Goal: Task Accomplishment & Management: Manage account settings

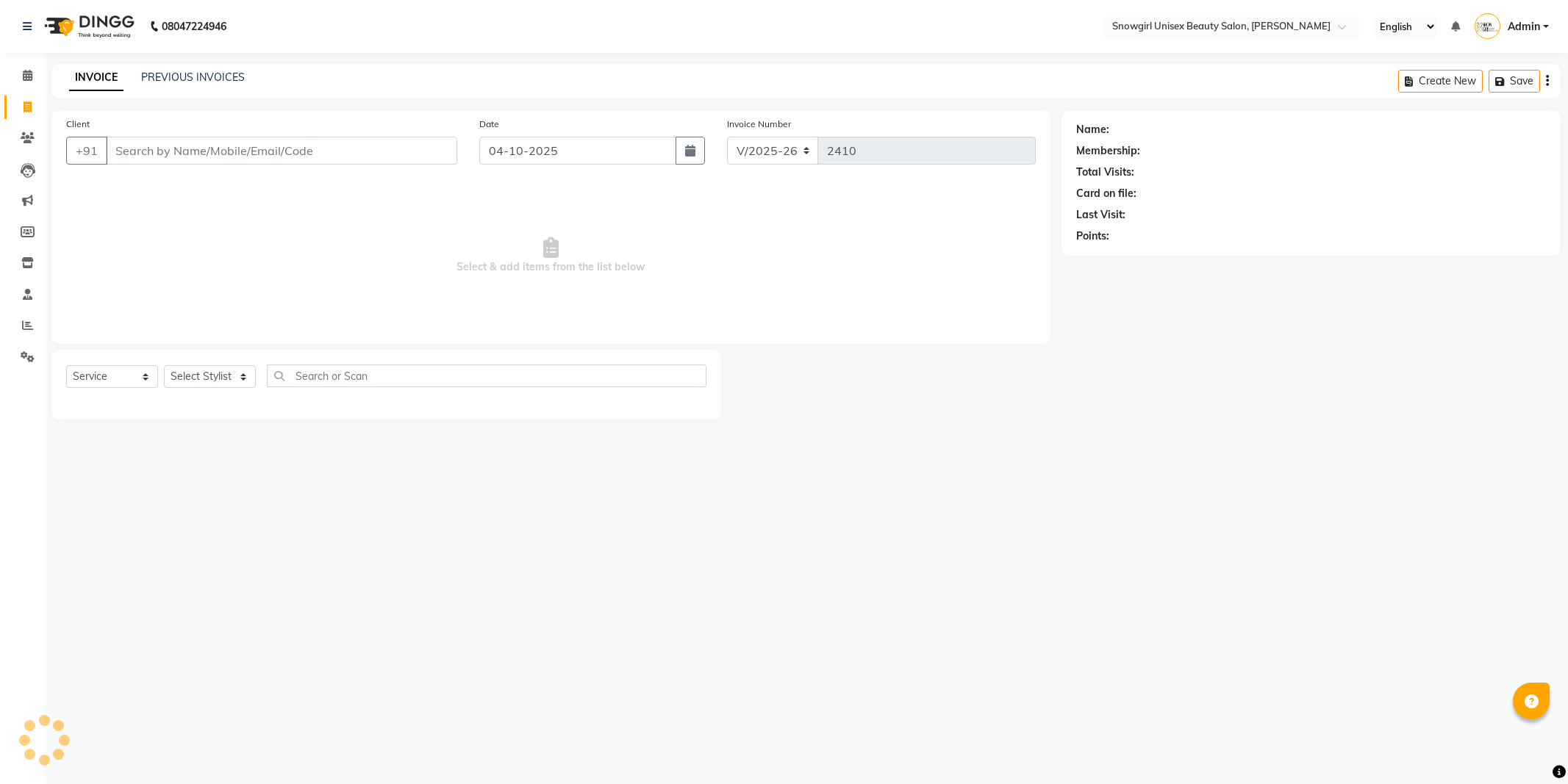
select select "5593"
select select "service"
type input "w"
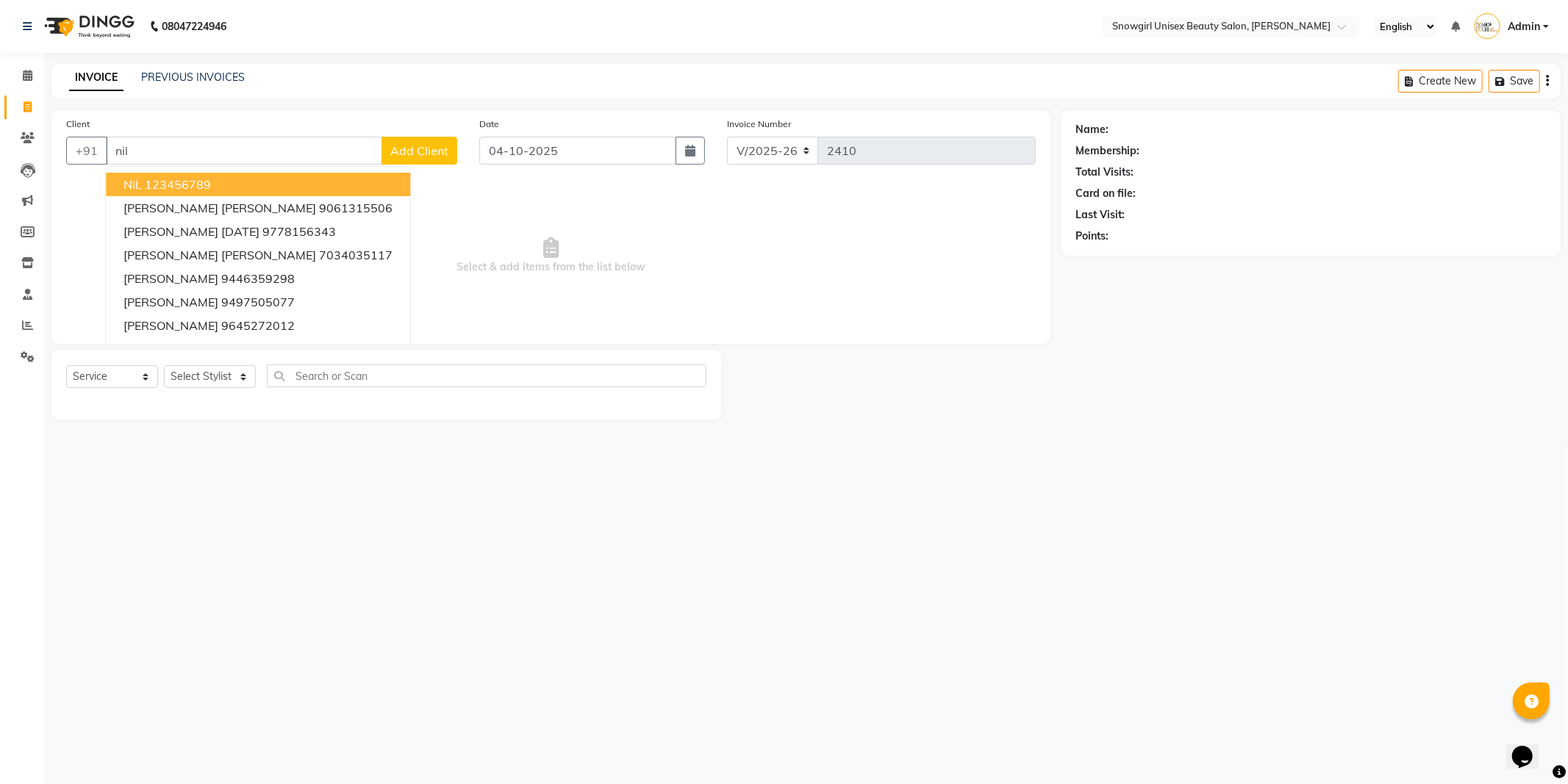
click at [245, 181] on button "NIL 123456789" at bounding box center [258, 184] width 304 height 24
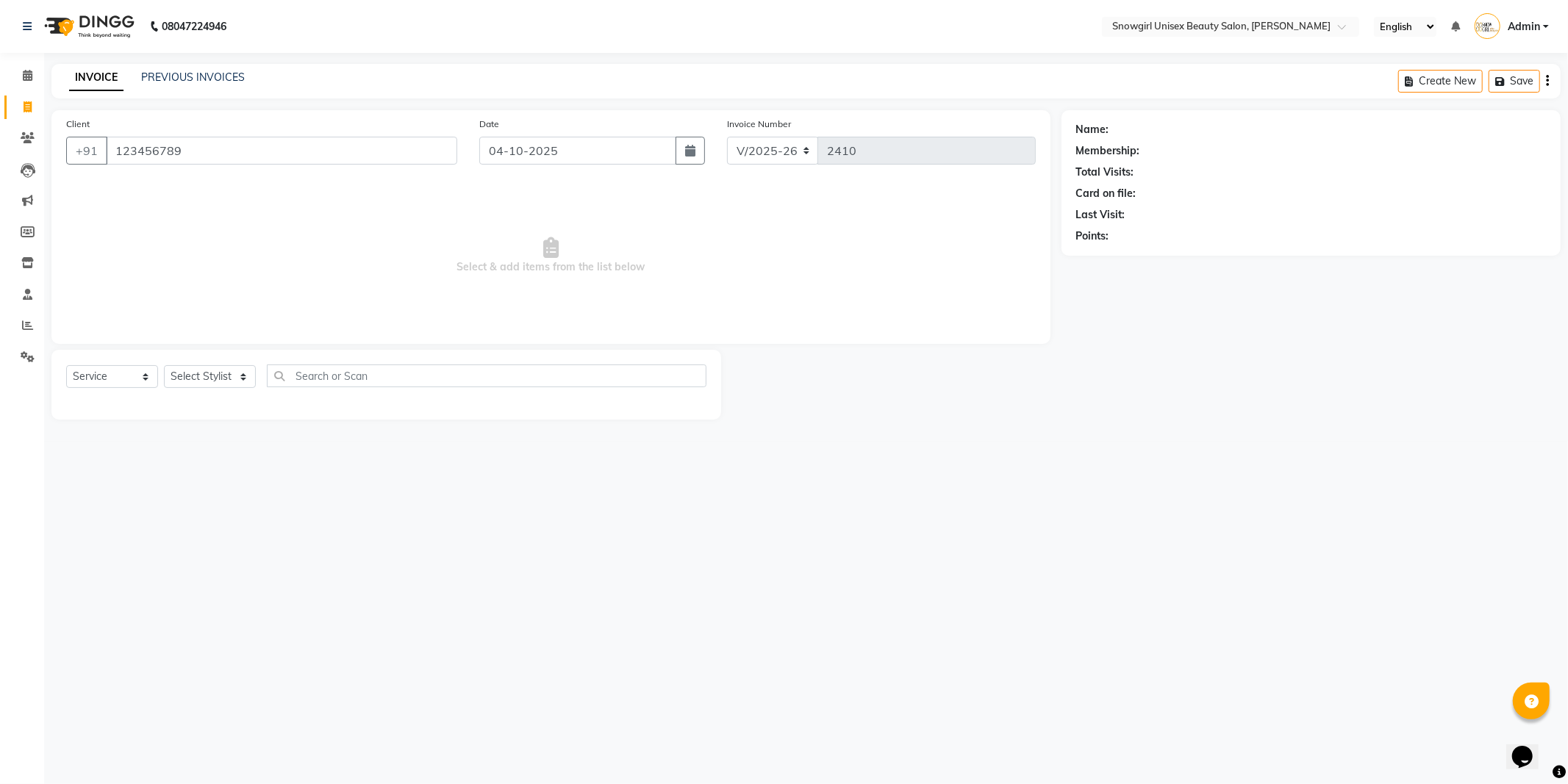
type input "123456789"
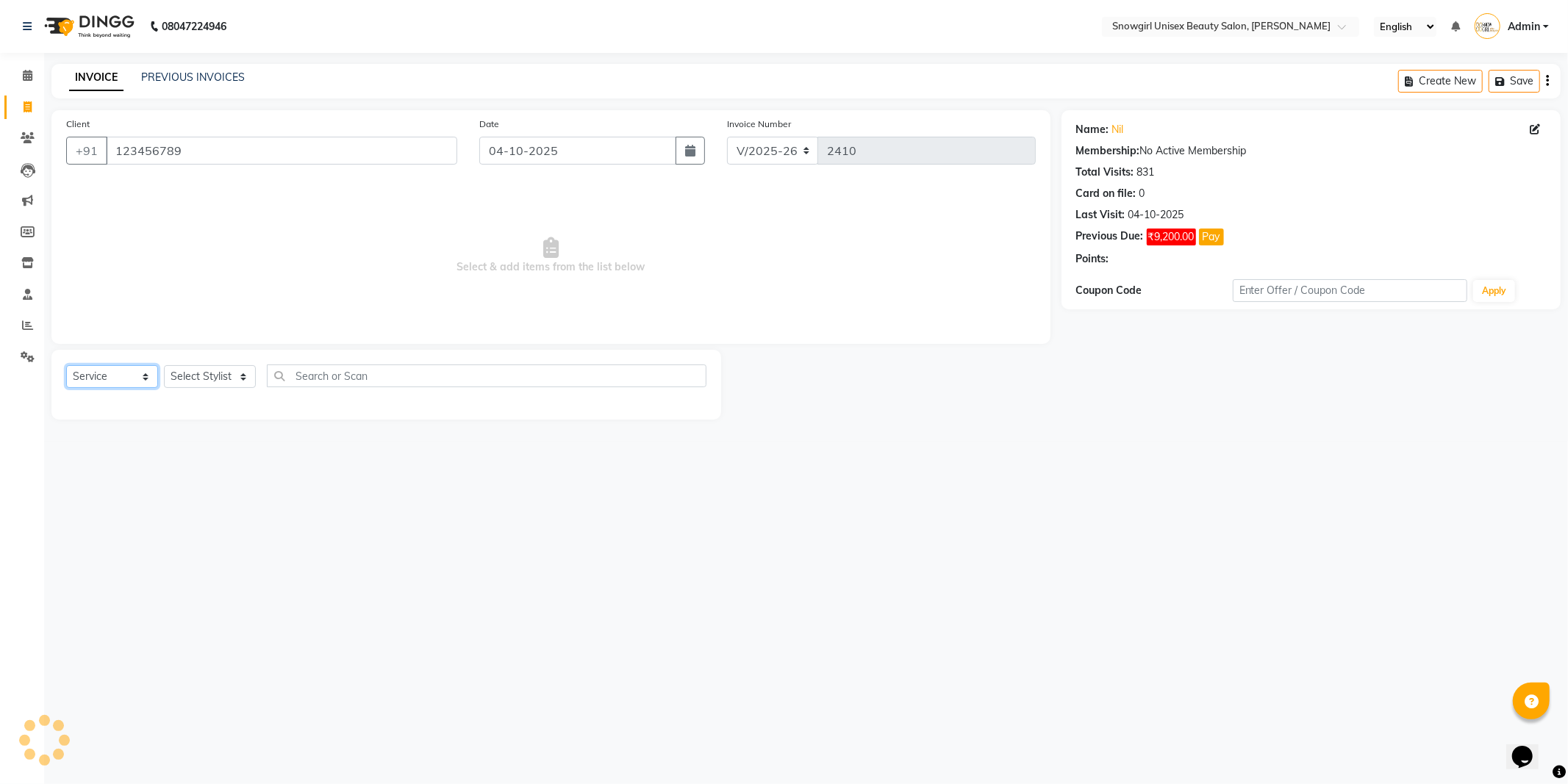
click at [133, 375] on select "Select Service Product Membership Package Voucher Prepaid Gift Card" at bounding box center [112, 376] width 92 height 23
click at [66, 366] on select "Select Service Product Membership Package Voucher Prepaid Gift Card" at bounding box center [112, 376] width 92 height 23
click at [186, 384] on select "Select Stylist [PERSON_NAME] [PERSON_NAME] [PERSON_NAME] [PERSON_NAME] [PERSON_…" at bounding box center [210, 376] width 92 height 23
select select "39187"
click at [164, 366] on select "Select Stylist [PERSON_NAME] [PERSON_NAME] [PERSON_NAME] [PERSON_NAME] [PERSON_…" at bounding box center [210, 376] width 92 height 23
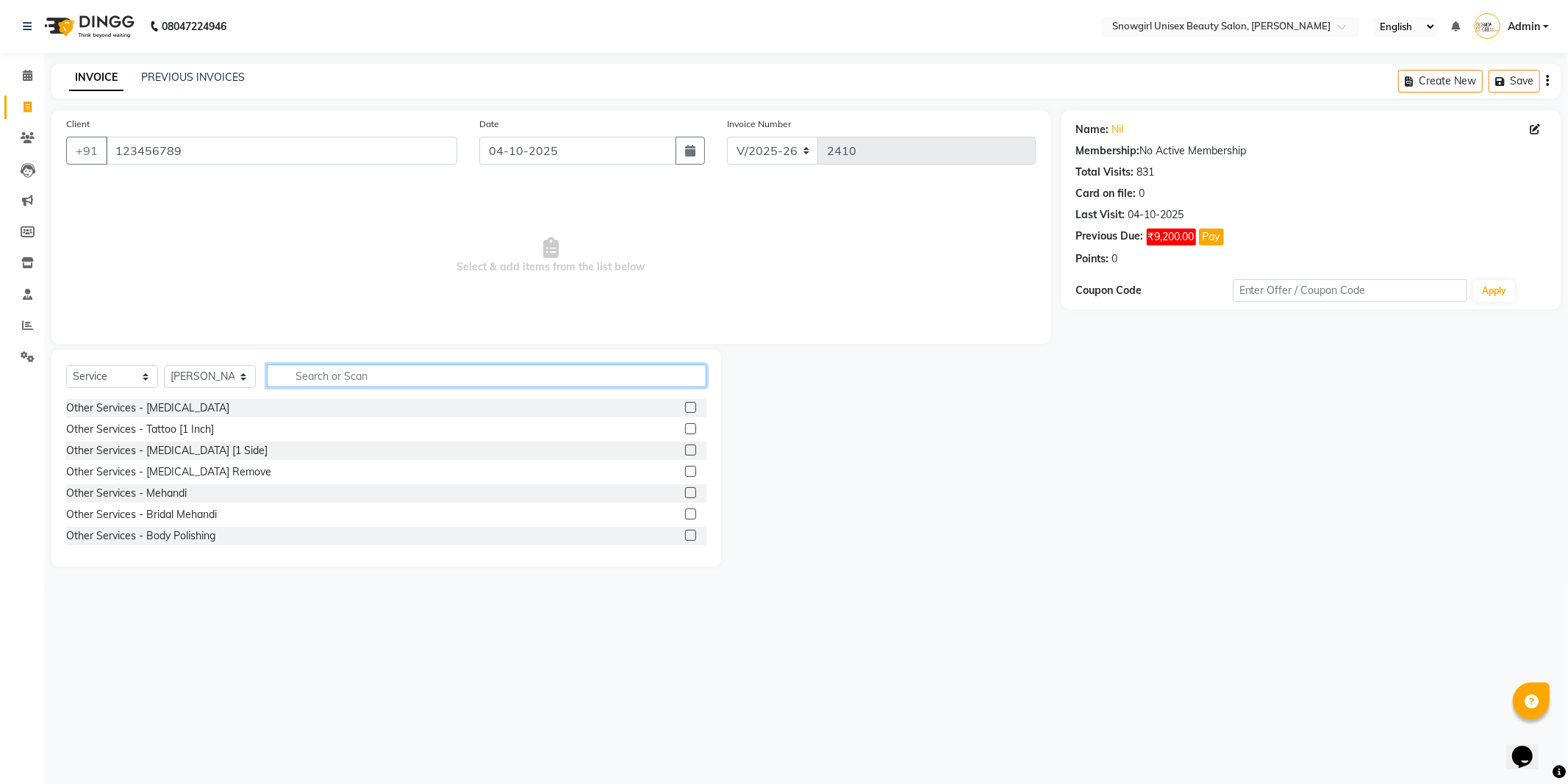
click at [325, 376] on input "text" at bounding box center [487, 375] width 440 height 23
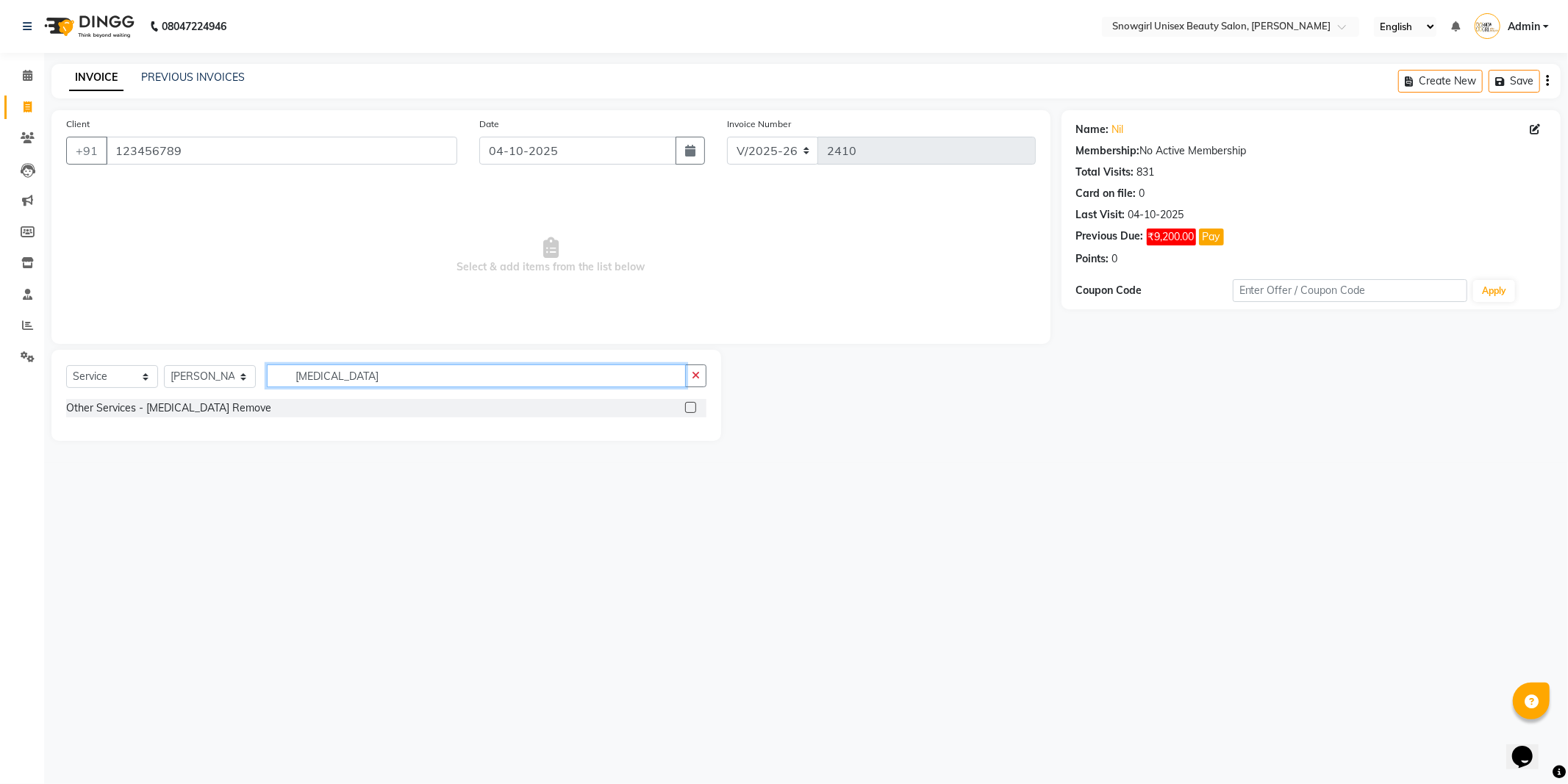
type input "[MEDICAL_DATA]"
click at [687, 406] on label at bounding box center [690, 407] width 11 height 11
click at [687, 406] on input "checkbox" at bounding box center [689, 408] width 10 height 10
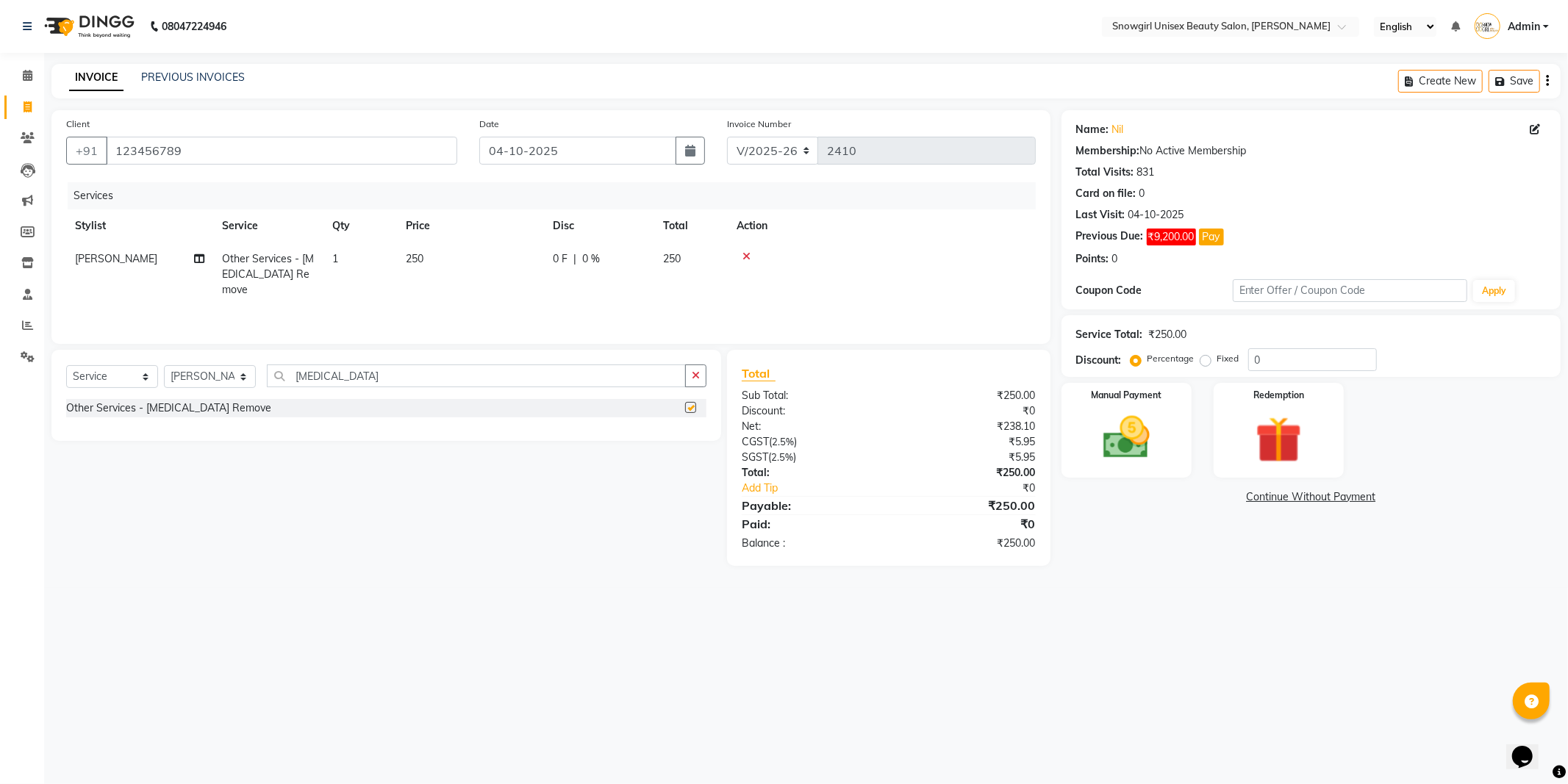
checkbox input "false"
click at [451, 256] on td "250" at bounding box center [470, 274] width 147 height 64
click at [512, 266] on input "250" at bounding box center [539, 263] width 129 height 23
type input "2"
type input "500"
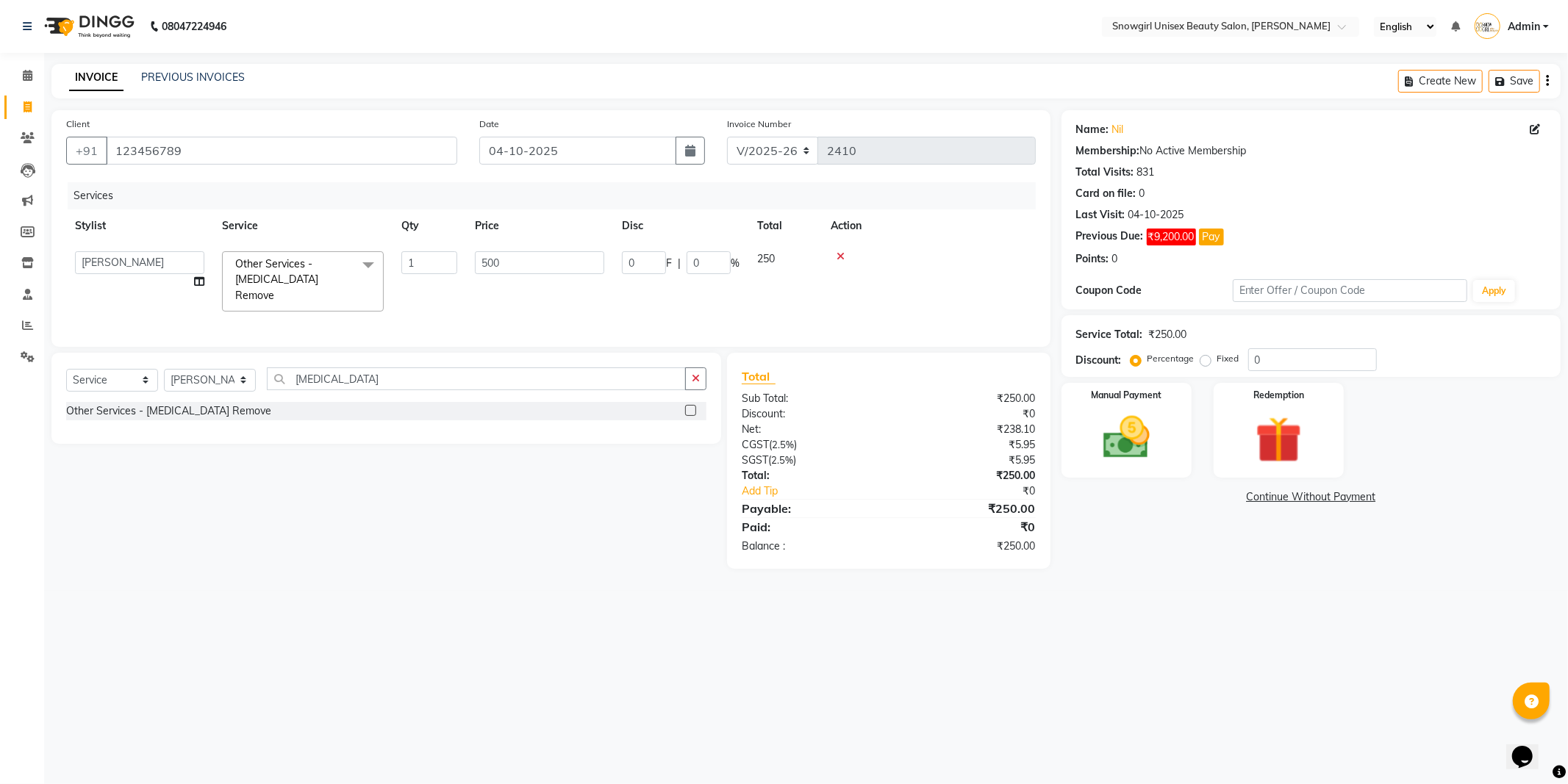
click at [536, 294] on div "Services Stylist Service Qty Price Disc Total Action [PERSON_NAME] [PERSON_NAME…" at bounding box center [551, 257] width 970 height 150
click at [1111, 460] on img at bounding box center [1126, 438] width 79 height 56
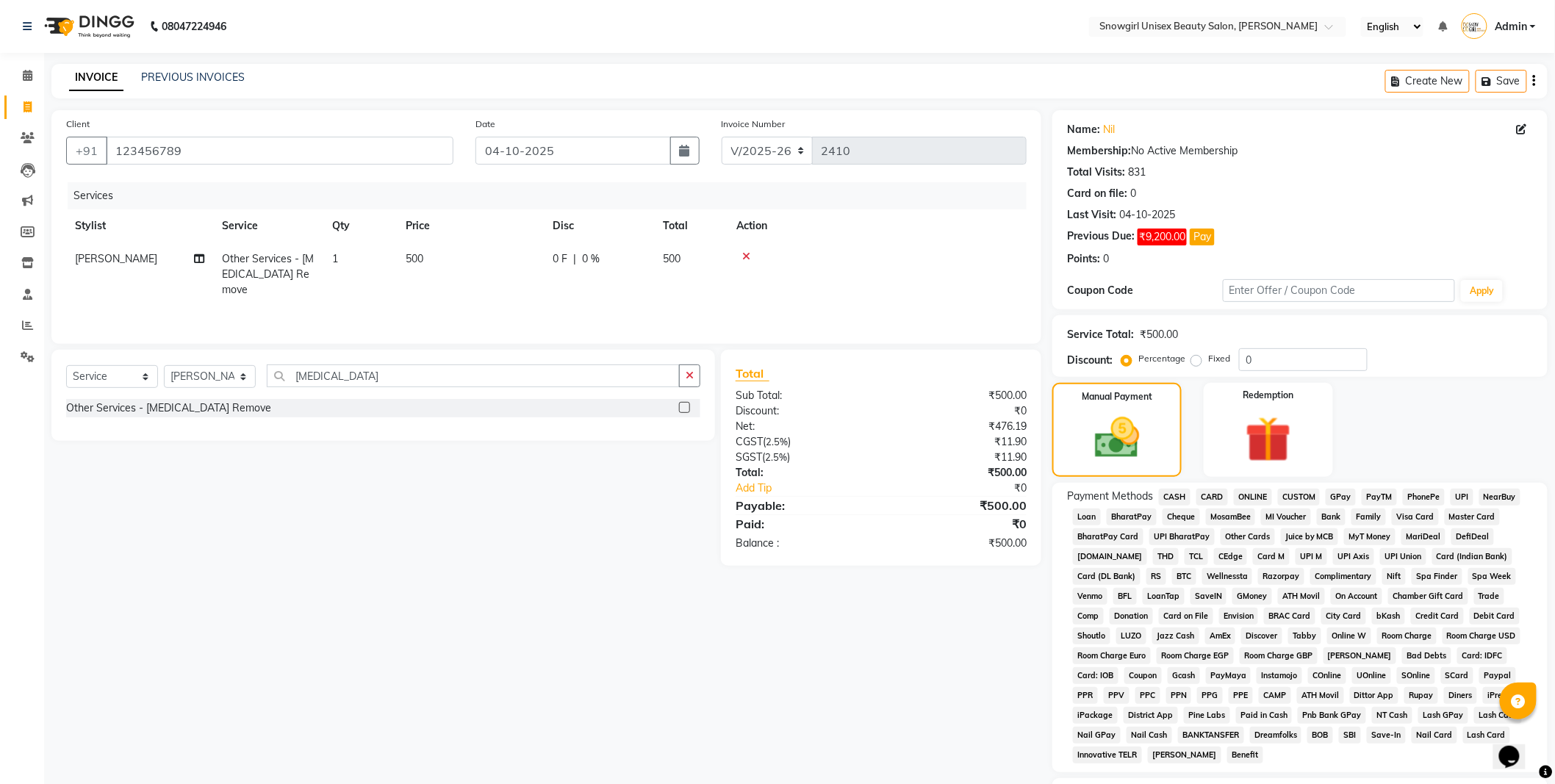
click at [1340, 497] on span "GPay" at bounding box center [1340, 496] width 30 height 17
click at [1181, 502] on span "CASH" at bounding box center [1174, 496] width 32 height 17
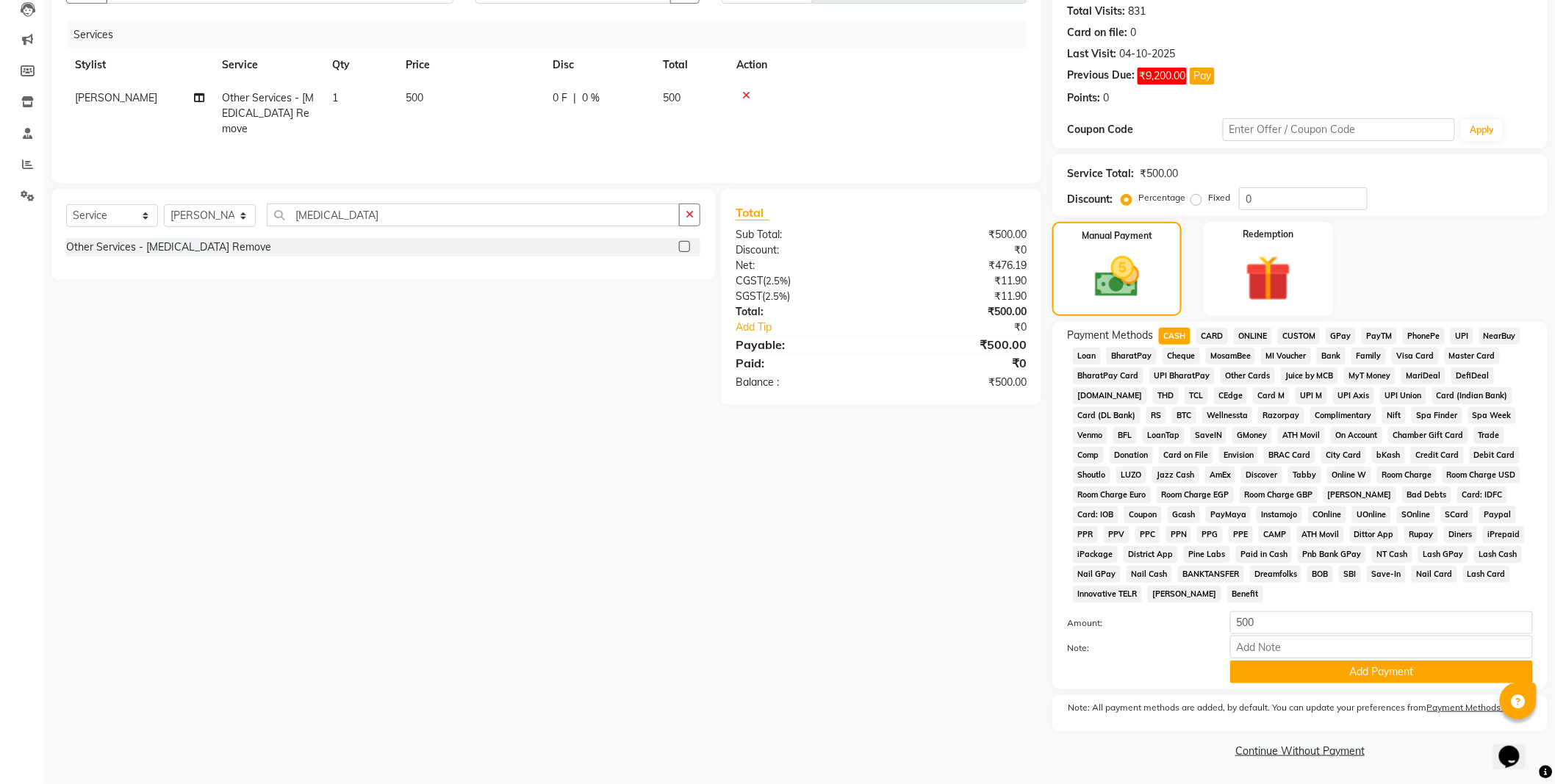
drag, startPoint x: 1564, startPoint y: 358, endPoint x: 8, endPoint y: 23, distance: 1591.7
click at [1331, 674] on button "Add Payment" at bounding box center [1381, 671] width 302 height 23
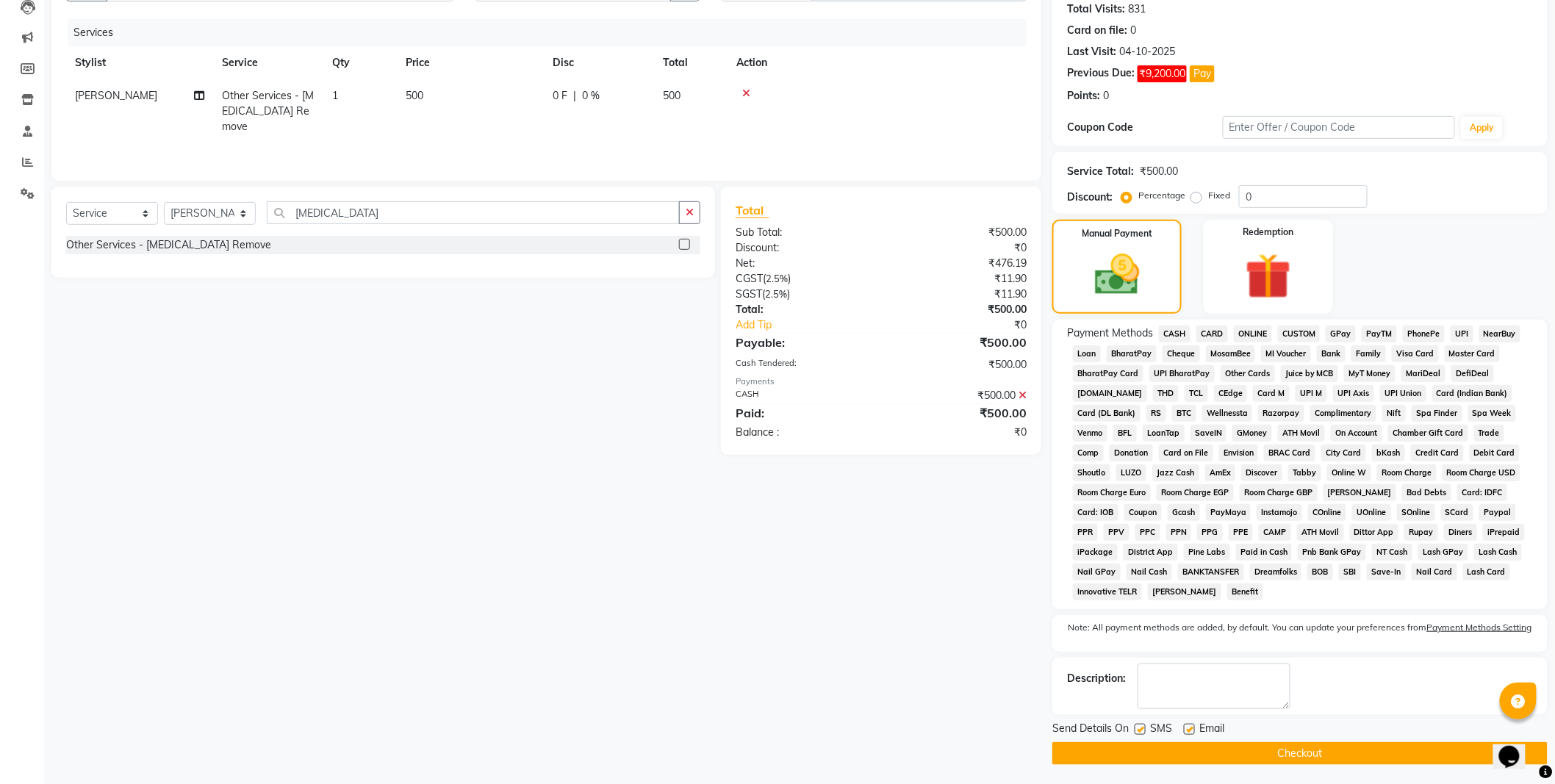
click at [1140, 733] on label at bounding box center [1140, 729] width 11 height 11
click at [1140, 733] on input "checkbox" at bounding box center [1139, 729] width 10 height 10
checkbox input "false"
click at [1156, 759] on button "Checkout" at bounding box center [1299, 753] width 495 height 23
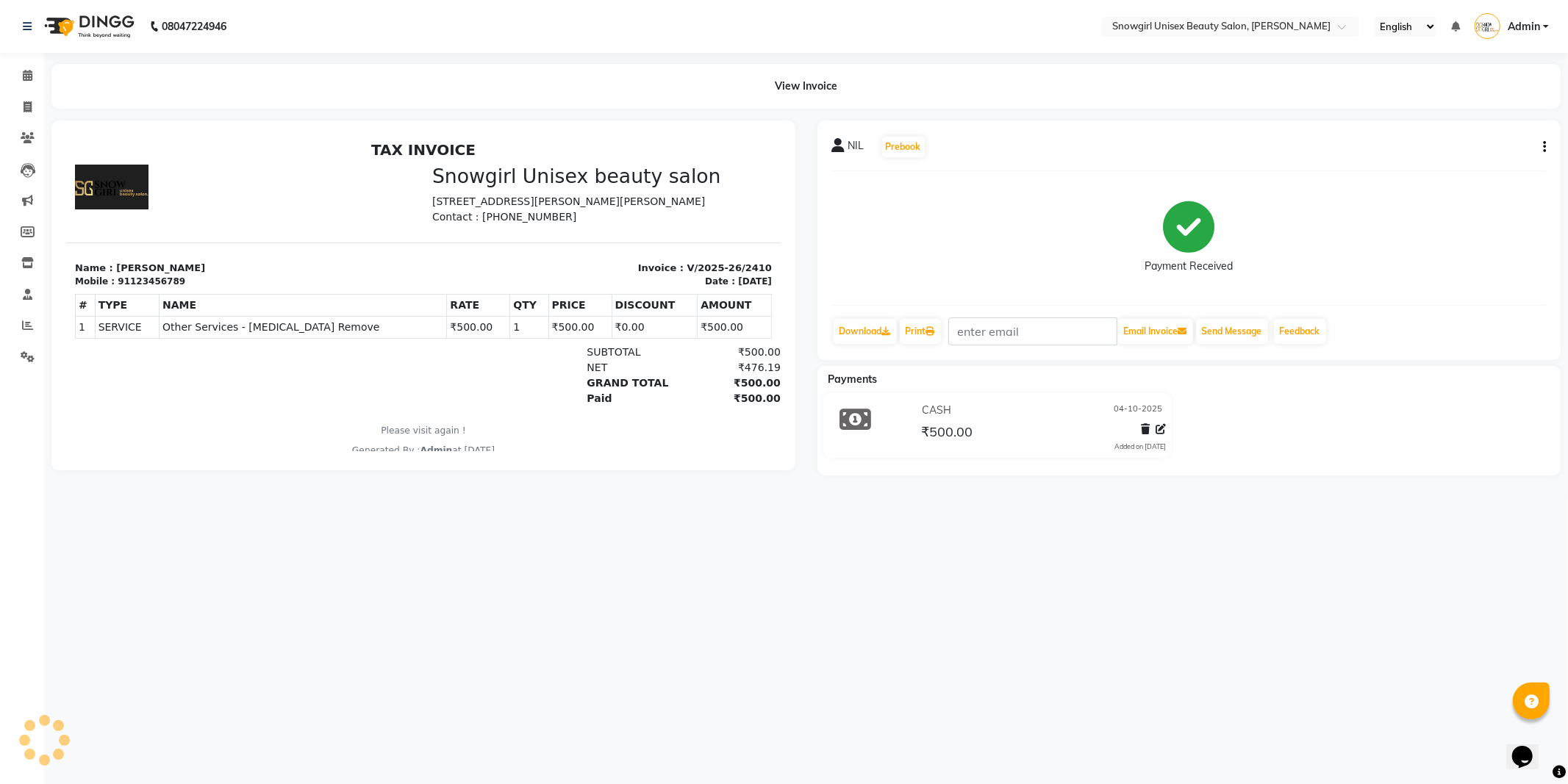
click at [1433, 378] on div "Payments" at bounding box center [1195, 379] width 755 height 15
click at [1433, 380] on div "Payments" at bounding box center [1195, 379] width 755 height 15
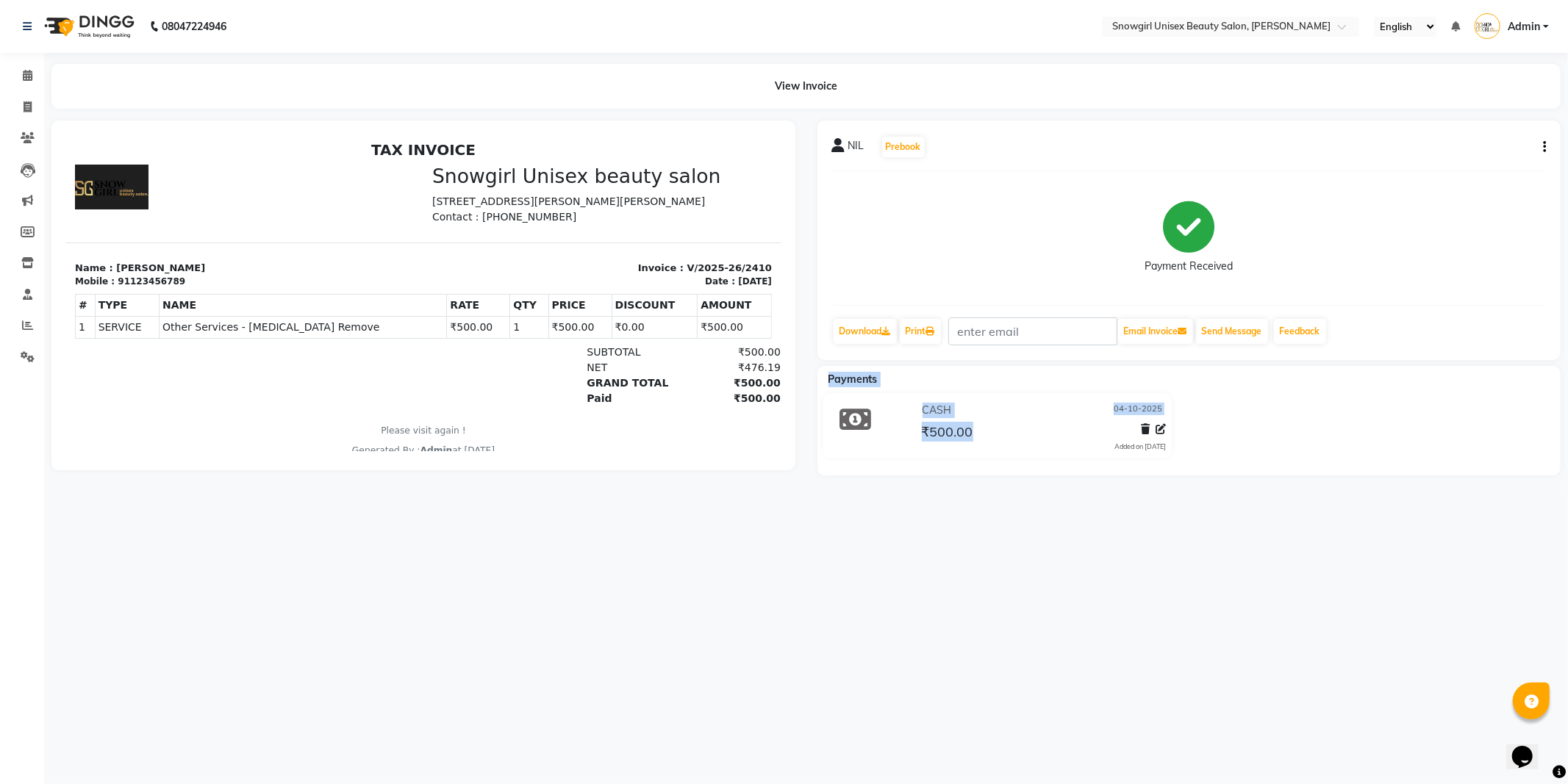
drag, startPoint x: 1433, startPoint y: 380, endPoint x: 1491, endPoint y: 599, distance: 226.6
click at [1491, 599] on div "08047224946 Select Location × Snowgirl Unisex Beauty Salon, [PERSON_NAME] Engli…" at bounding box center [784, 392] width 1568 height 784
click at [21, 108] on span at bounding box center [27, 107] width 26 height 17
select select "service"
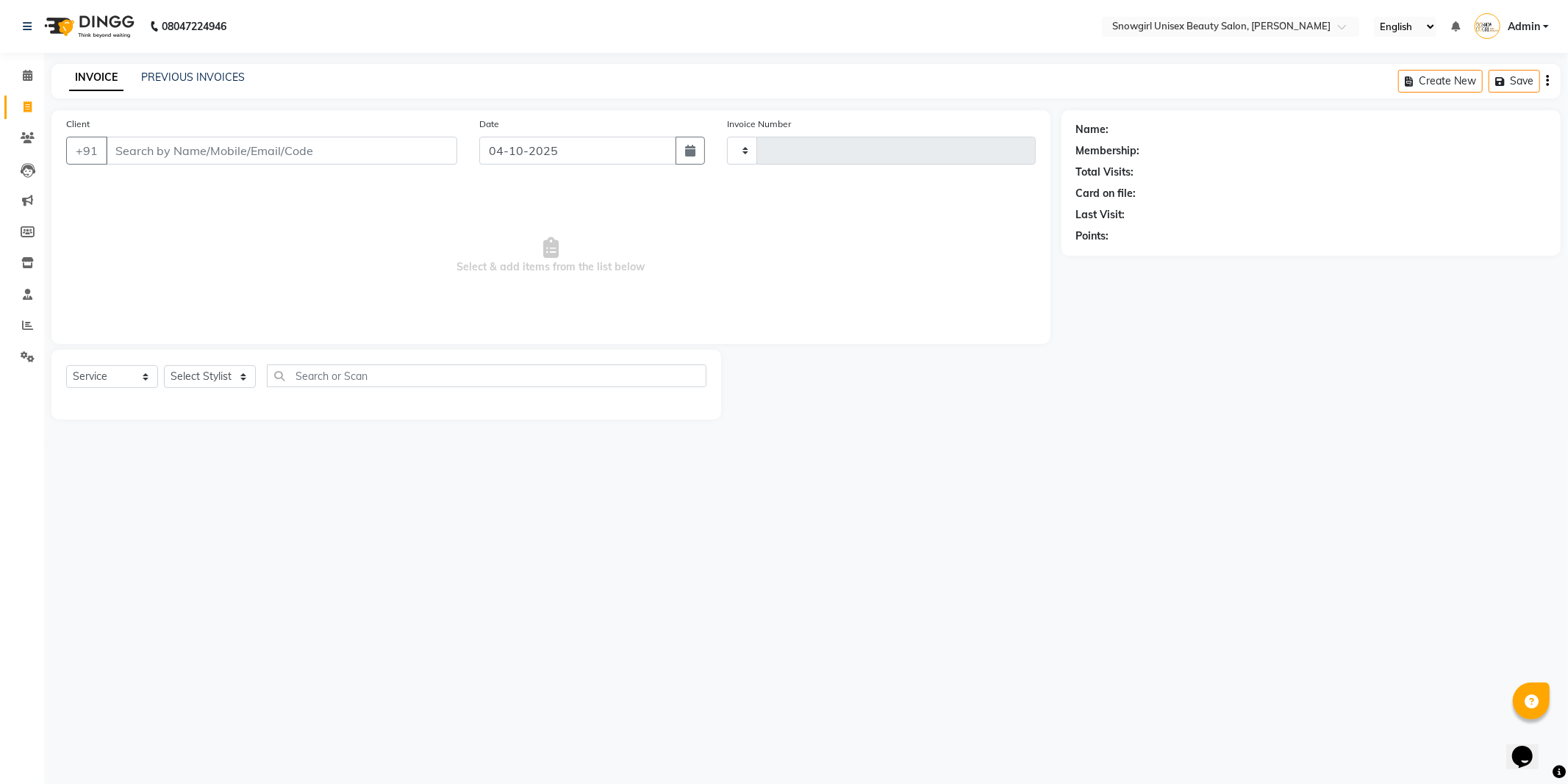
type input "2411"
select select "5593"
click at [316, 145] on input "Client" at bounding box center [281, 150] width 351 height 28
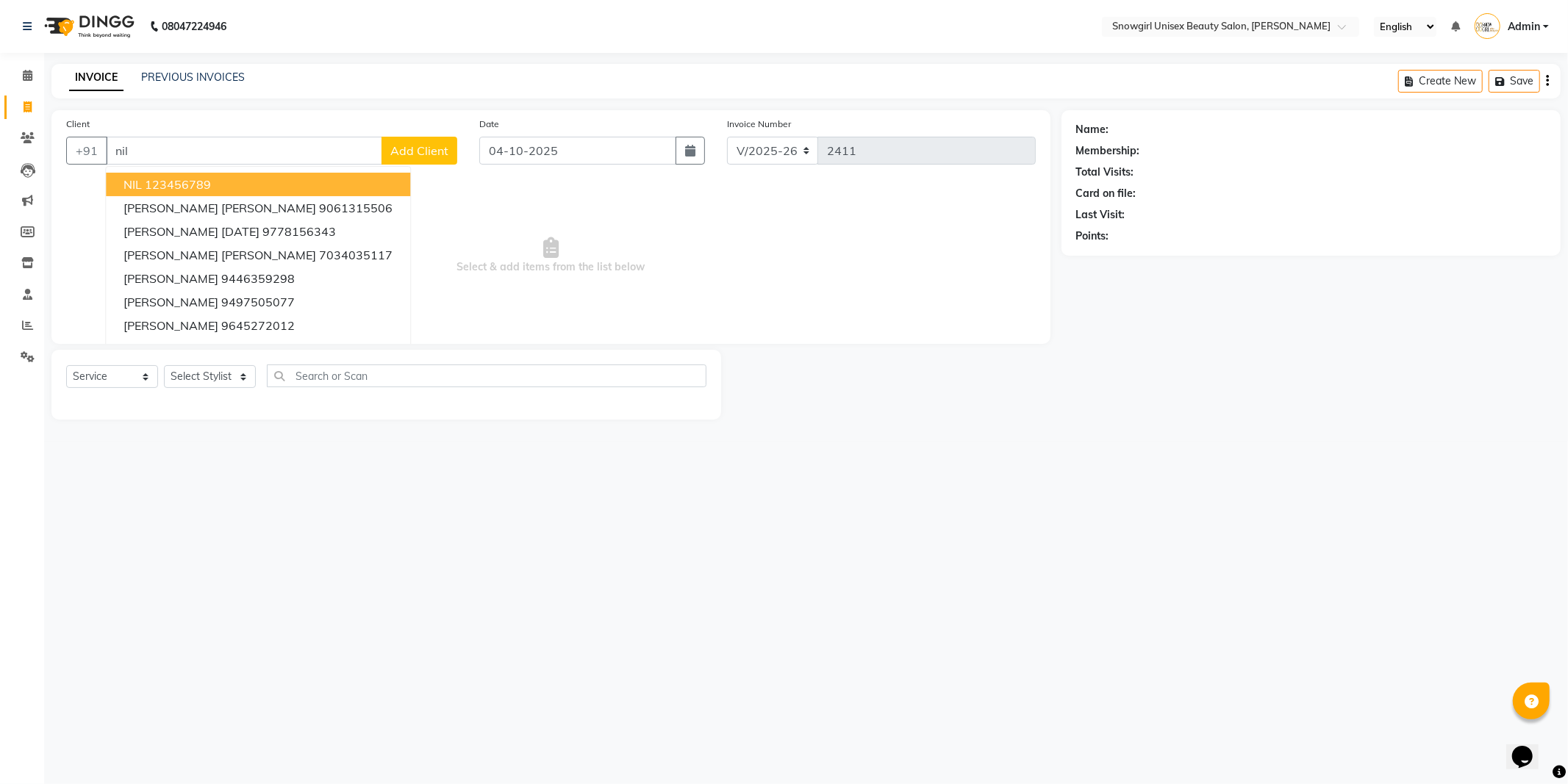
click at [204, 179] on ngb-highlight "123456789" at bounding box center [178, 184] width 66 height 15
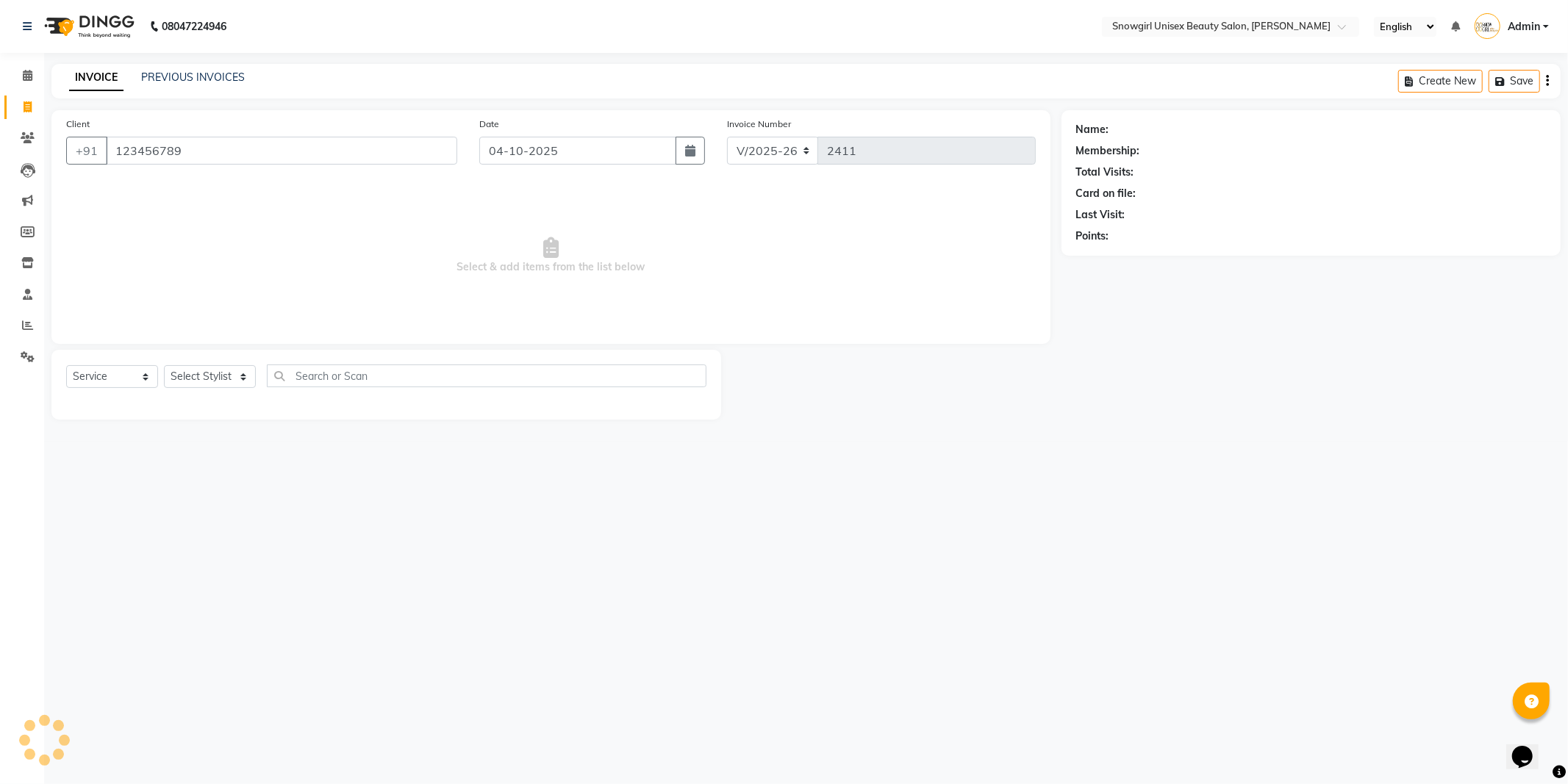
type input "123456789"
click at [229, 362] on div "Select Service Product Membership Package Voucher Prepaid Gift Card Select Styl…" at bounding box center [386, 384] width 669 height 70
click at [234, 369] on select "Select Stylist [PERSON_NAME] [PERSON_NAME] [PERSON_NAME] [PERSON_NAME] [PERSON_…" at bounding box center [210, 376] width 92 height 23
select select "39204"
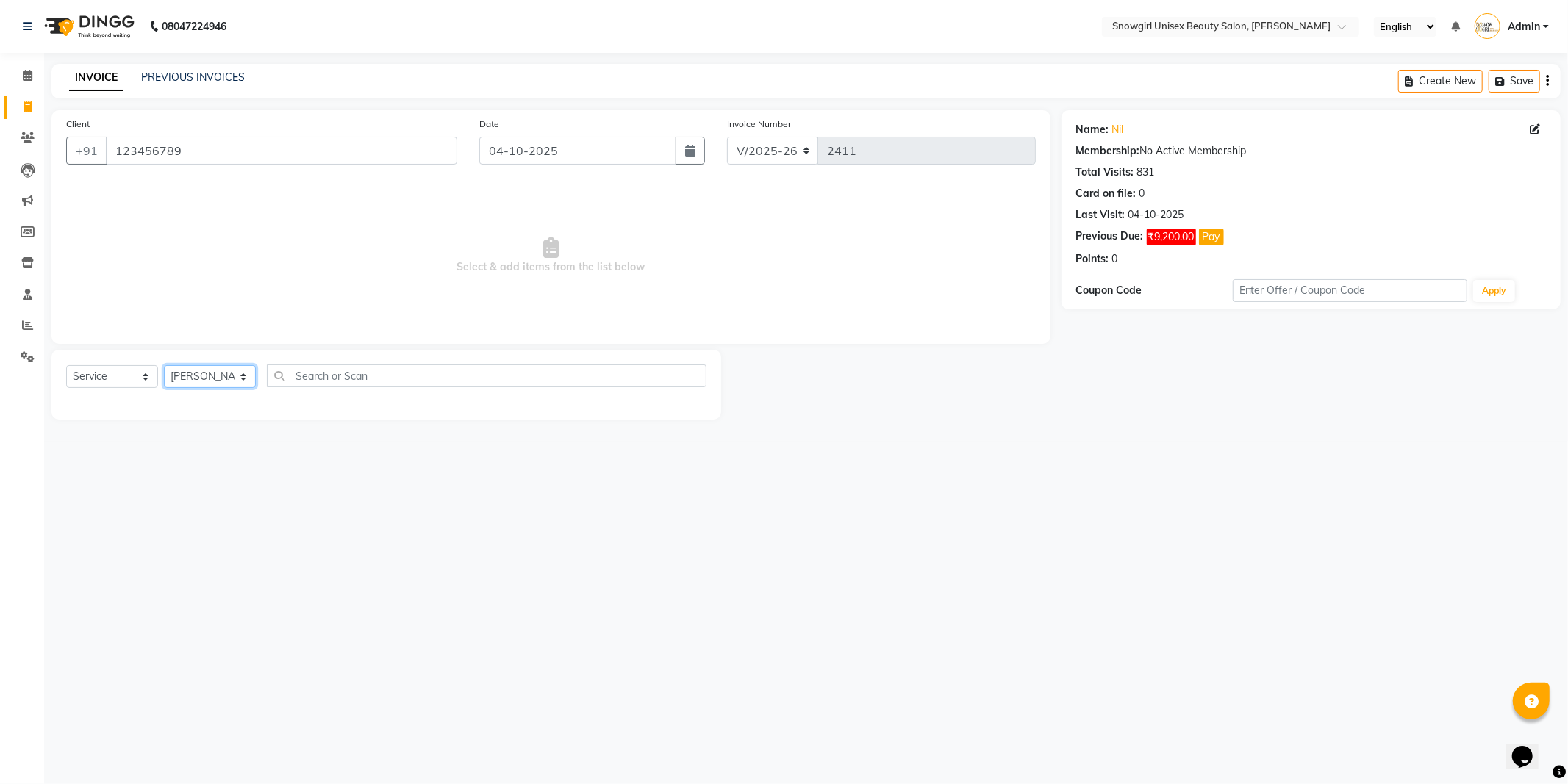
click at [164, 366] on select "Select Stylist [PERSON_NAME] [PERSON_NAME] [PERSON_NAME] [PERSON_NAME] [PERSON_…" at bounding box center [210, 376] width 92 height 23
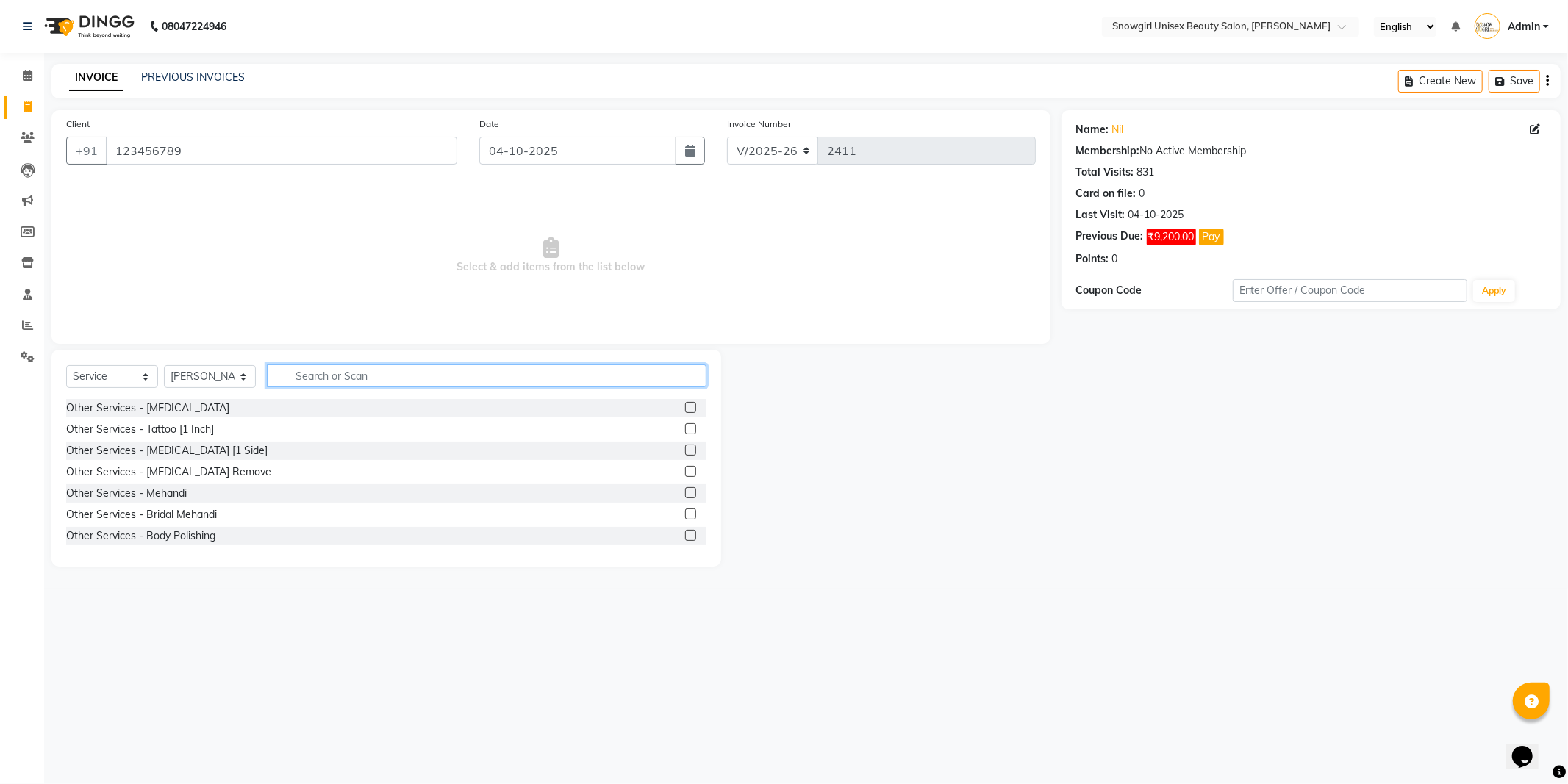
click at [365, 377] on input "text" at bounding box center [487, 375] width 440 height 23
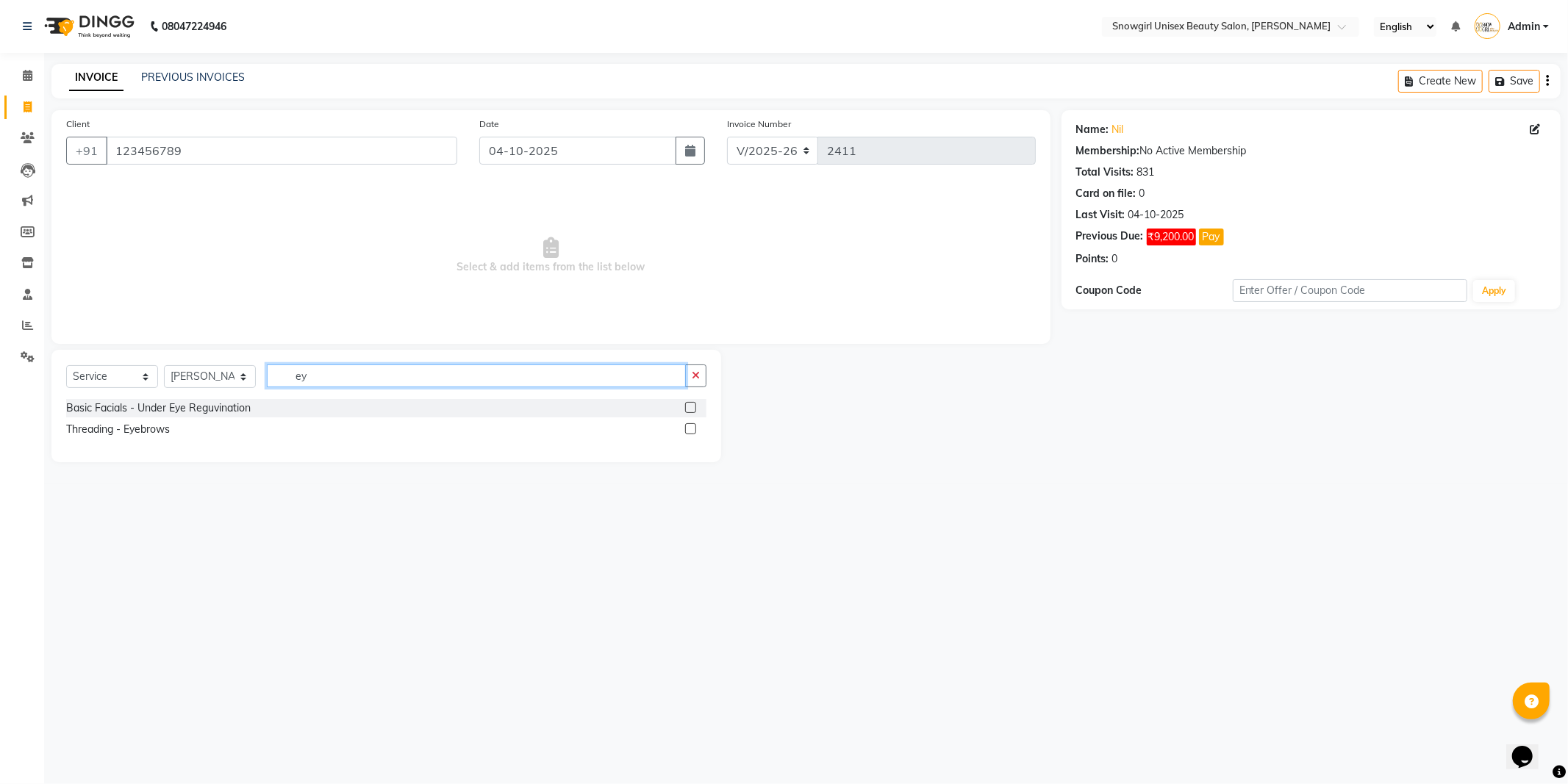
type input "ey"
click at [685, 423] on div at bounding box center [689, 431] width 10 height 15
click at [686, 432] on label at bounding box center [690, 429] width 11 height 11
click at [686, 432] on input "checkbox" at bounding box center [689, 429] width 10 height 10
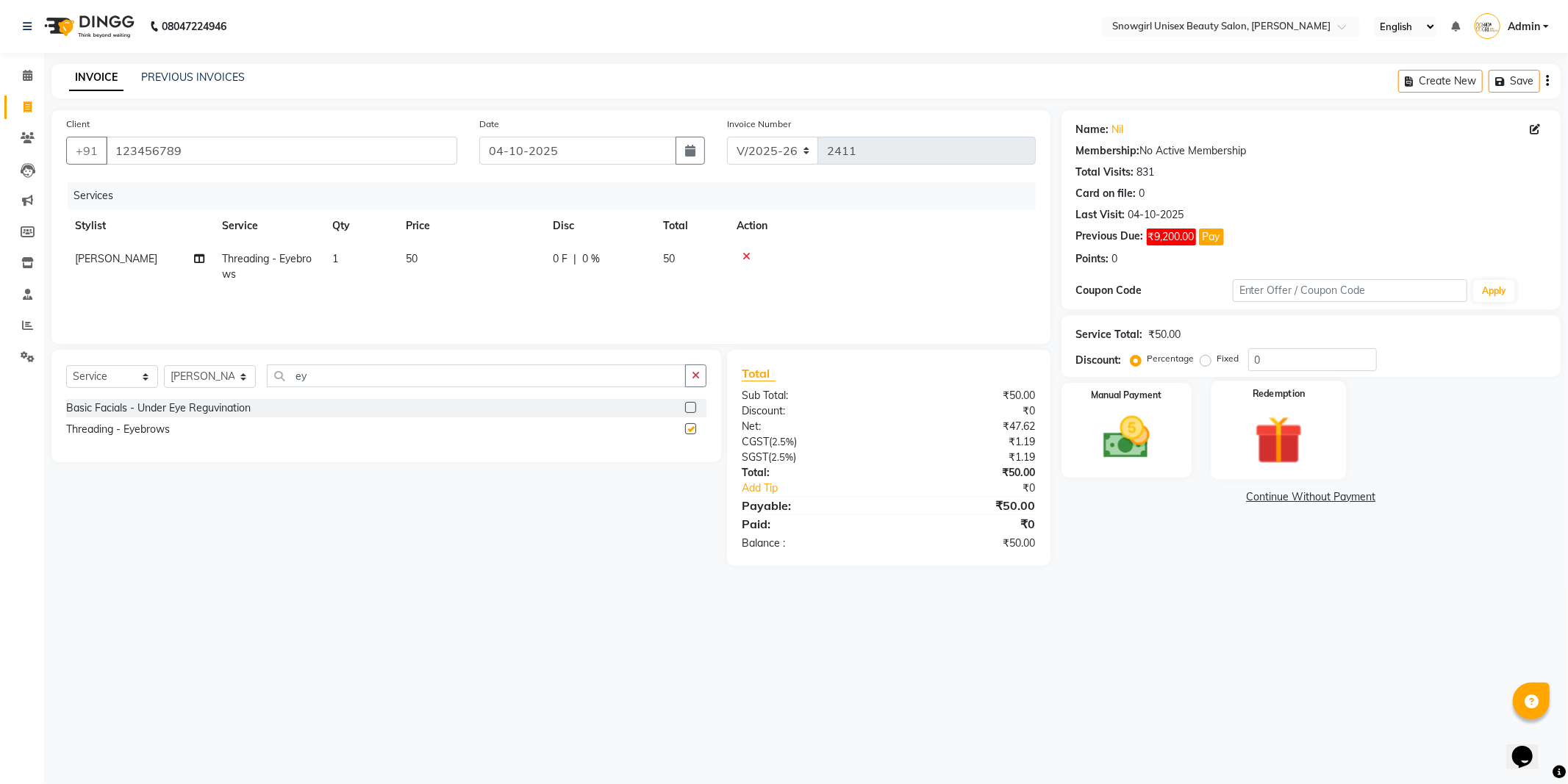
checkbox input "false"
click at [1127, 459] on img at bounding box center [1126, 438] width 79 height 56
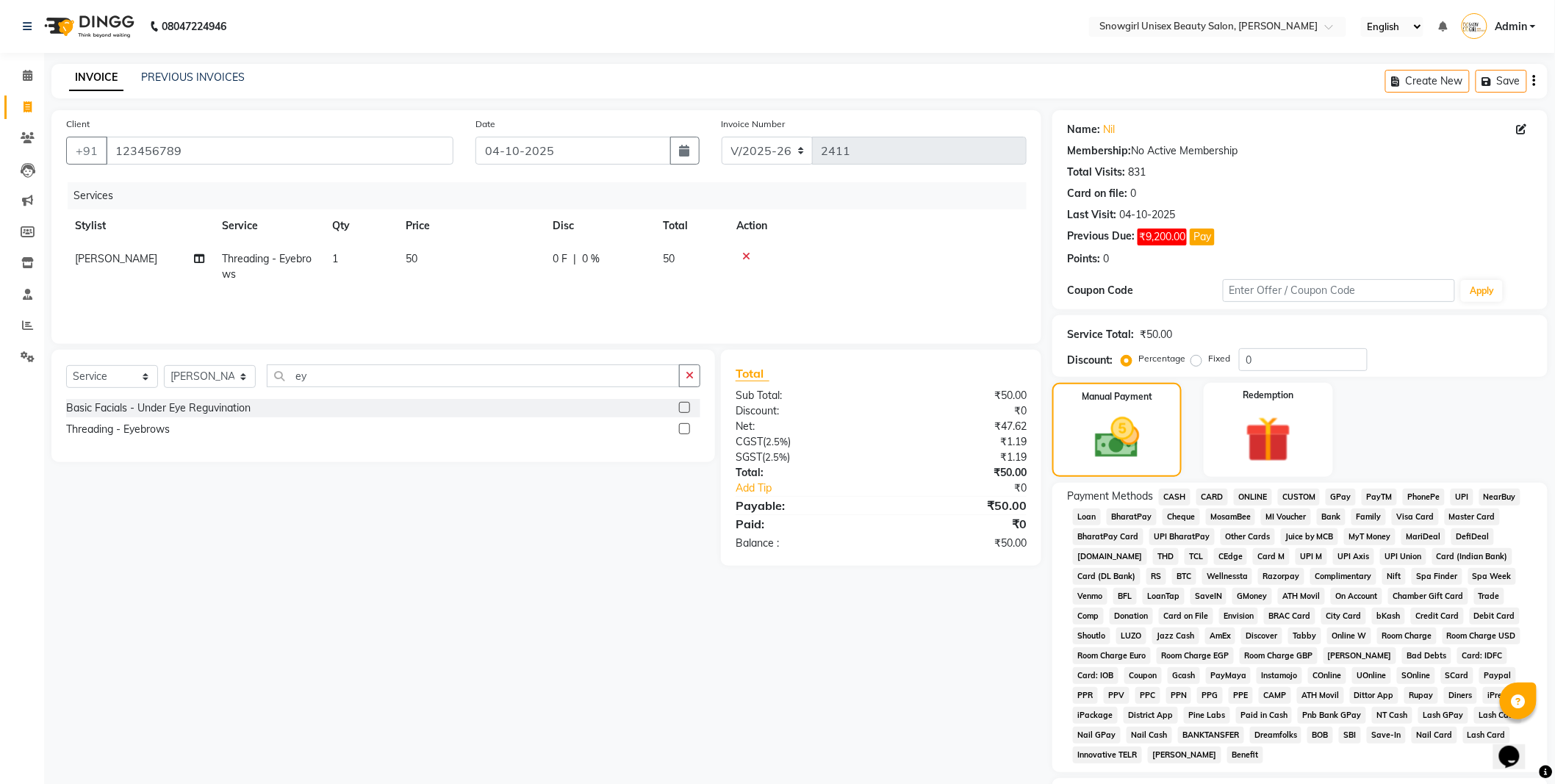
click at [1174, 497] on span "CASH" at bounding box center [1174, 496] width 32 height 17
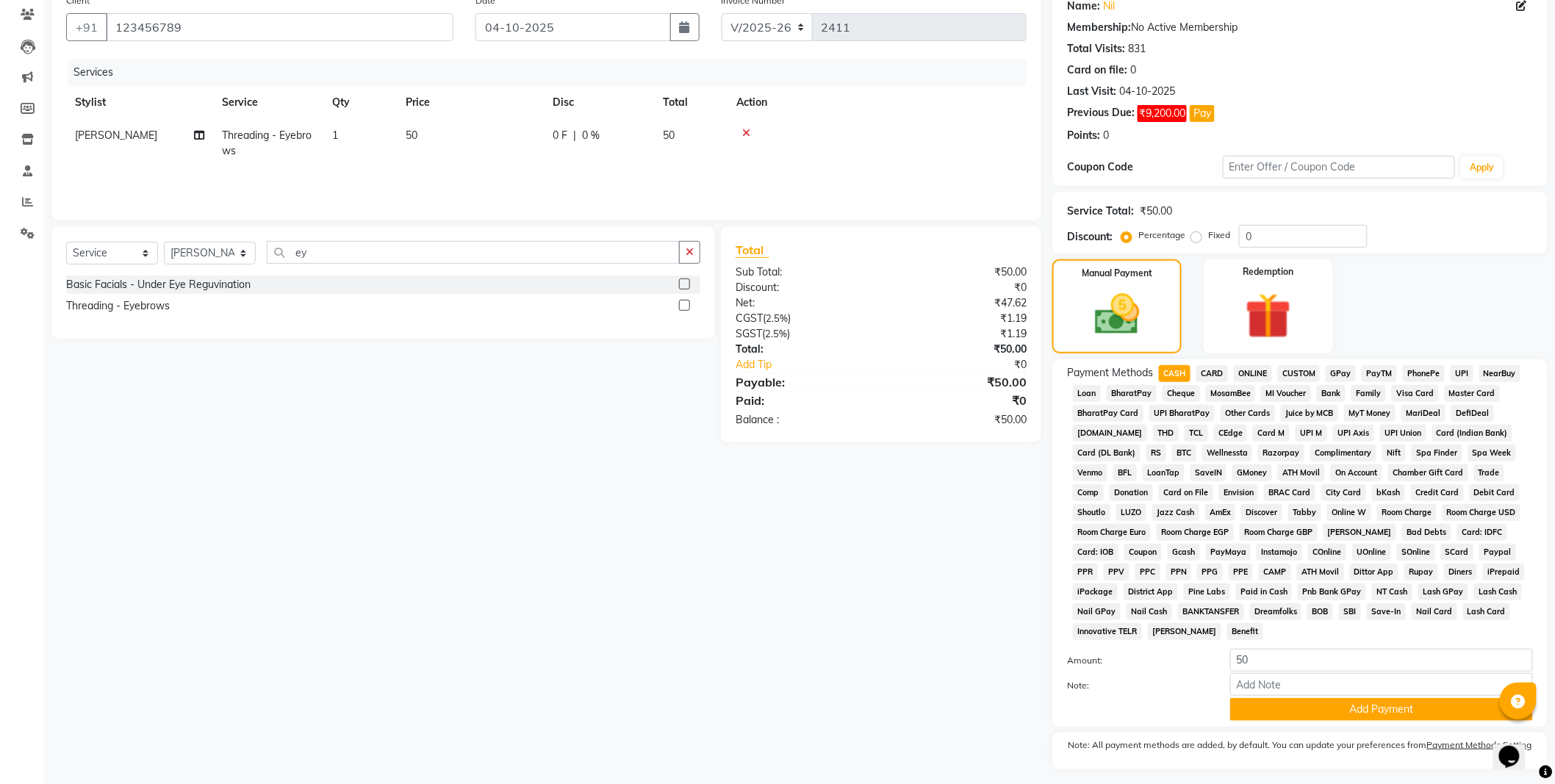
scroll to position [163, 0]
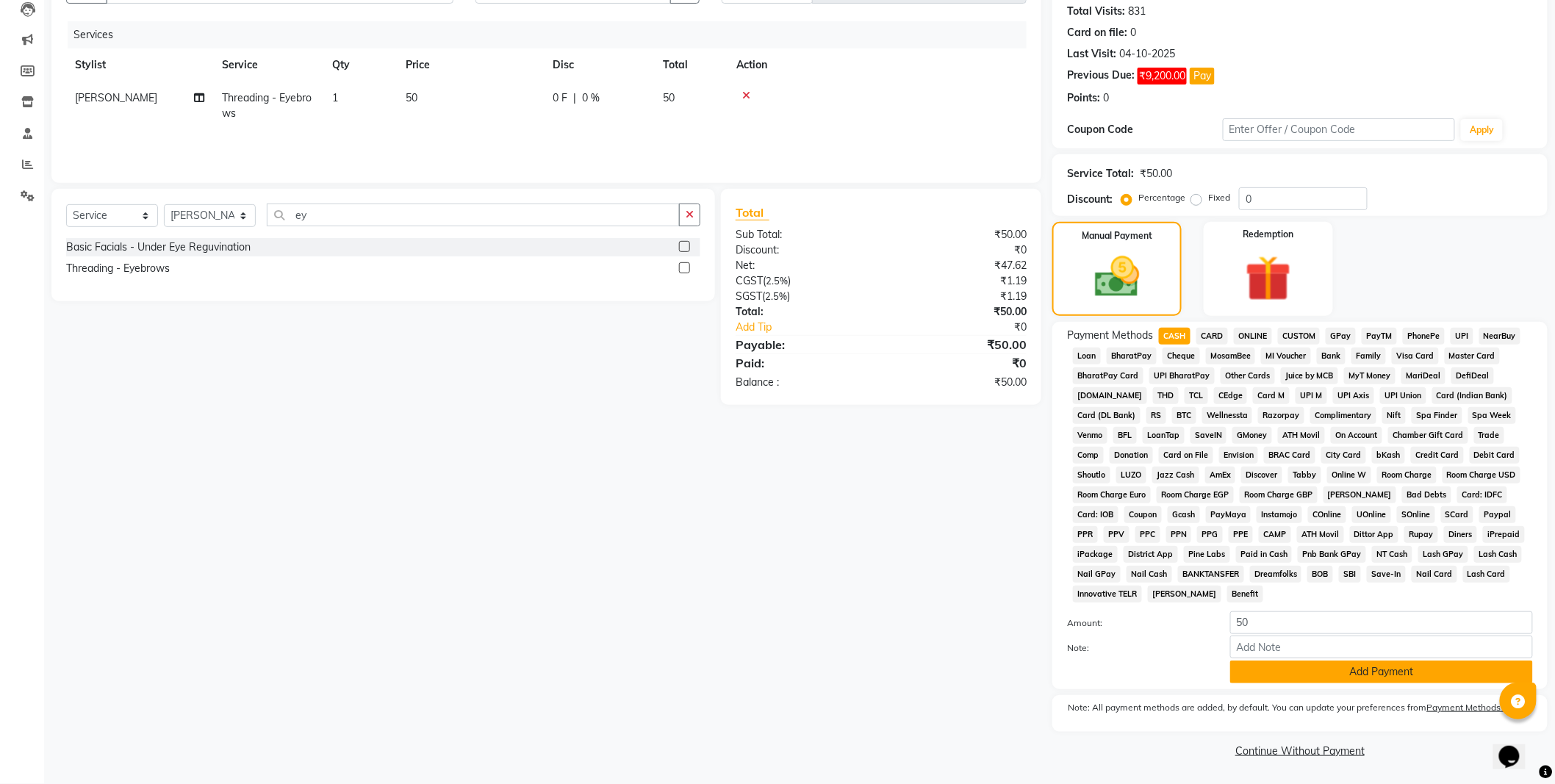
click at [1372, 676] on button "Add Payment" at bounding box center [1381, 671] width 302 height 23
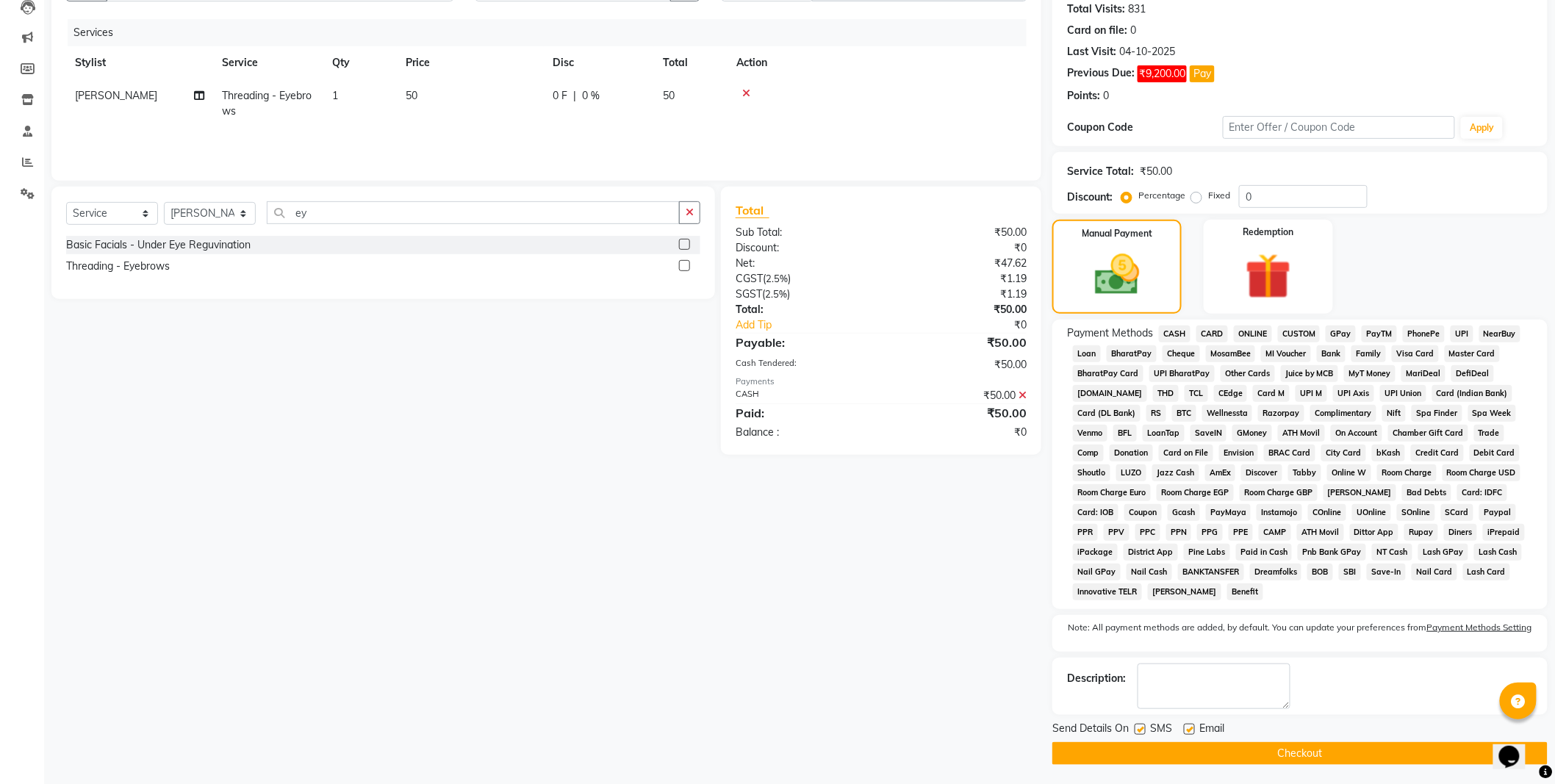
click at [1349, 758] on button "Checkout" at bounding box center [1299, 753] width 495 height 23
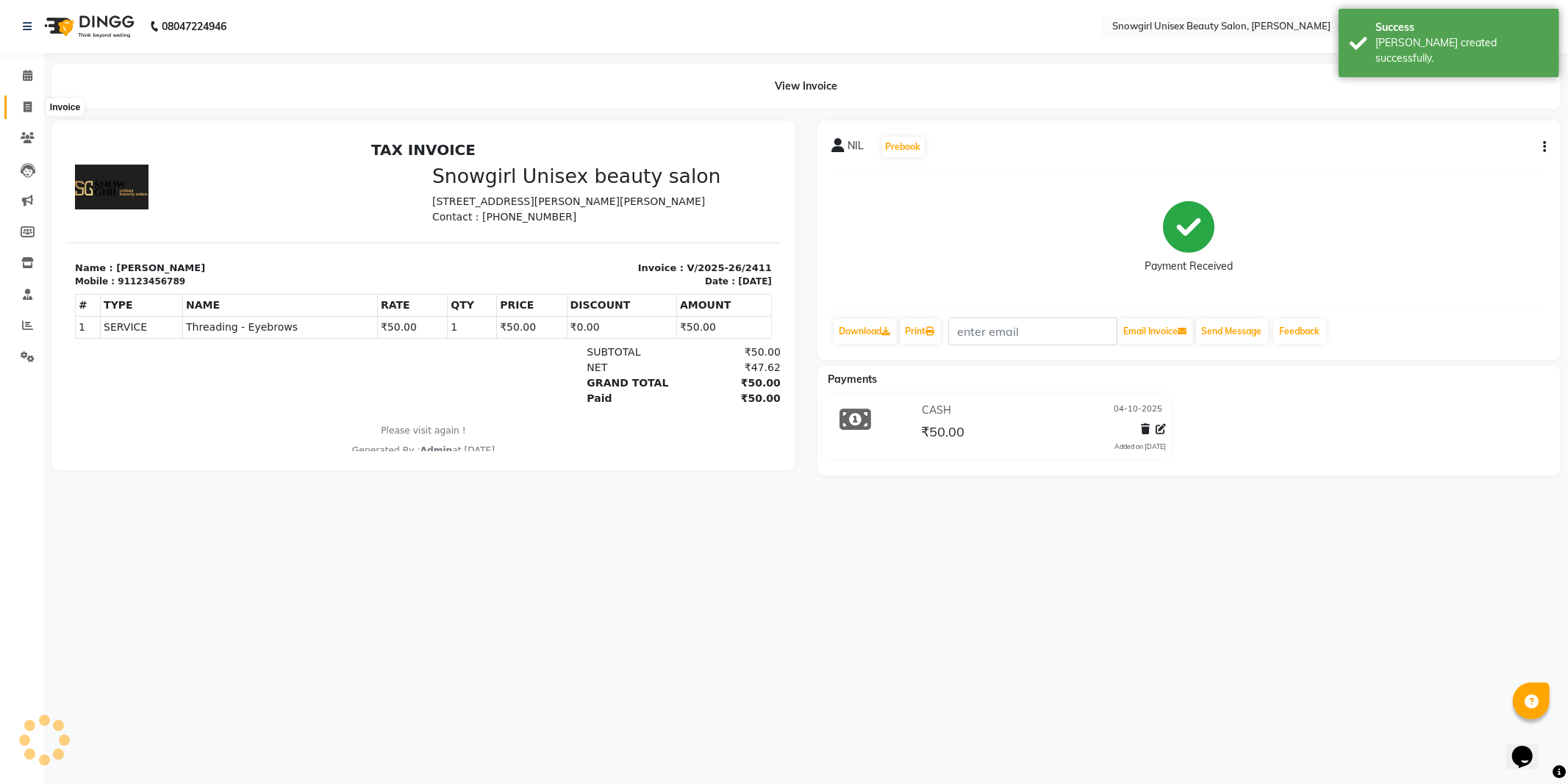
click at [33, 111] on span at bounding box center [27, 107] width 26 height 17
select select "service"
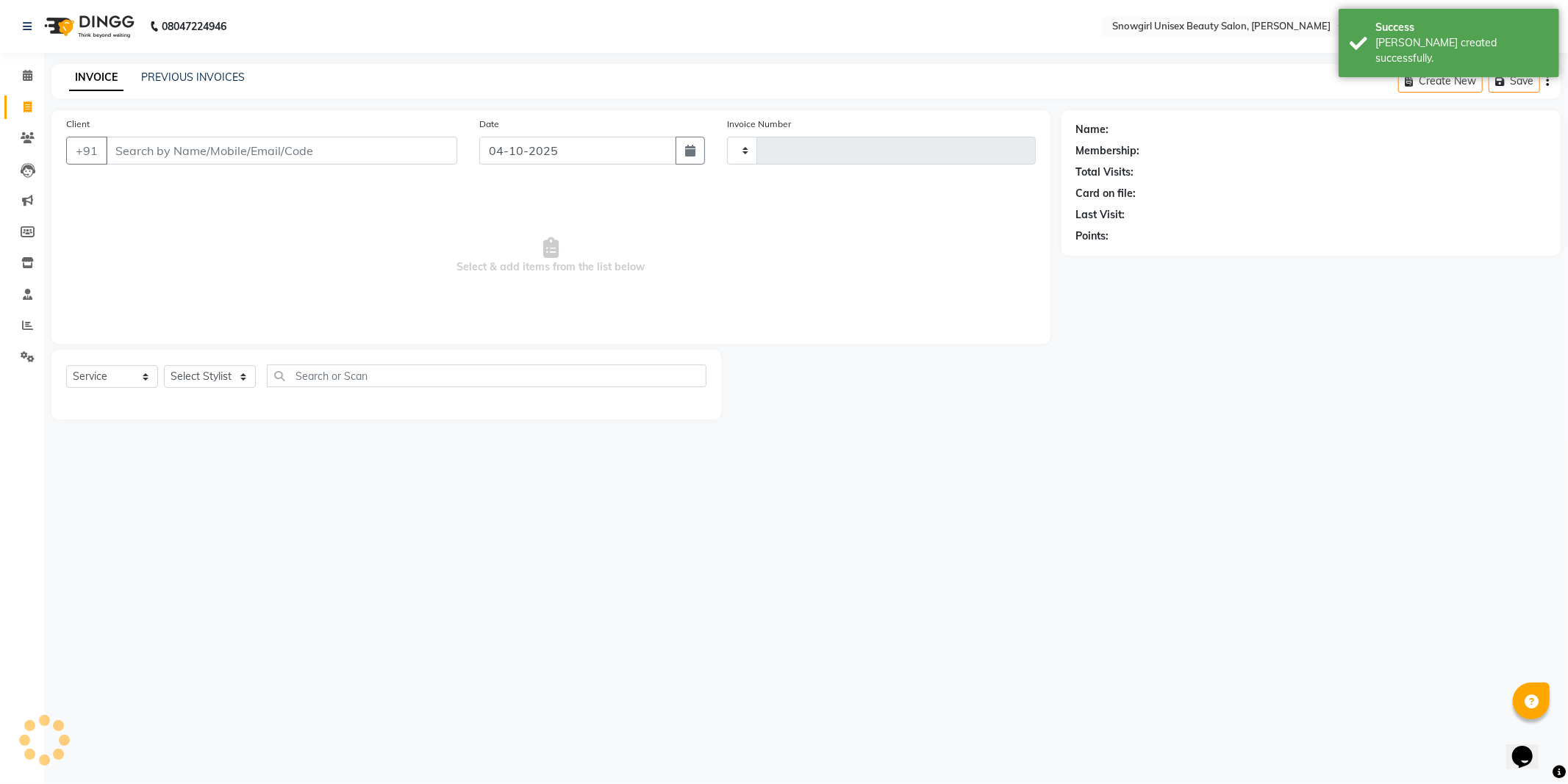
type input "2412"
select select "5593"
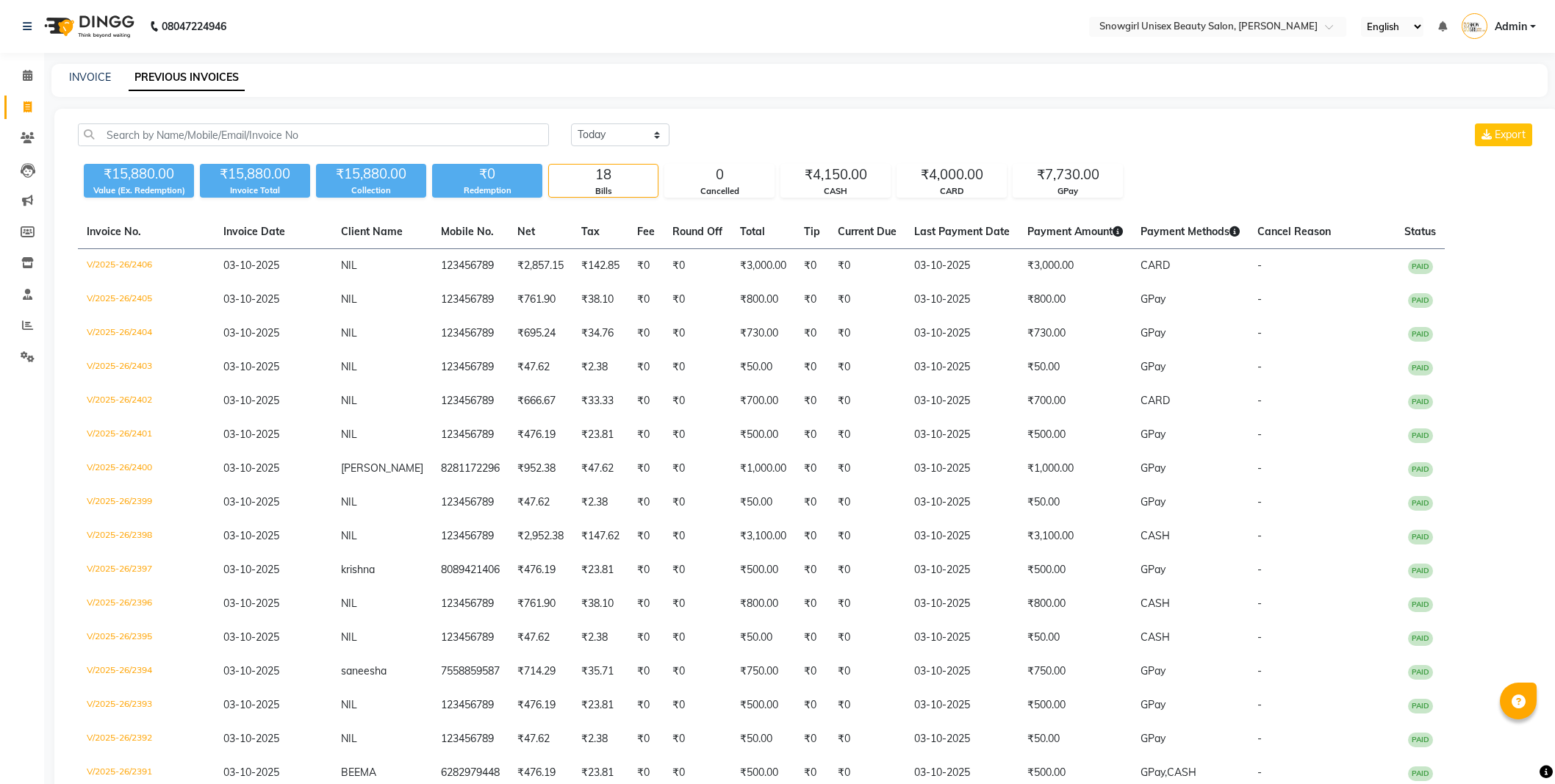
select select "yesterday"
click at [93, 71] on link "INVOICE" at bounding box center [90, 77] width 42 height 13
select select "service"
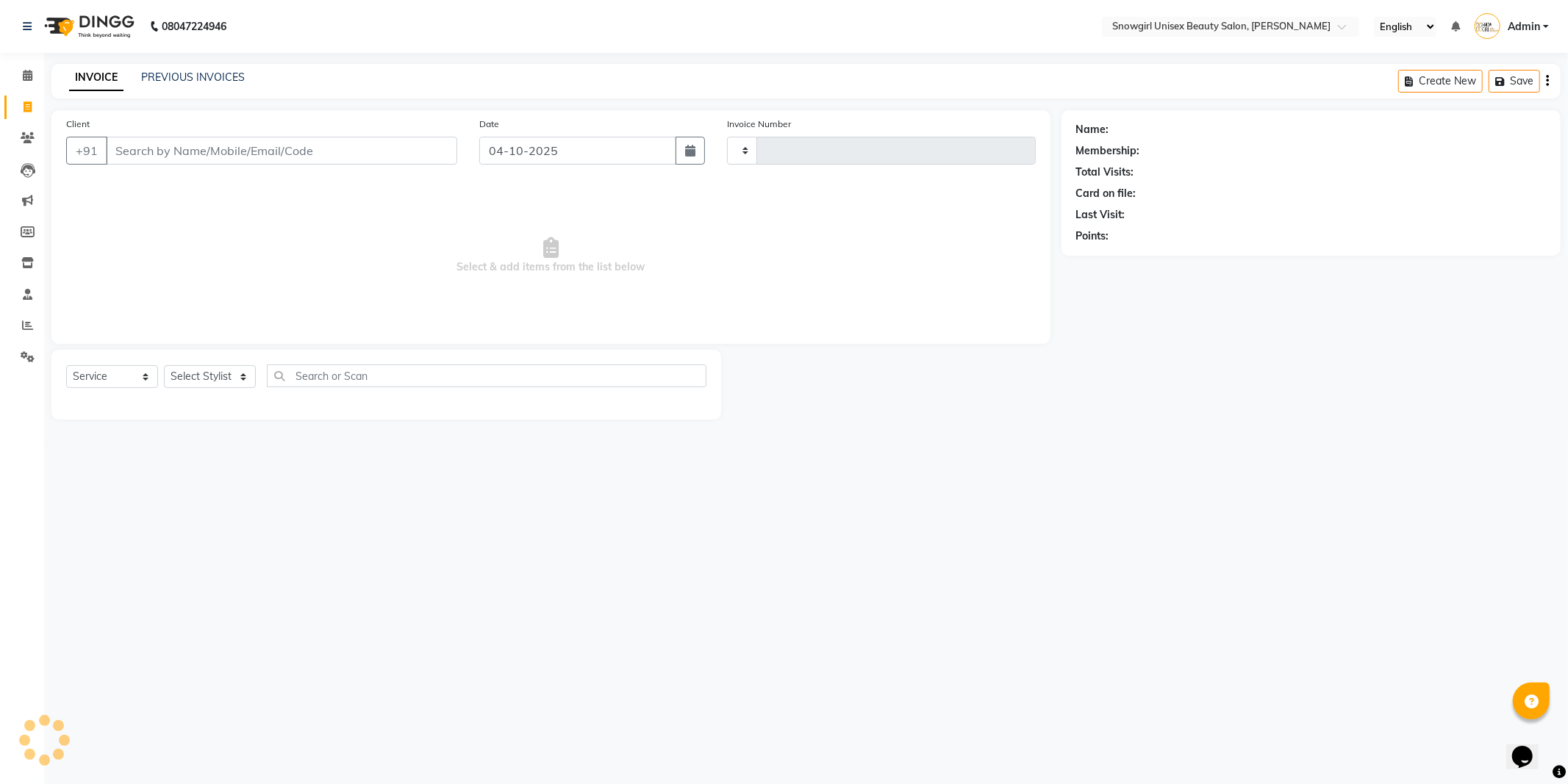
type input "2412"
click at [163, 148] on input "Client" at bounding box center [281, 150] width 351 height 28
select select "5593"
click at [209, 159] on input "Client" at bounding box center [281, 150] width 351 height 28
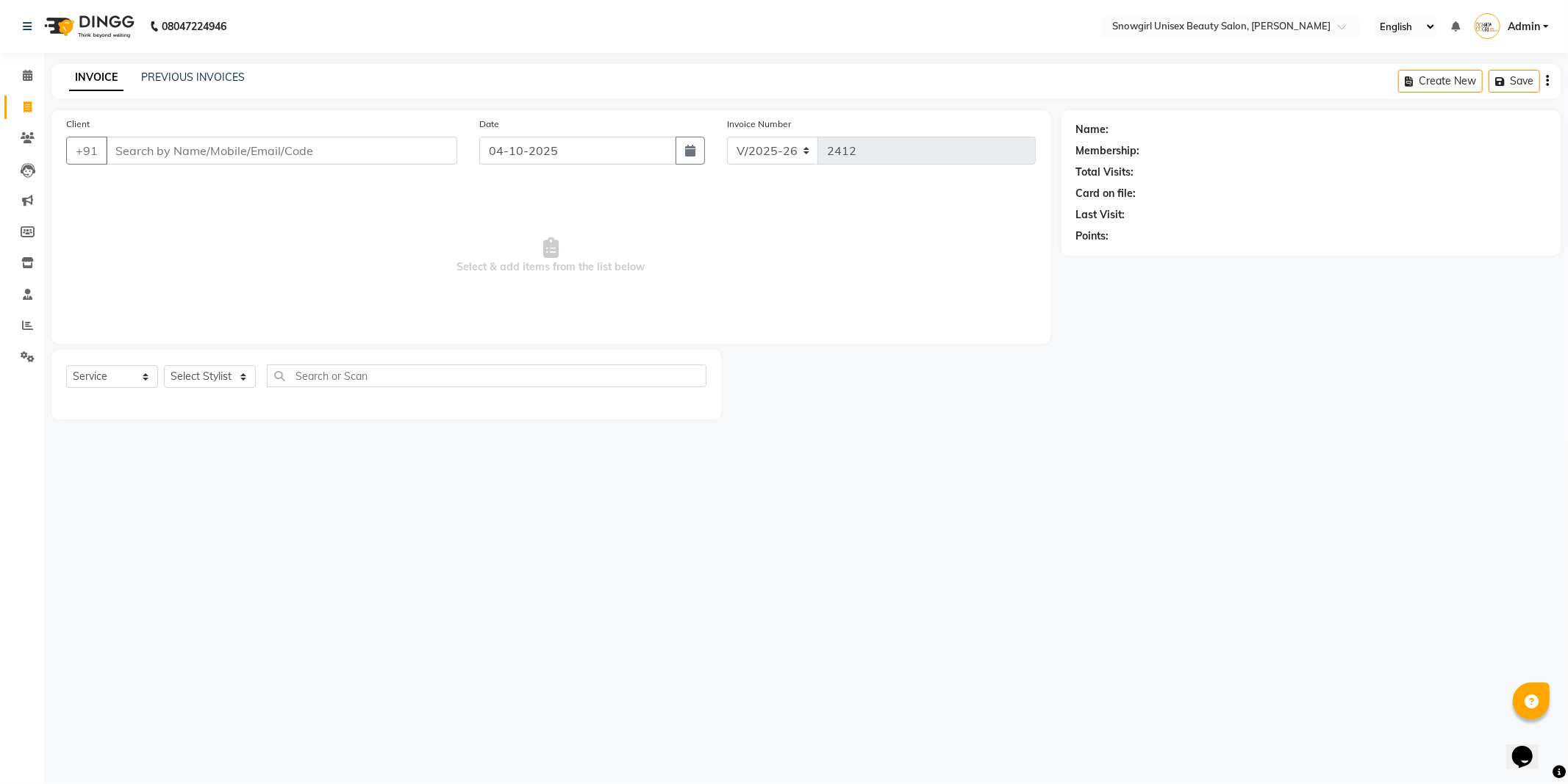
click at [227, 163] on input "Client" at bounding box center [281, 150] width 351 height 28
click at [224, 155] on input "Client" at bounding box center [281, 150] width 351 height 28
type input "9778227209"
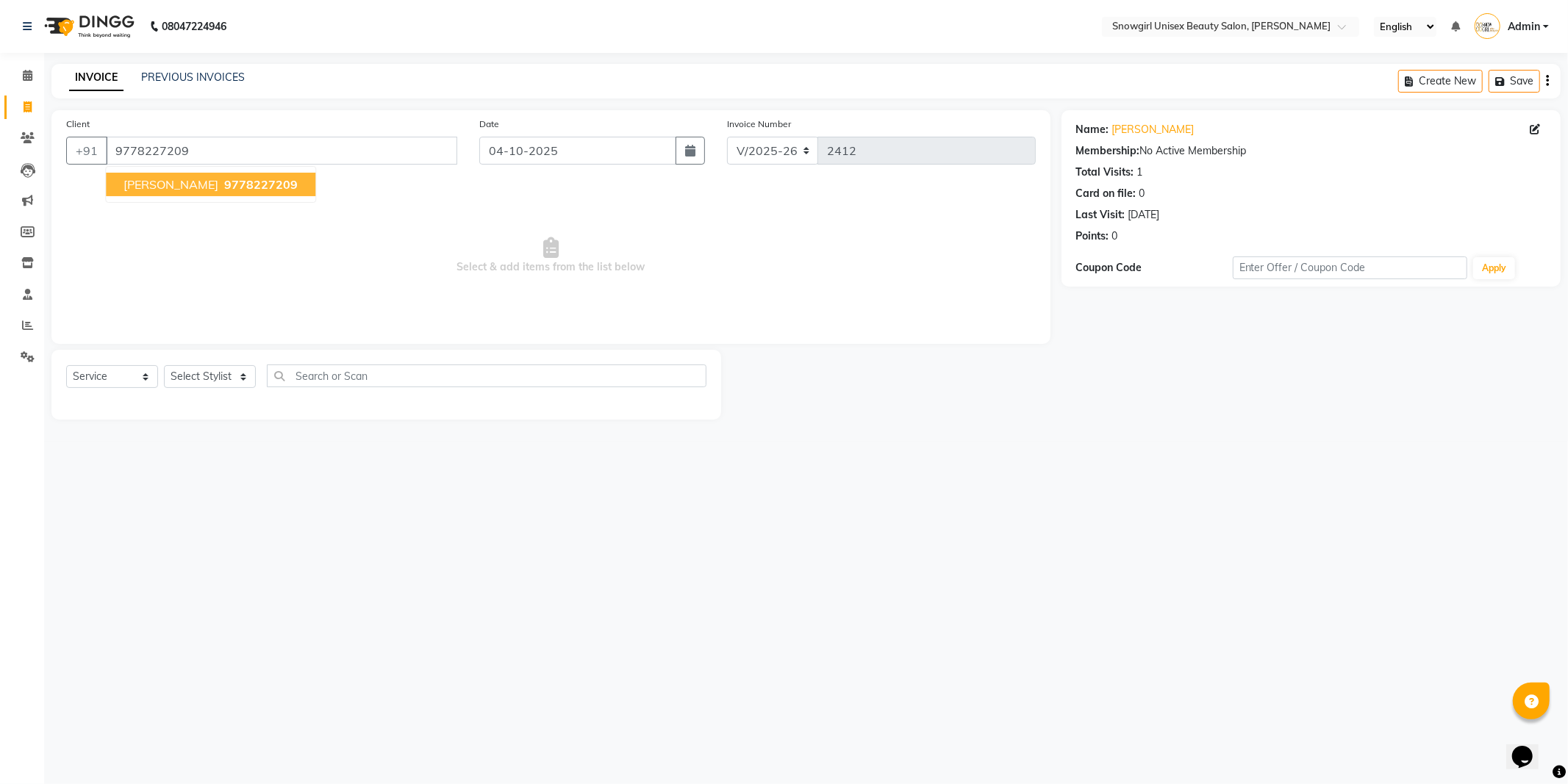
click at [224, 187] on span "9778227209" at bounding box center [261, 184] width 74 height 15
click at [256, 380] on select "Select Stylist [PERSON_NAME] [PERSON_NAME] [PERSON_NAME] [PERSON_NAME] [PERSON_…" at bounding box center [210, 376] width 92 height 23
select select "39187"
click at [164, 366] on select "Select Stylist [PERSON_NAME] [PERSON_NAME] [PERSON_NAME] [PERSON_NAME] [PERSON_…" at bounding box center [210, 376] width 92 height 23
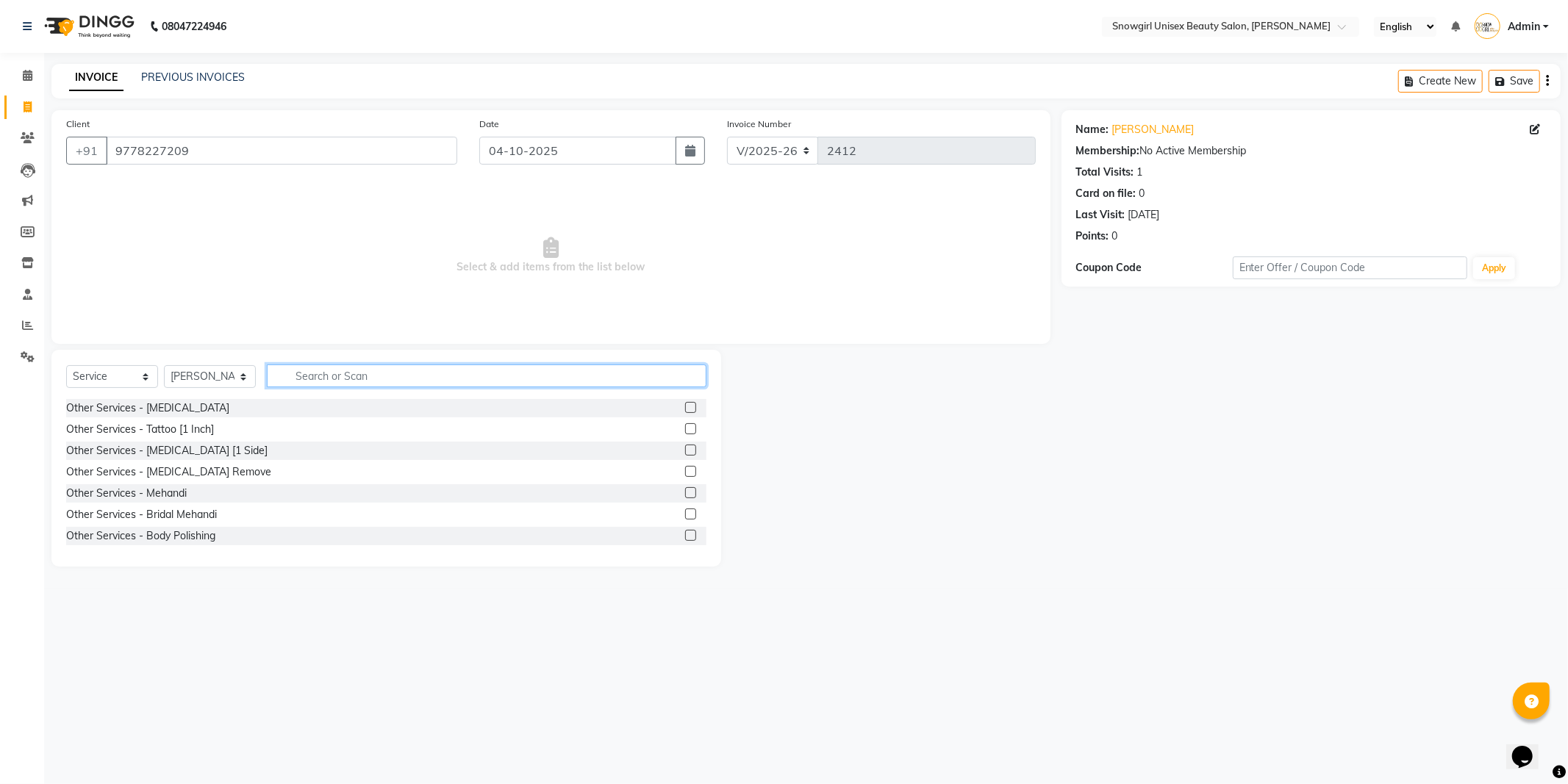
click at [313, 385] on input "text" at bounding box center [487, 375] width 440 height 23
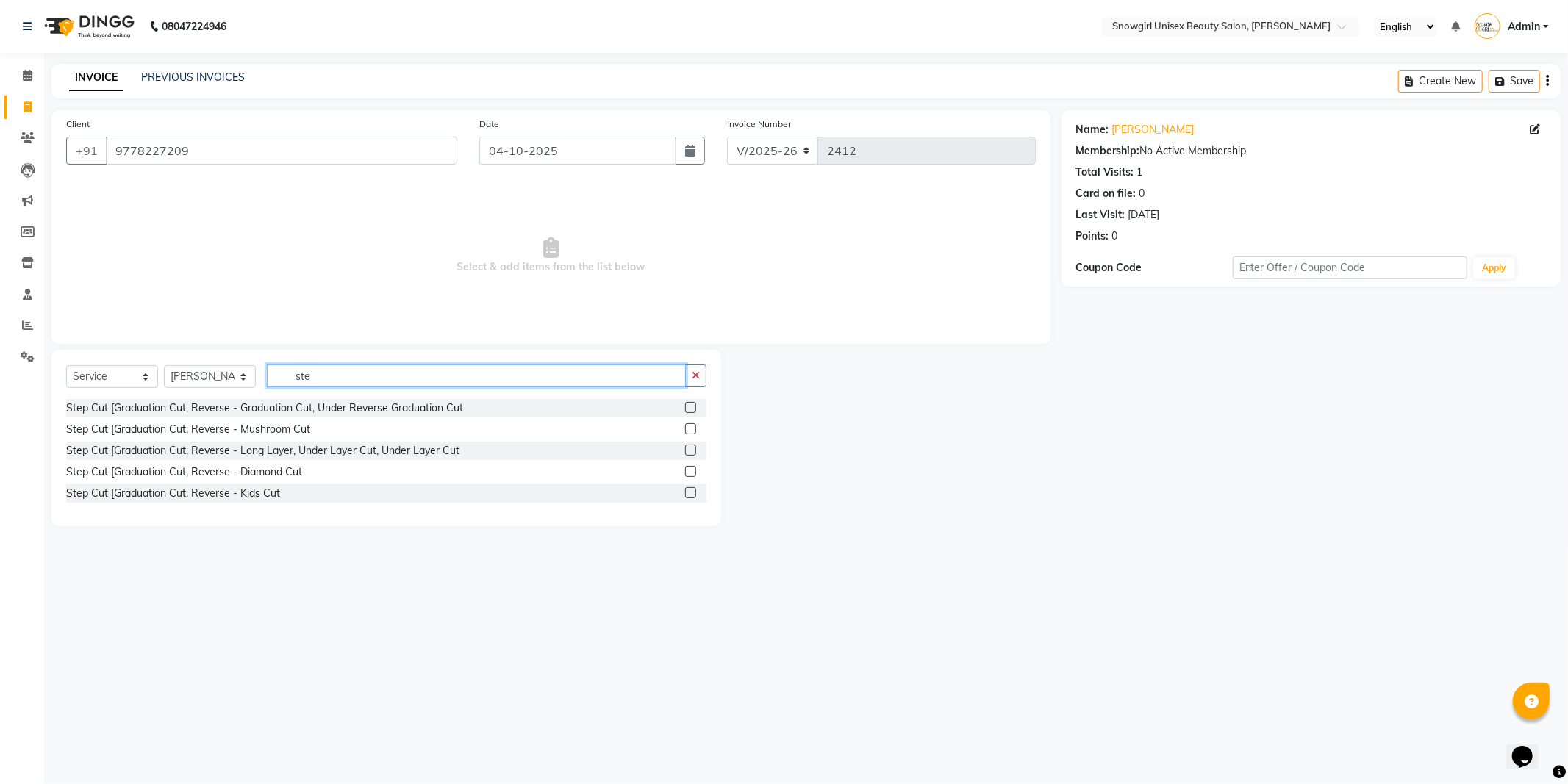
type input "ste"
click at [691, 409] on label at bounding box center [690, 407] width 11 height 11
click at [691, 409] on input "checkbox" at bounding box center [689, 408] width 10 height 10
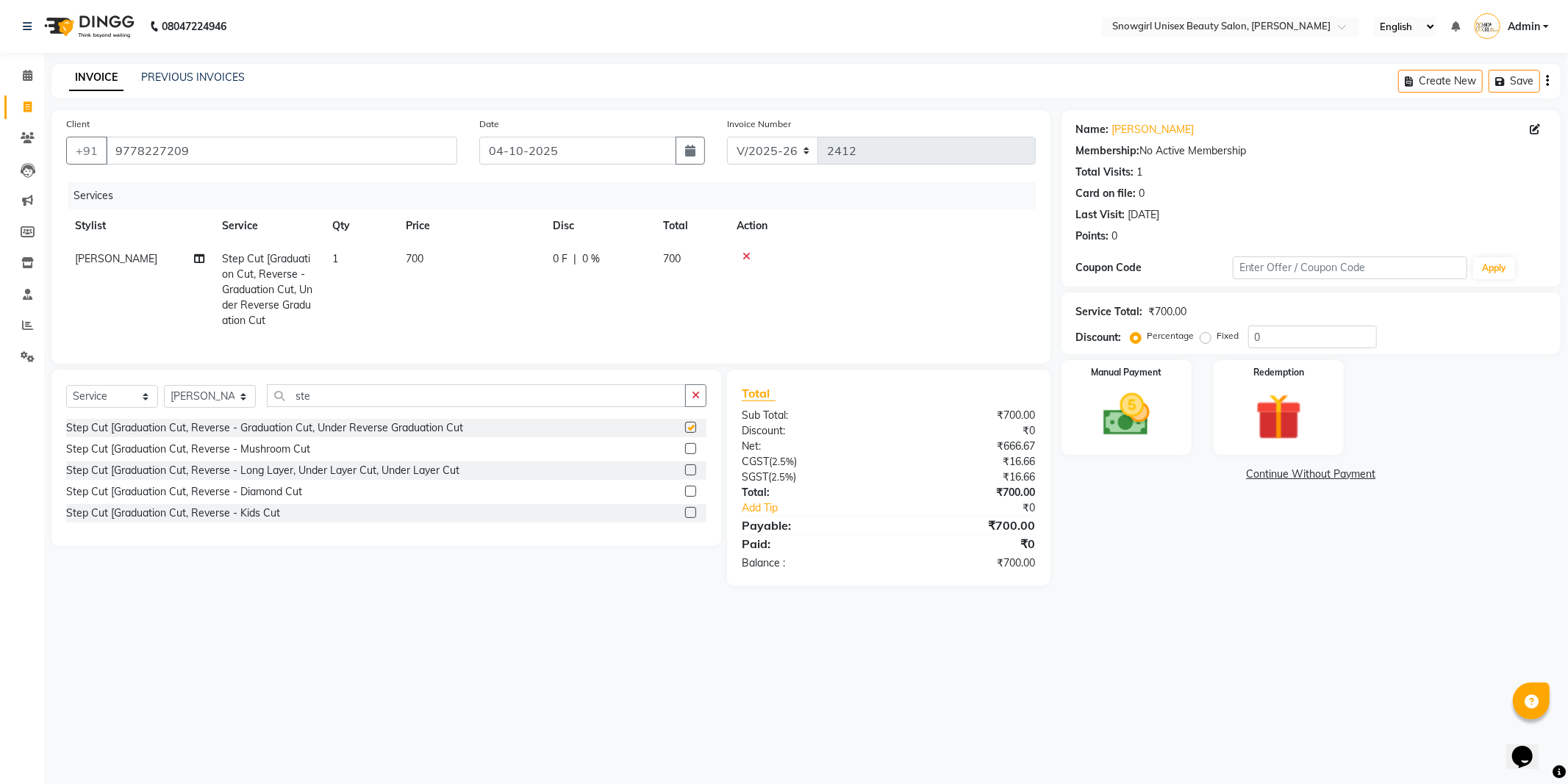
checkbox input "false"
click at [373, 269] on td "1" at bounding box center [360, 290] width 74 height 94
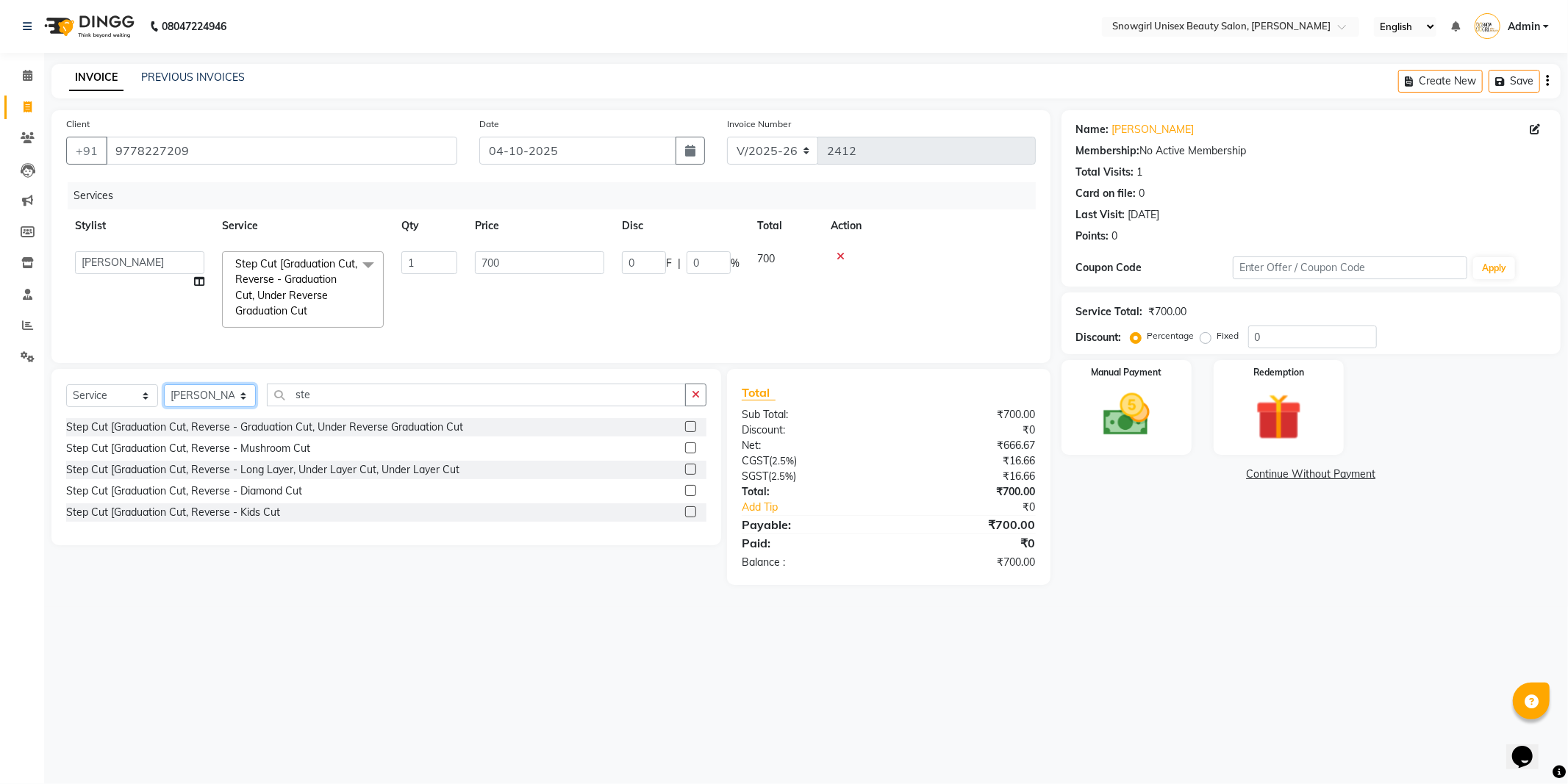
click at [228, 406] on select "Select Stylist [PERSON_NAME] [PERSON_NAME] [PERSON_NAME] [PERSON_NAME] [PERSON_…" at bounding box center [210, 395] width 92 height 23
select select "39196"
click at [164, 397] on select "Select Stylist [PERSON_NAME] [PERSON_NAME] [PERSON_NAME] [PERSON_NAME] [PERSON_…" at bounding box center [210, 395] width 92 height 23
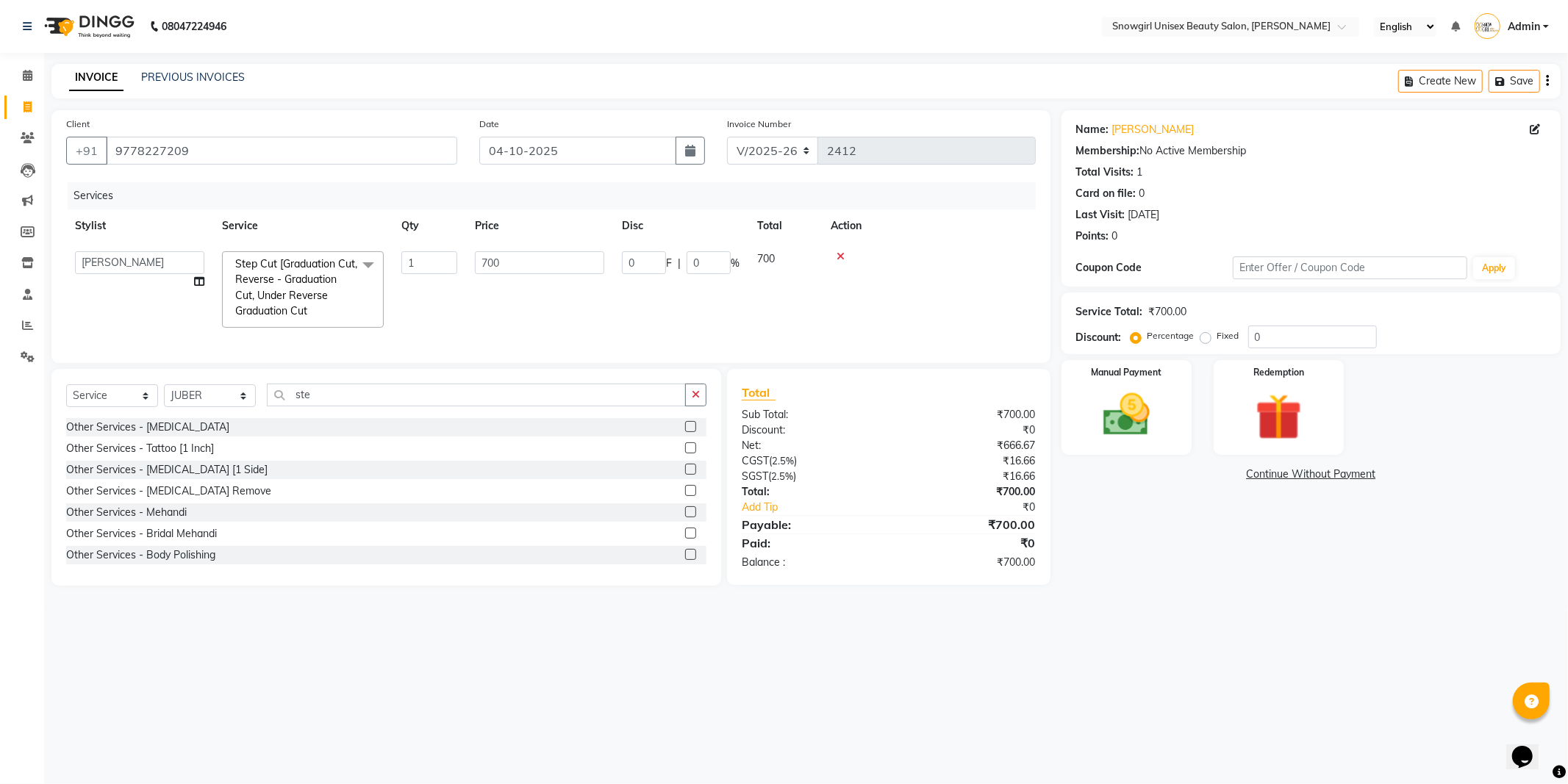
click at [302, 394] on div "Select Service Product Membership Package Voucher Prepaid Gift Card Select Styl…" at bounding box center [386, 477] width 669 height 217
click at [302, 395] on div "Select Service Product Membership Package Voucher Prepaid Gift Card Select Styl…" at bounding box center [386, 477] width 669 height 217
click at [302, 395] on input "ste" at bounding box center [477, 395] width 419 height 23
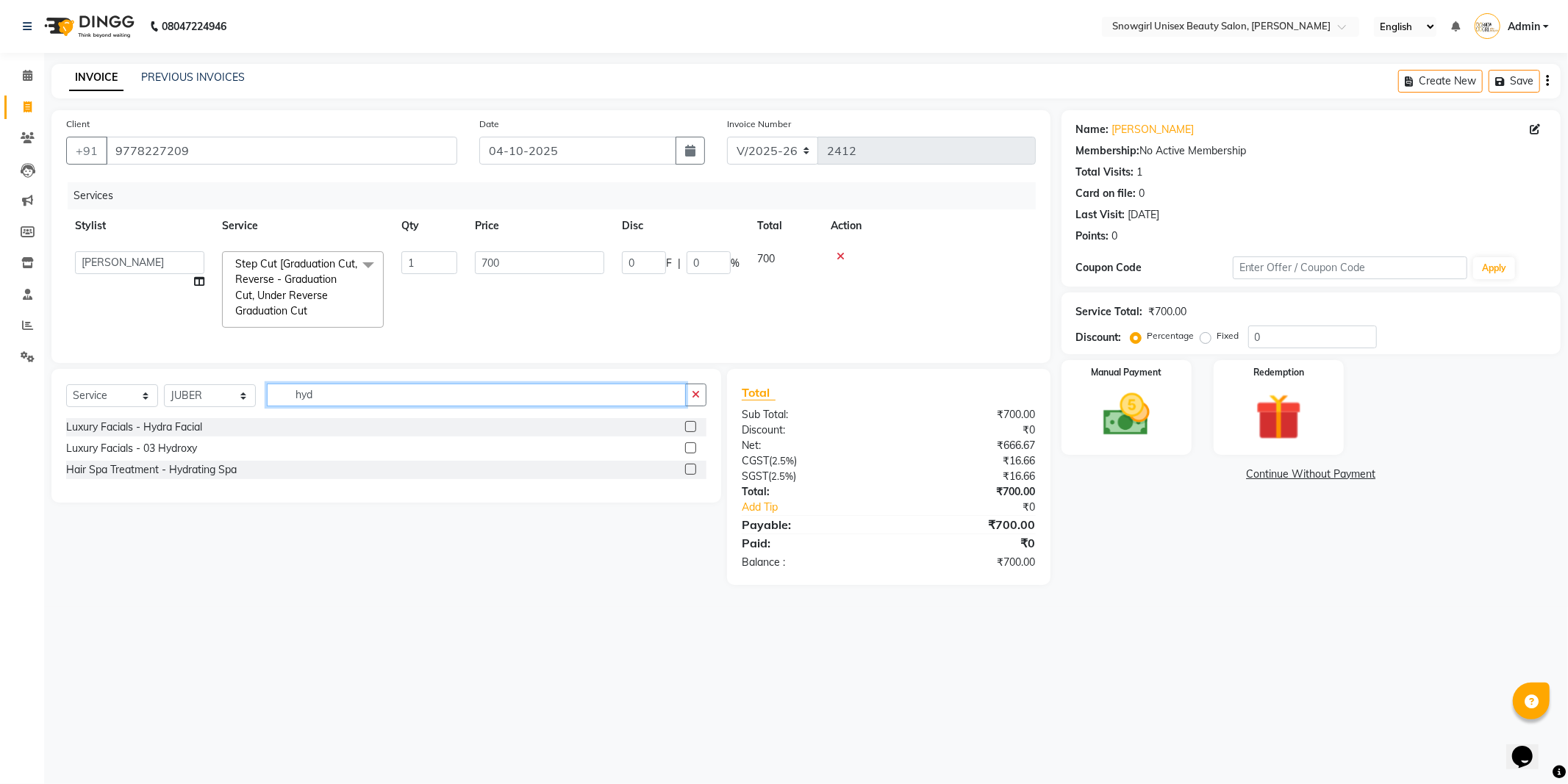
type input "hyd"
click at [688, 474] on label at bounding box center [690, 469] width 11 height 11
click at [688, 474] on input "checkbox" at bounding box center [689, 469] width 10 height 10
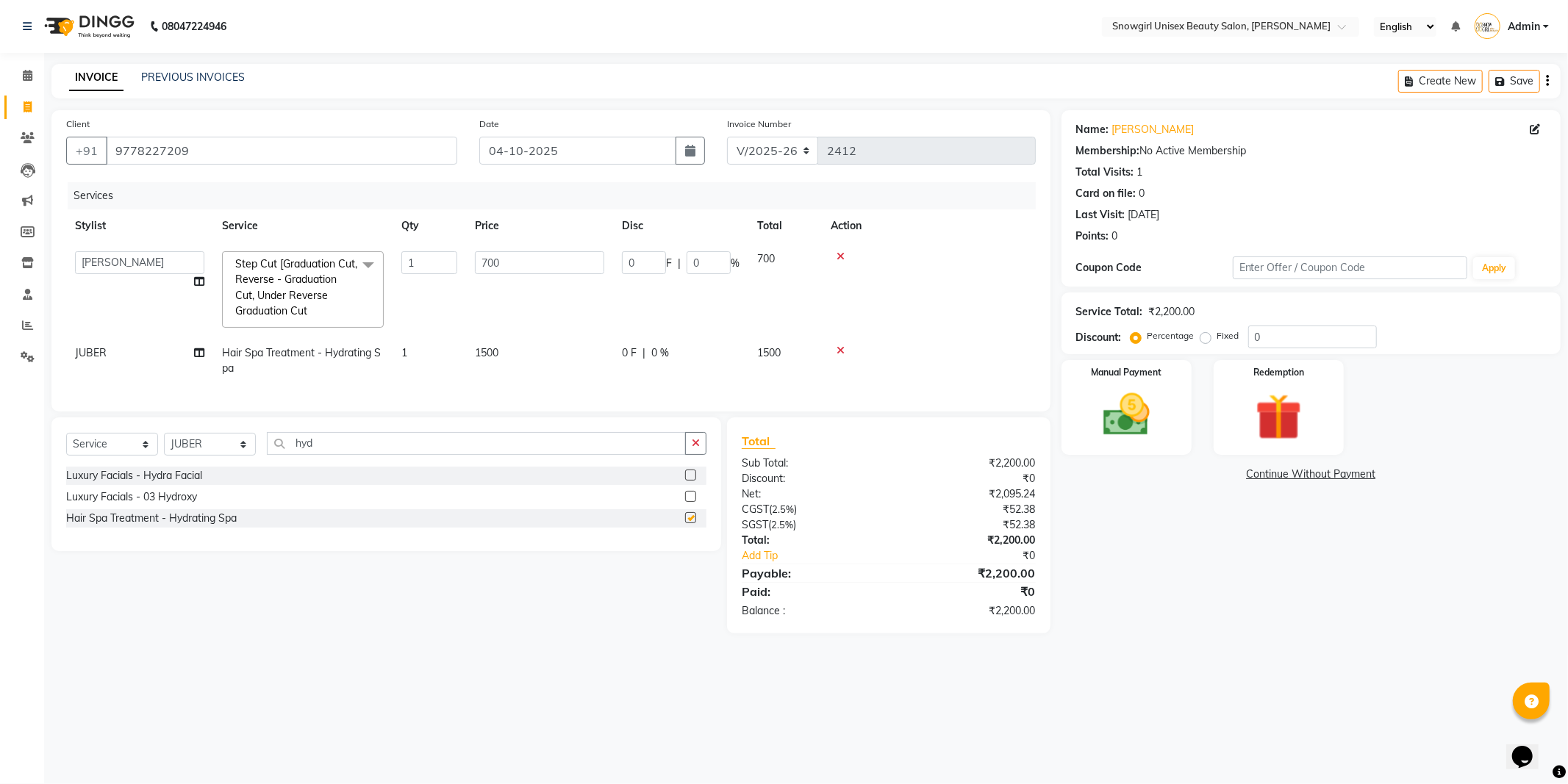
checkbox input "false"
click at [1118, 445] on div "Manual Payment" at bounding box center [1125, 406] width 135 height 98
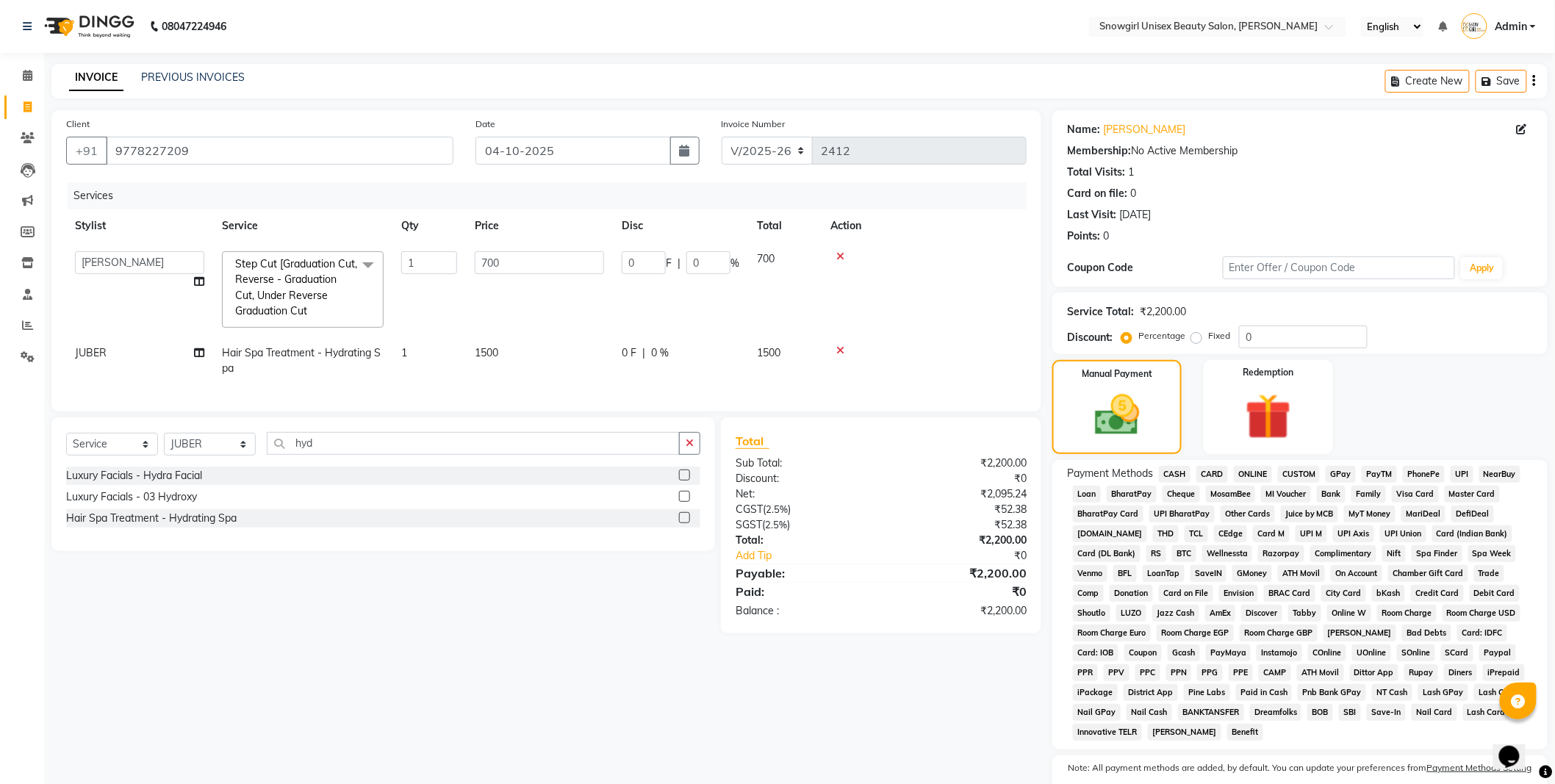
click at [1167, 474] on span "CASH" at bounding box center [1174, 473] width 32 height 17
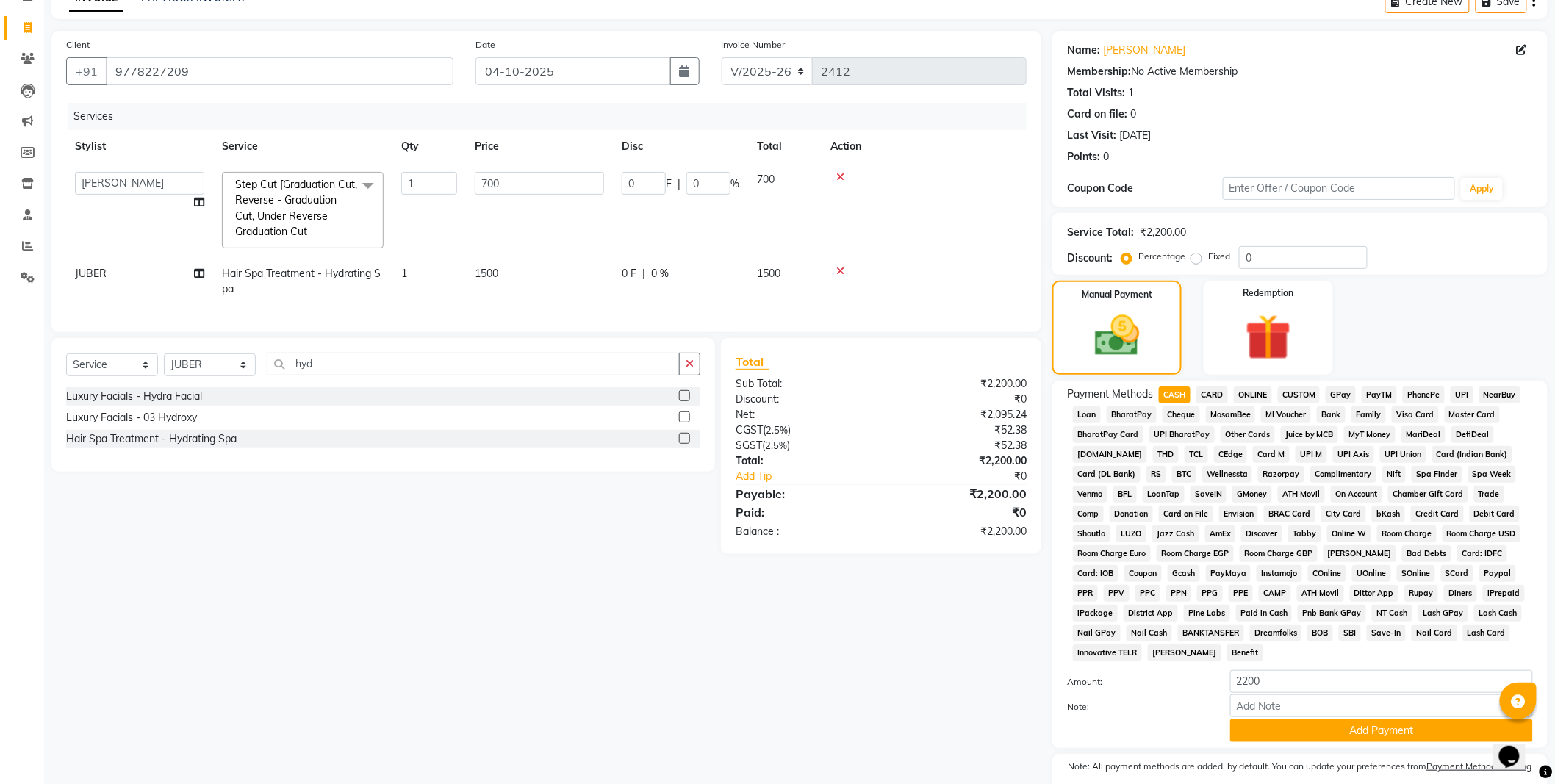
scroll to position [140, 0]
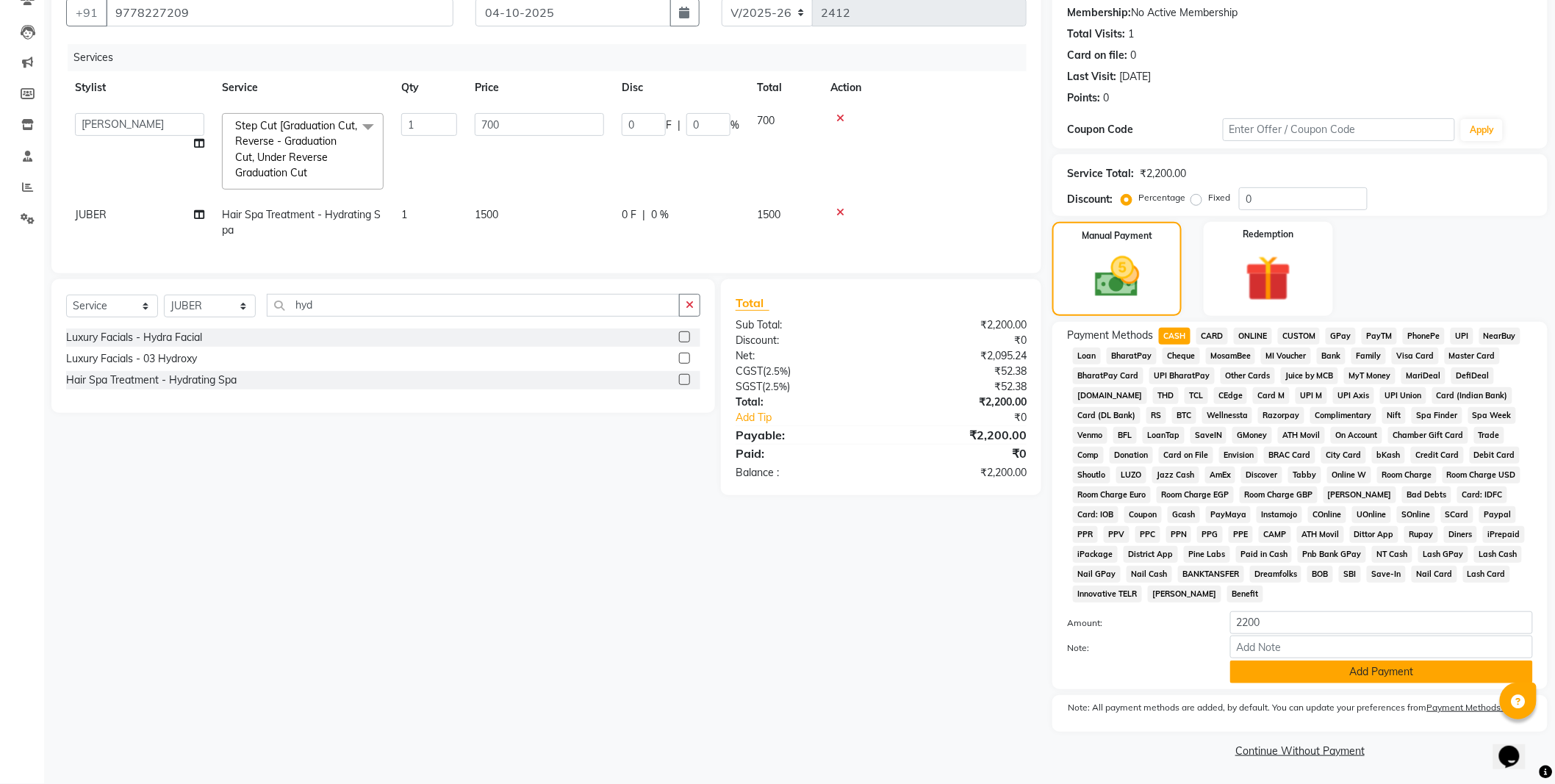
click at [1336, 673] on button "Add Payment" at bounding box center [1381, 671] width 302 height 23
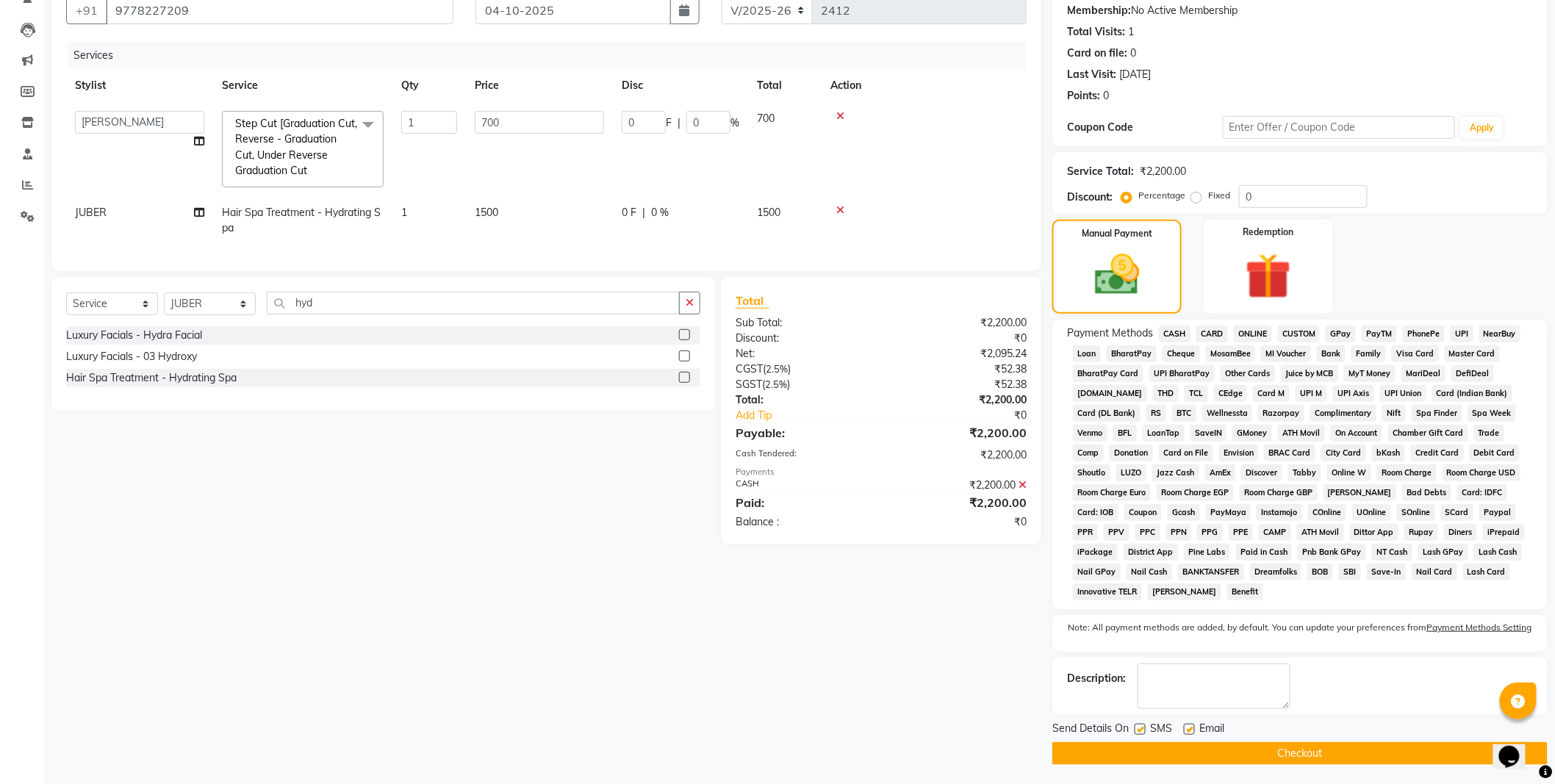
click at [1254, 759] on button "Checkout" at bounding box center [1299, 753] width 495 height 23
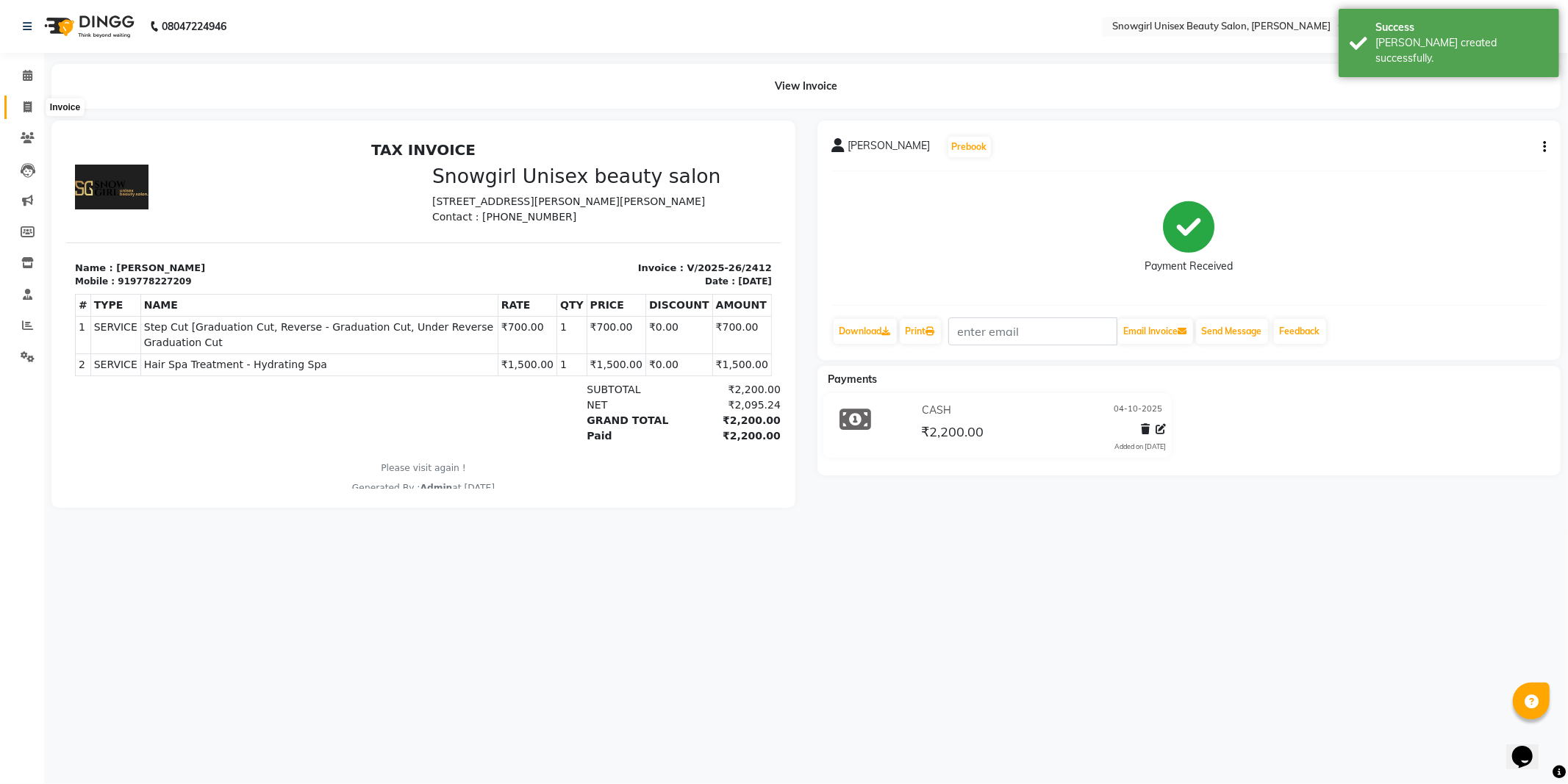
click at [24, 108] on icon at bounding box center [27, 106] width 8 height 11
select select "service"
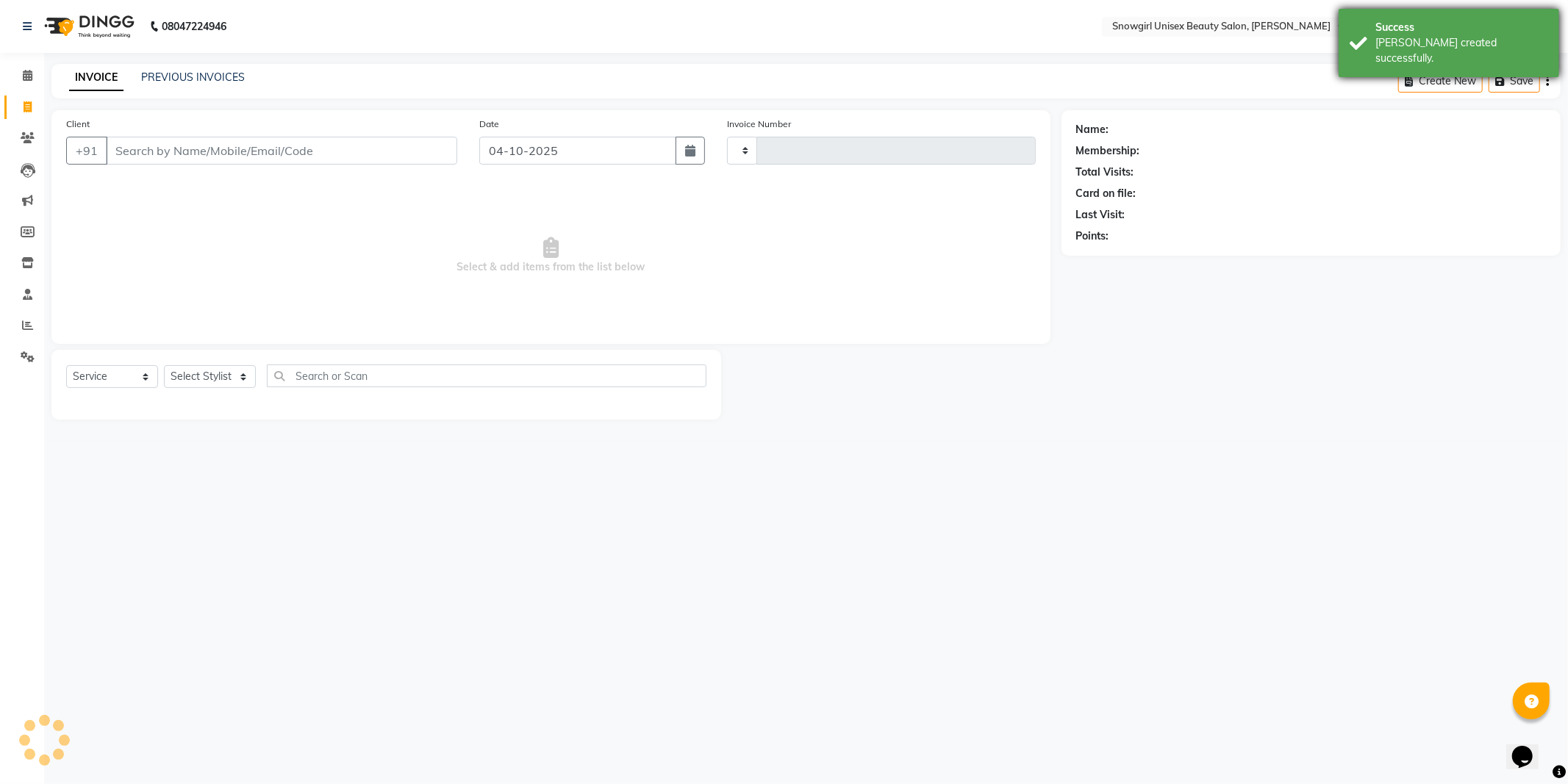
type input "2413"
select select "5593"
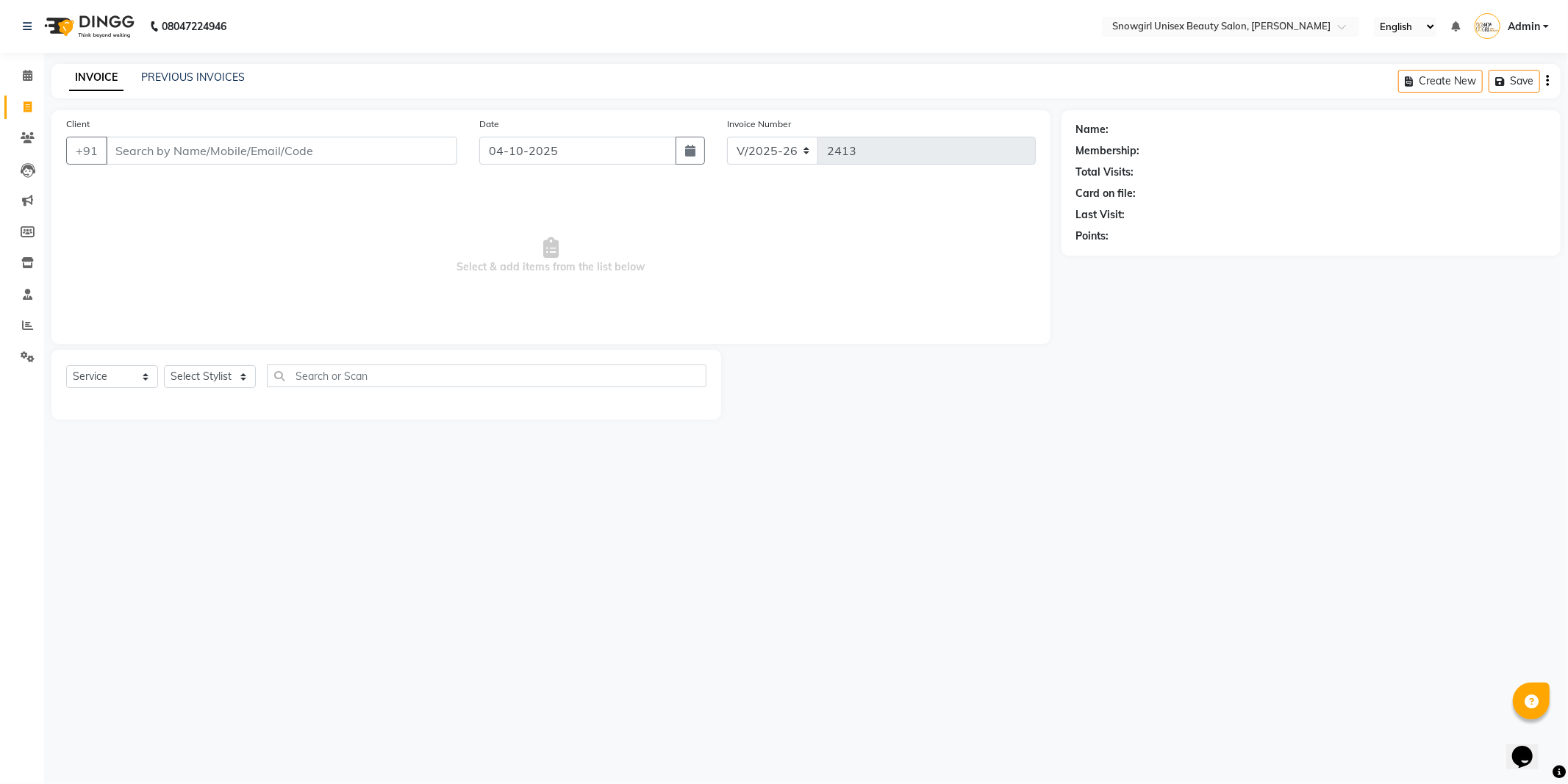
click at [221, 156] on input "Client" at bounding box center [281, 150] width 351 height 28
click at [216, 156] on input "Client" at bounding box center [281, 150] width 351 height 28
type input "9895789934"
click at [426, 158] on button "Add Client" at bounding box center [419, 150] width 76 height 28
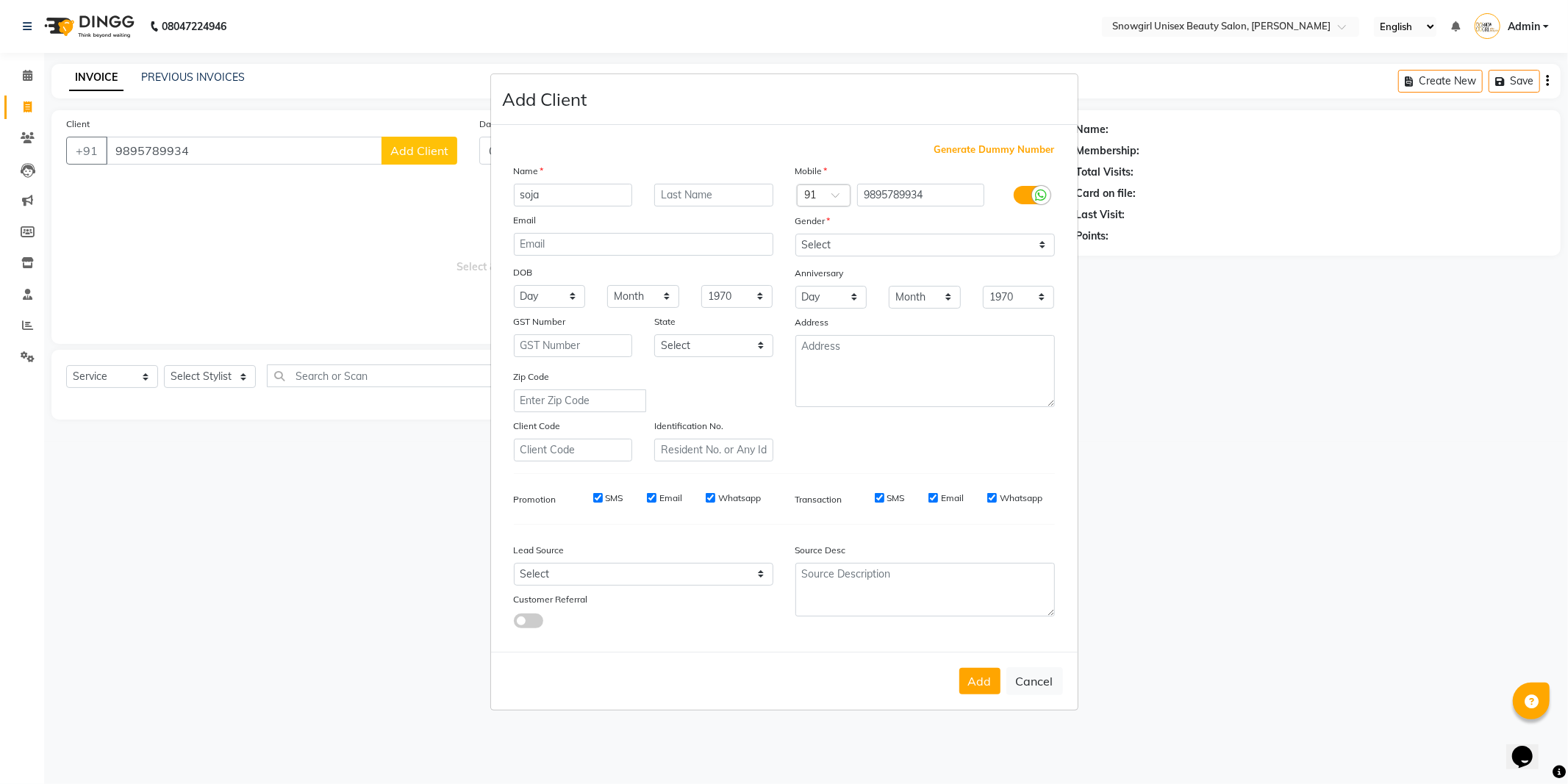
type input "soja"
drag, startPoint x: 930, startPoint y: 241, endPoint x: 930, endPoint y: 255, distance: 14.0
click at [930, 241] on select "Select Male Female Other Prefer Not To Say" at bounding box center [925, 245] width 260 height 23
select select "female"
click at [795, 234] on select "Select Male Female Other Prefer Not To Say" at bounding box center [925, 245] width 260 height 23
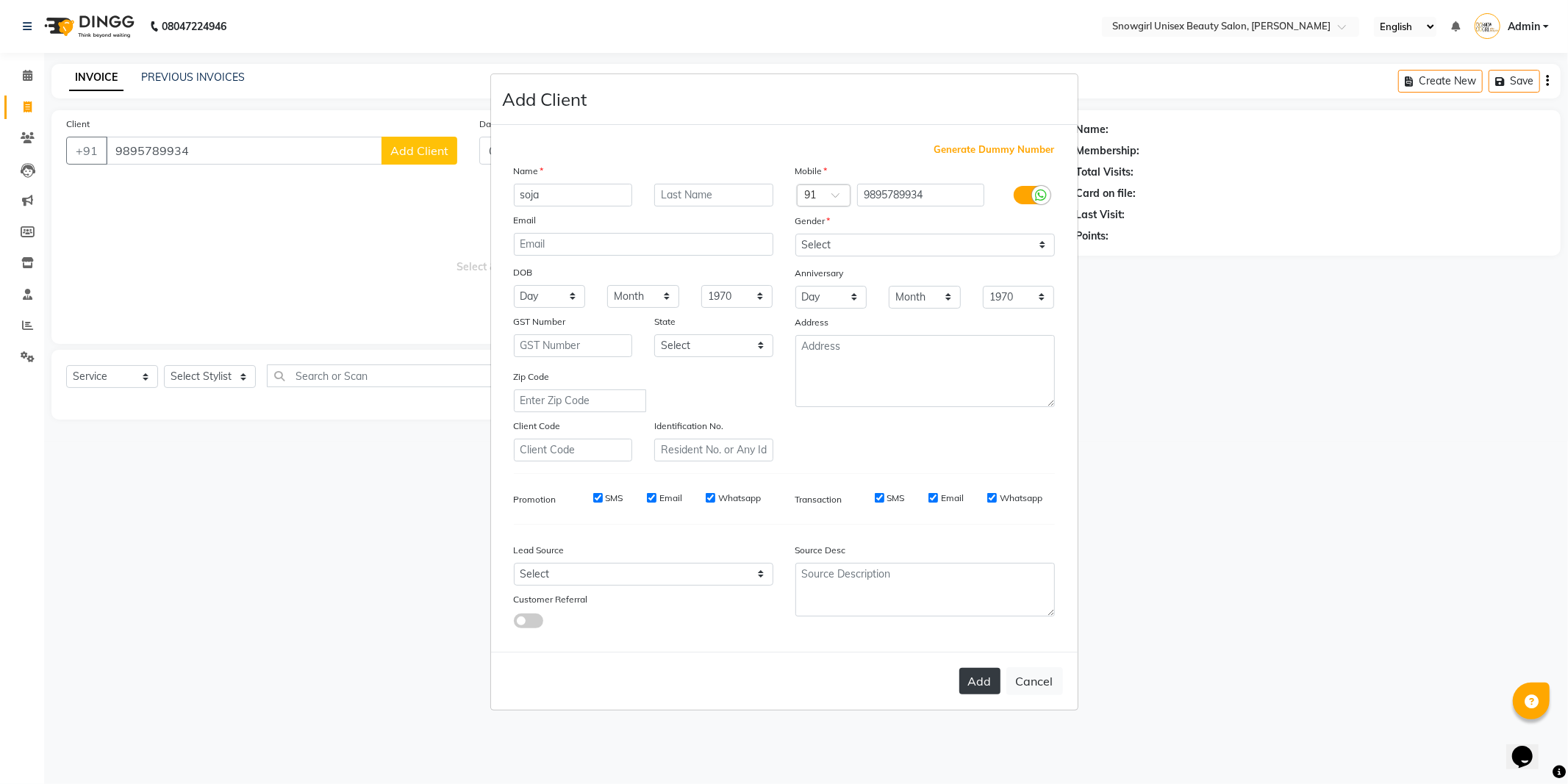
click at [1000, 677] on button "Add" at bounding box center [980, 681] width 41 height 27
select select
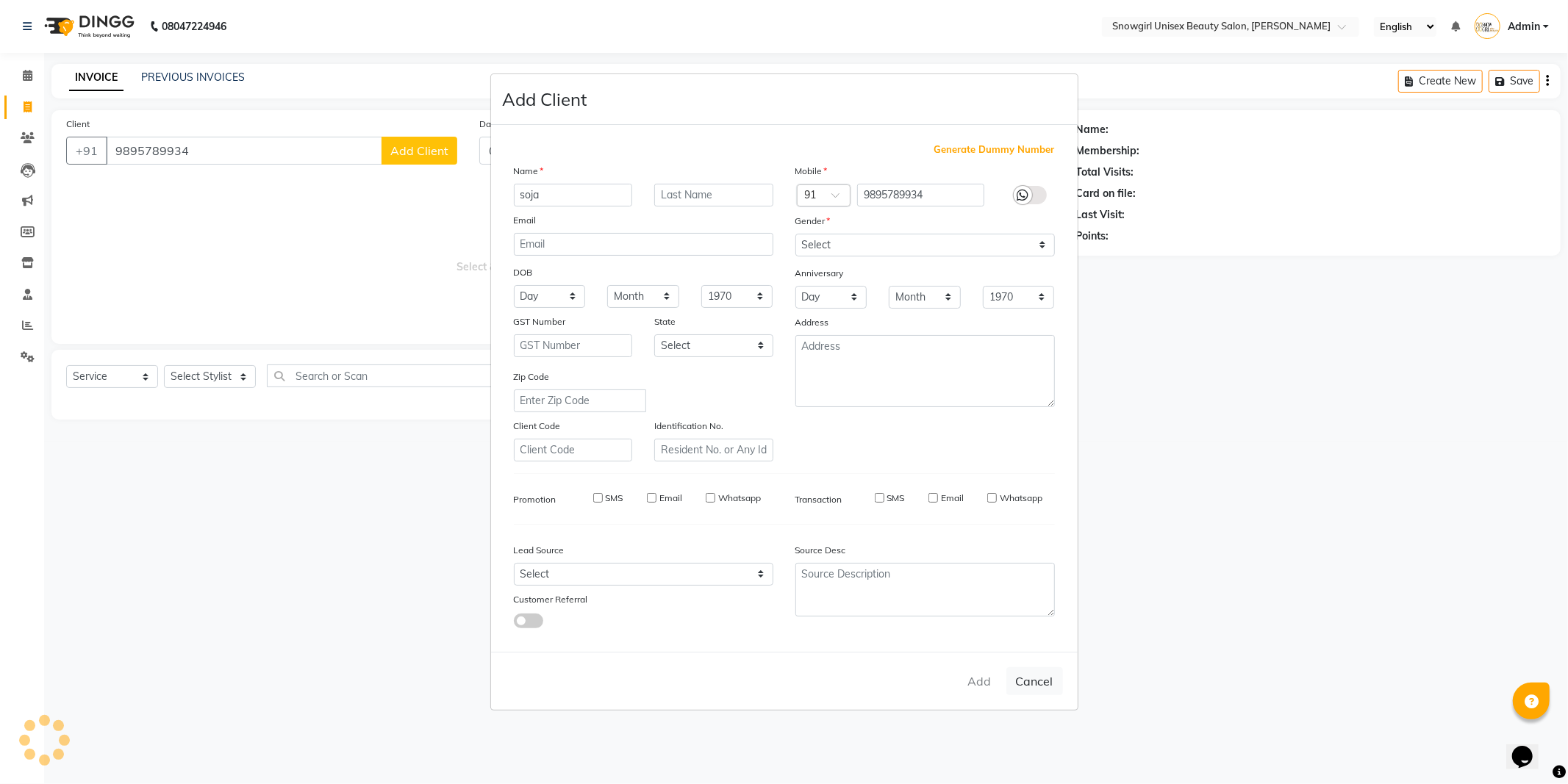
select select
checkbox input "false"
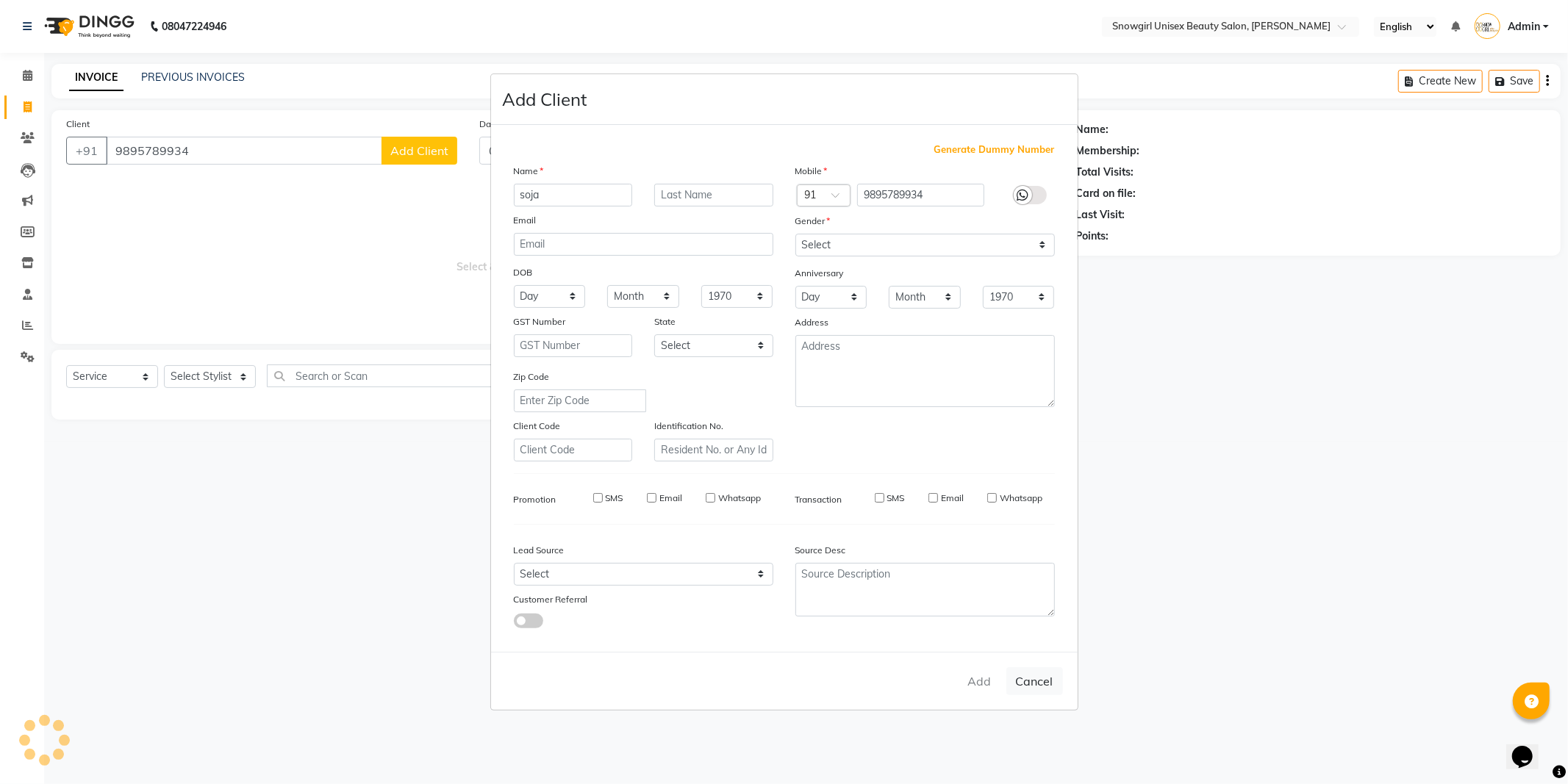
checkbox input "false"
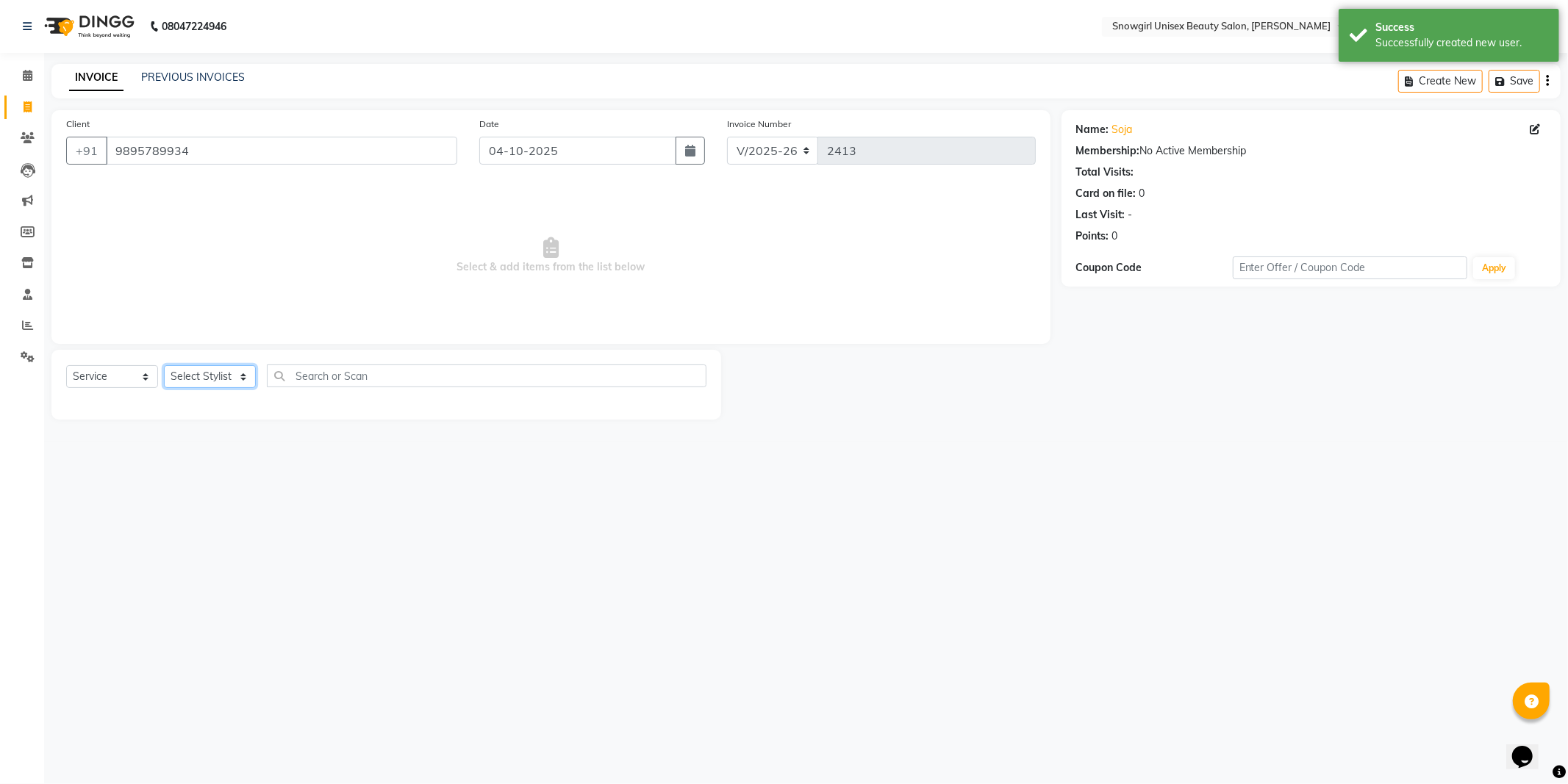
click at [210, 387] on select "Select Stylist [PERSON_NAME] [PERSON_NAME] [PERSON_NAME] [PERSON_NAME] [PERSON_…" at bounding box center [210, 376] width 92 height 23
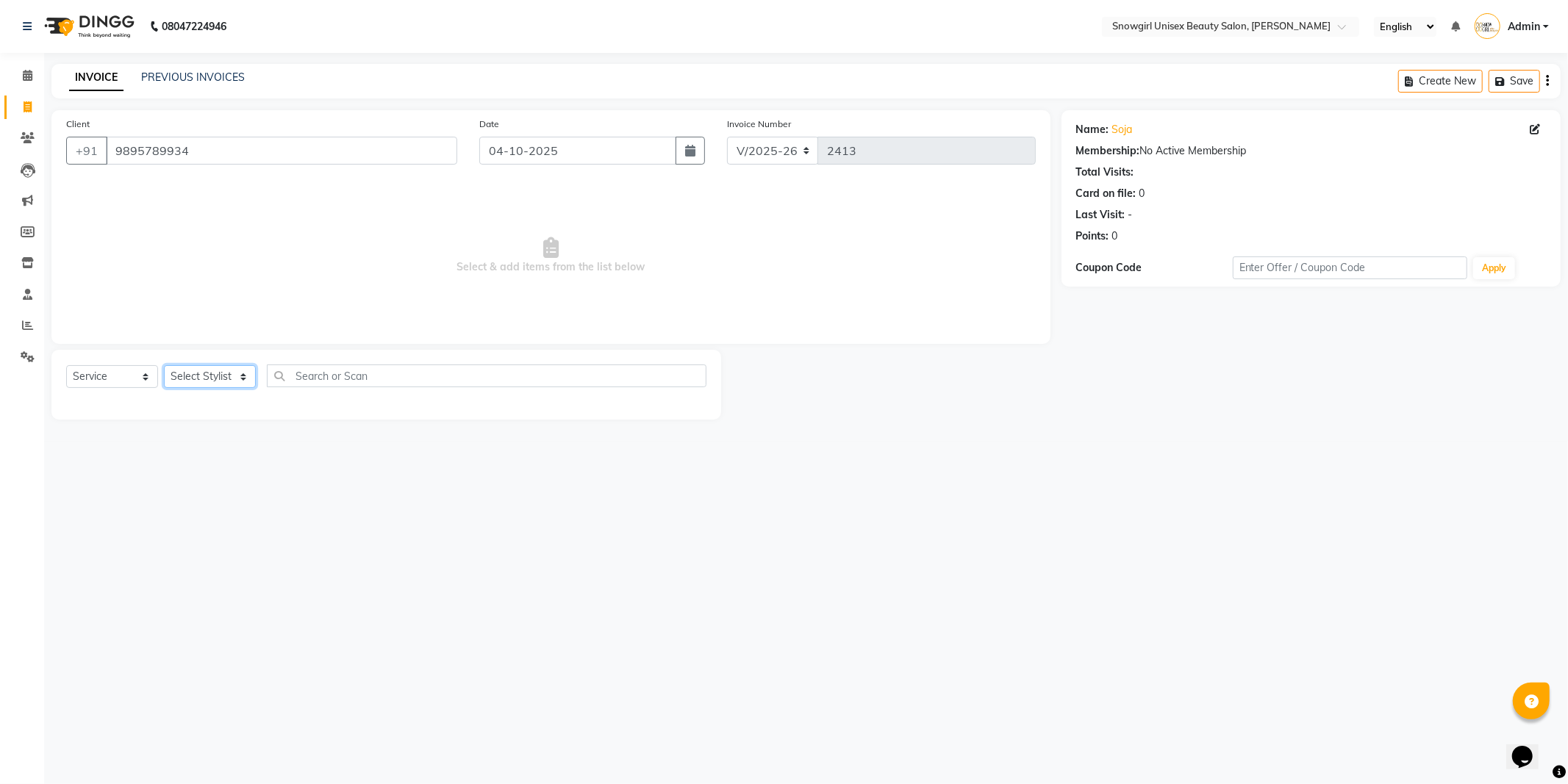
select select "44693"
click at [164, 366] on select "Select Stylist [PERSON_NAME] [PERSON_NAME] [PERSON_NAME] [PERSON_NAME] [PERSON_…" at bounding box center [210, 376] width 92 height 23
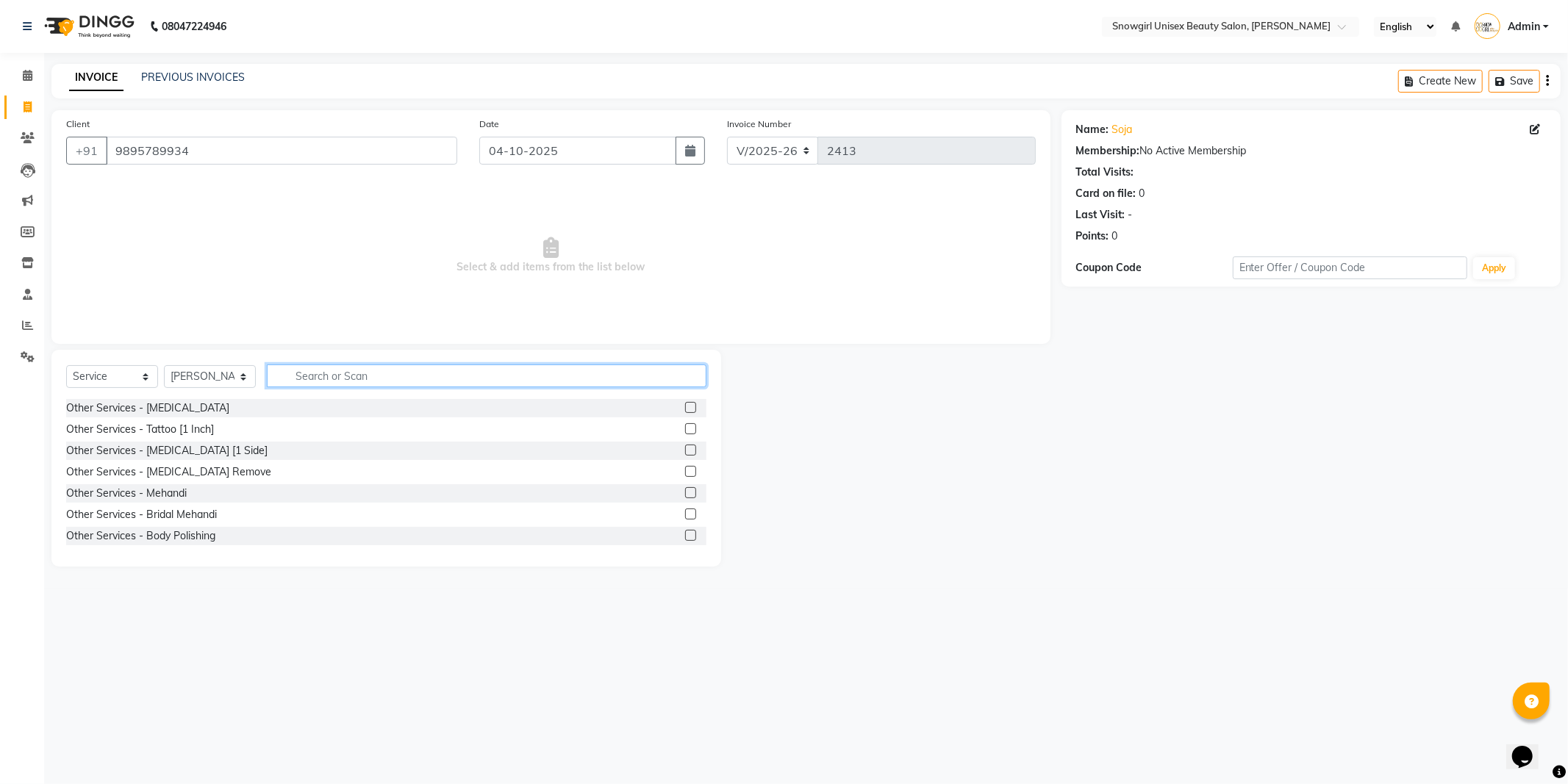
click at [340, 372] on input "text" at bounding box center [487, 375] width 440 height 23
click at [423, 373] on input "text" at bounding box center [487, 375] width 440 height 23
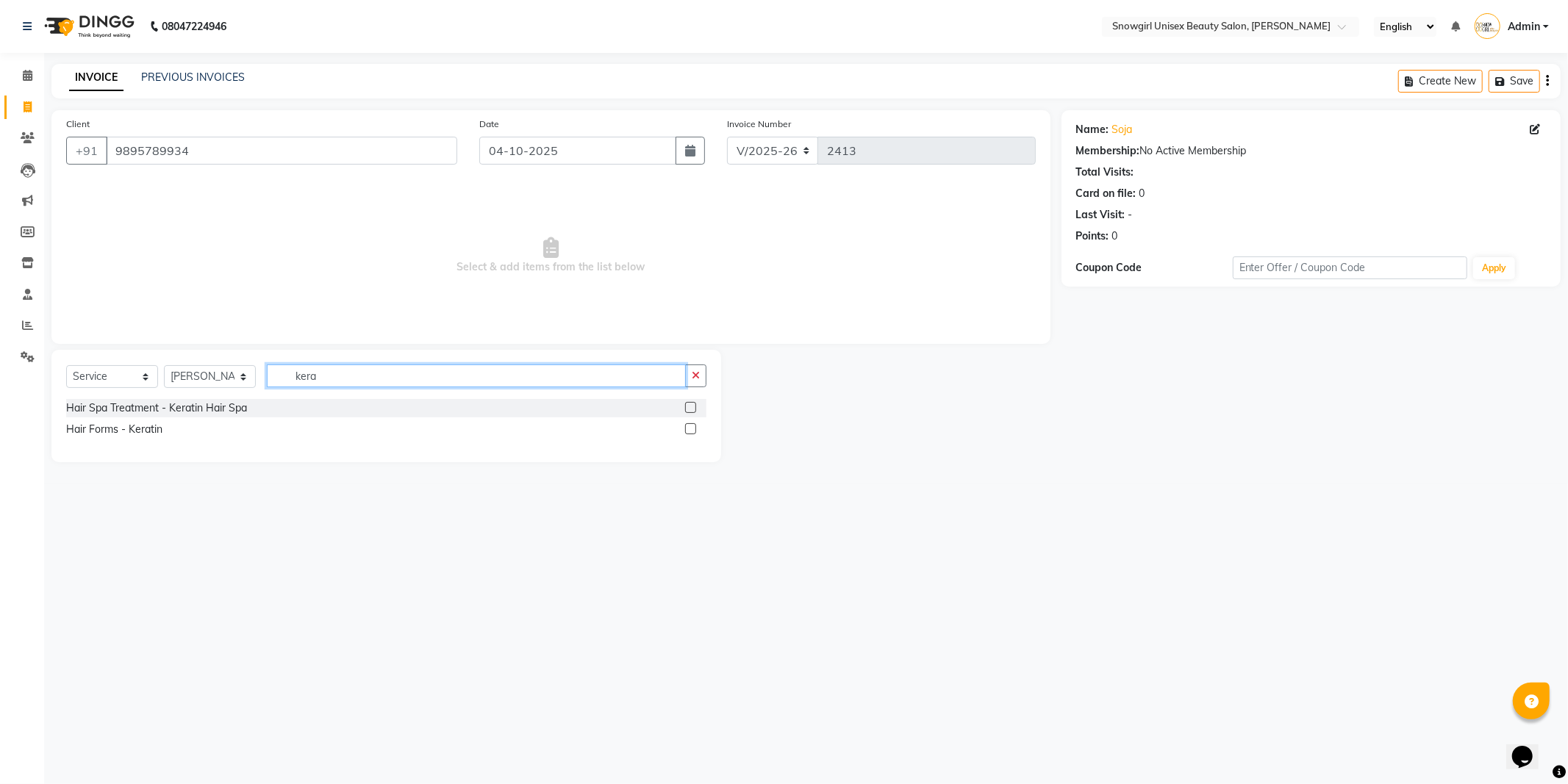
type input "kera"
click at [689, 402] on label at bounding box center [690, 407] width 11 height 11
click at [689, 403] on input "checkbox" at bounding box center [689, 408] width 10 height 10
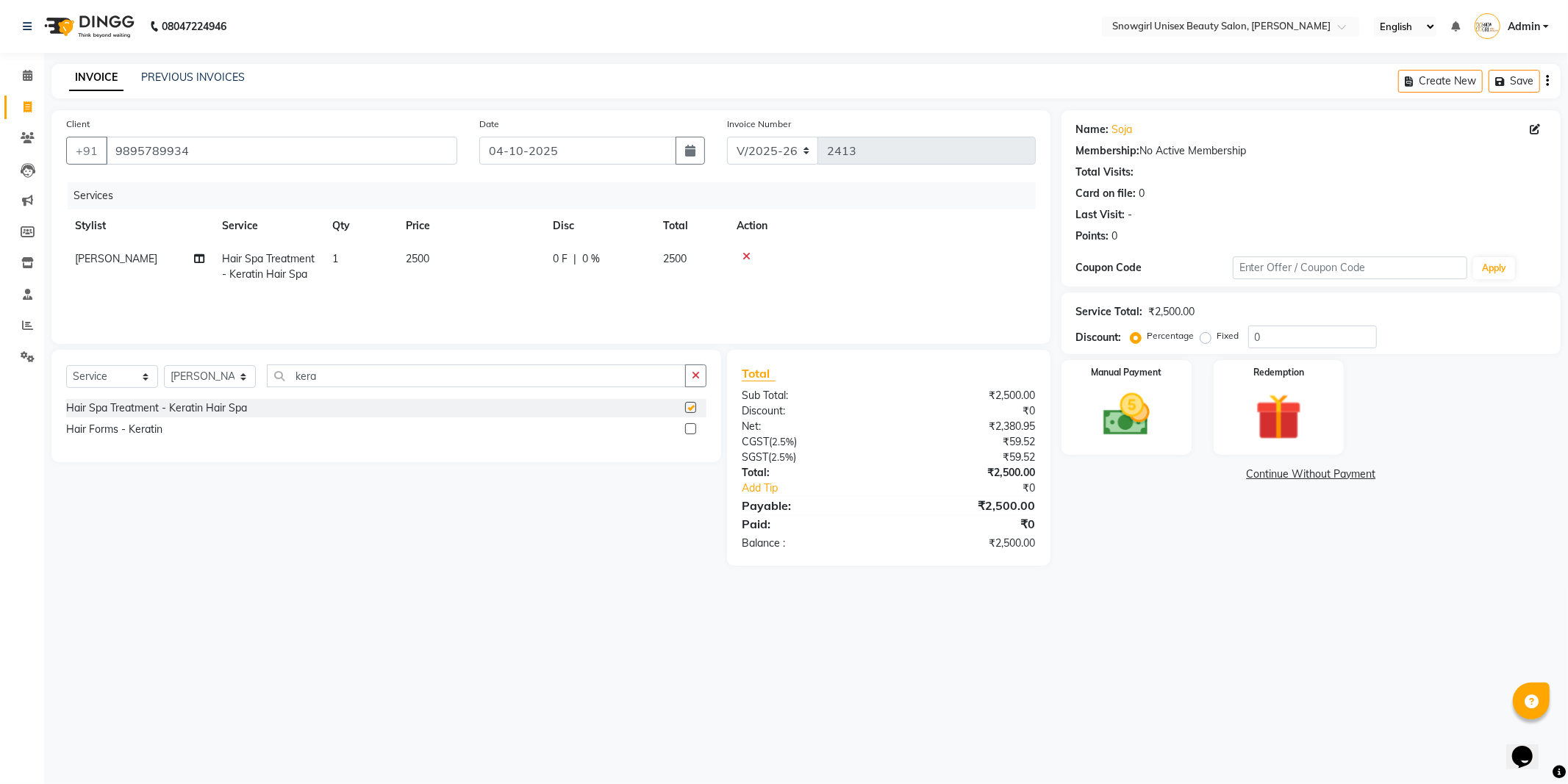
checkbox input "false"
click at [429, 261] on span "2500" at bounding box center [418, 259] width 24 height 13
select select "44693"
click at [489, 258] on input "2500" at bounding box center [539, 263] width 129 height 23
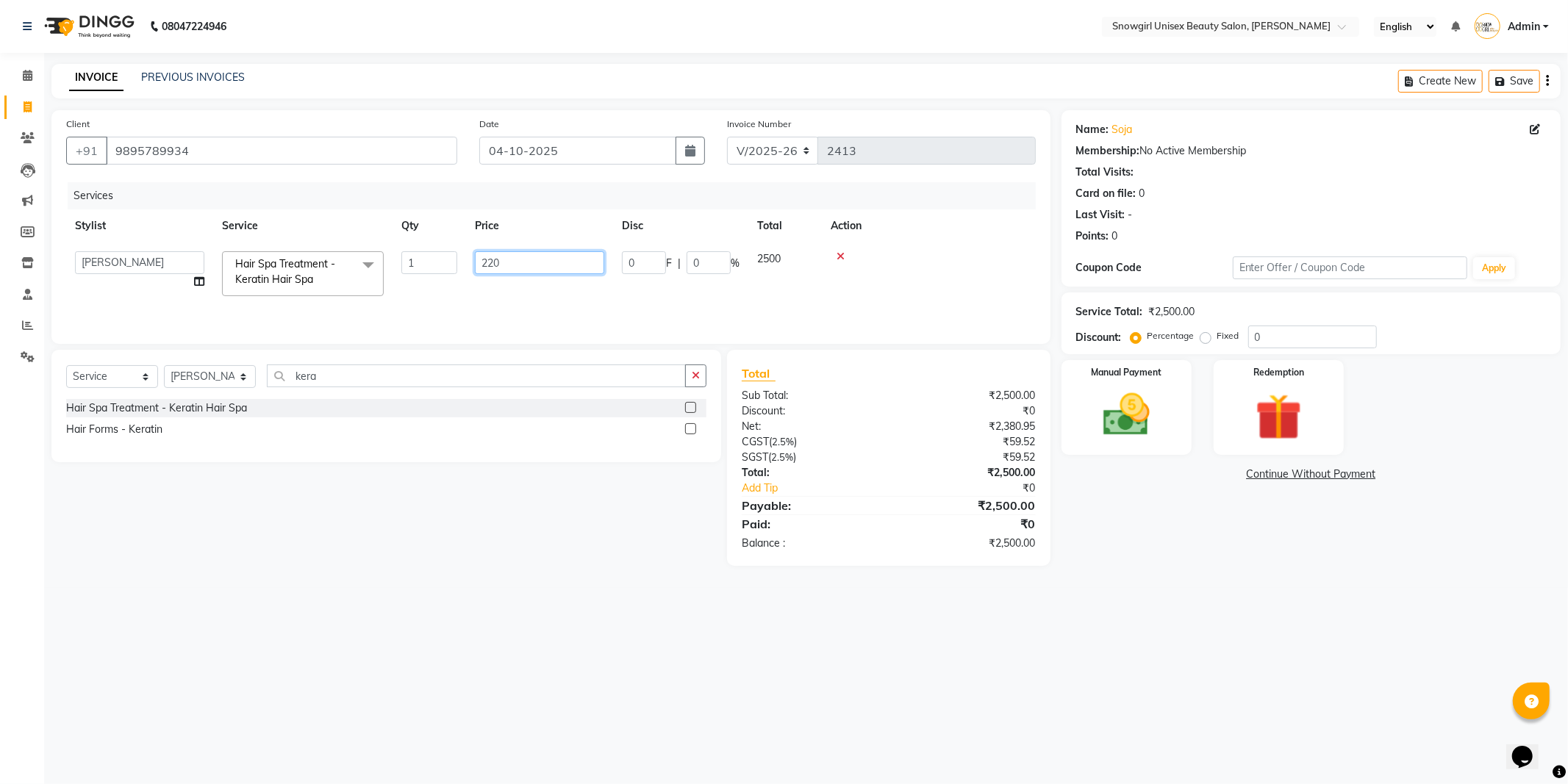
type input "2200"
click at [685, 316] on div "Services Stylist Service Qty Price Disc Total Action ISHU Hair Spa Treatment - …" at bounding box center [551, 255] width 970 height 147
click at [1106, 431] on img at bounding box center [1126, 415] width 79 height 56
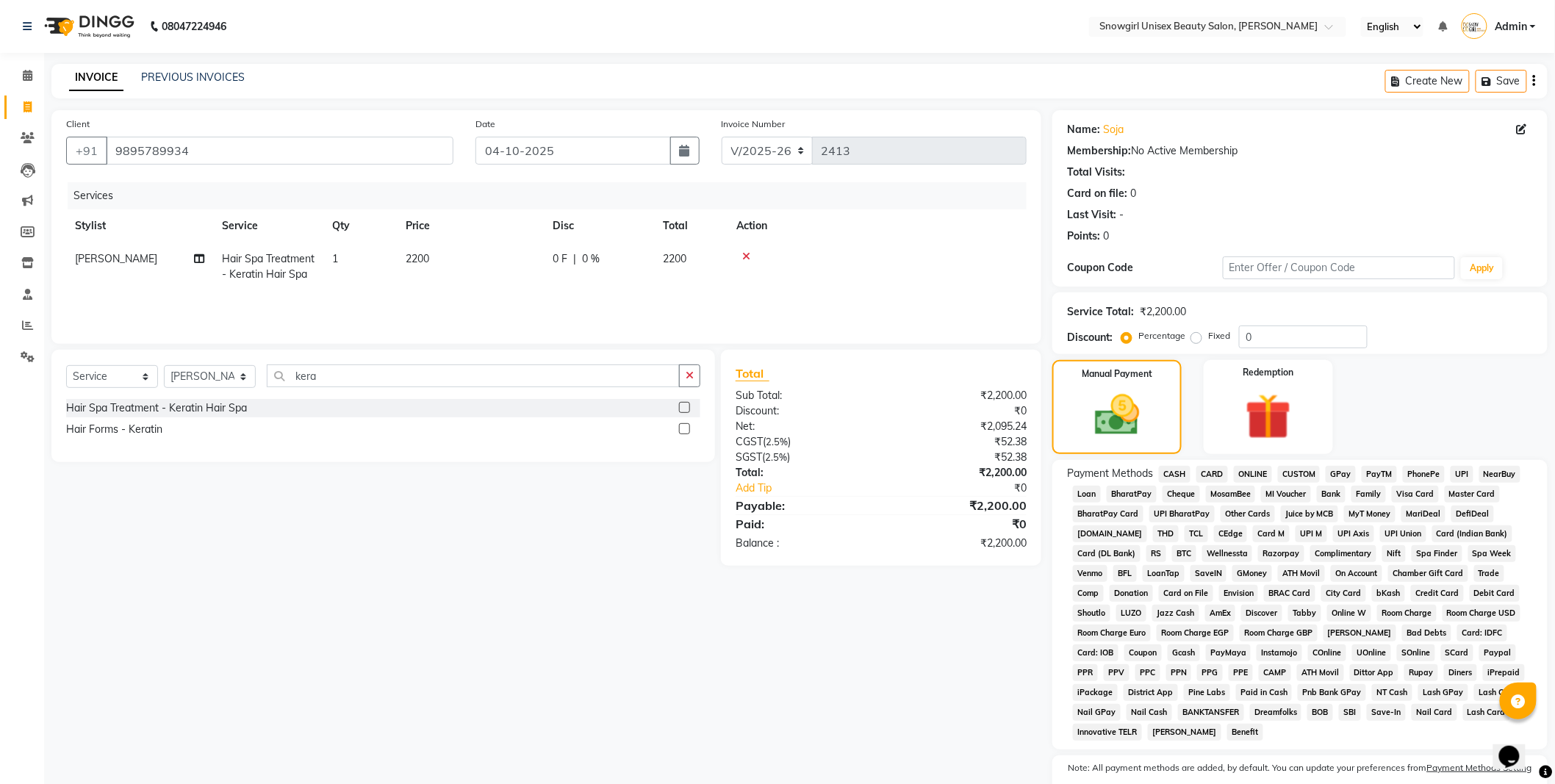
click at [1333, 473] on span "GPay" at bounding box center [1340, 473] width 30 height 17
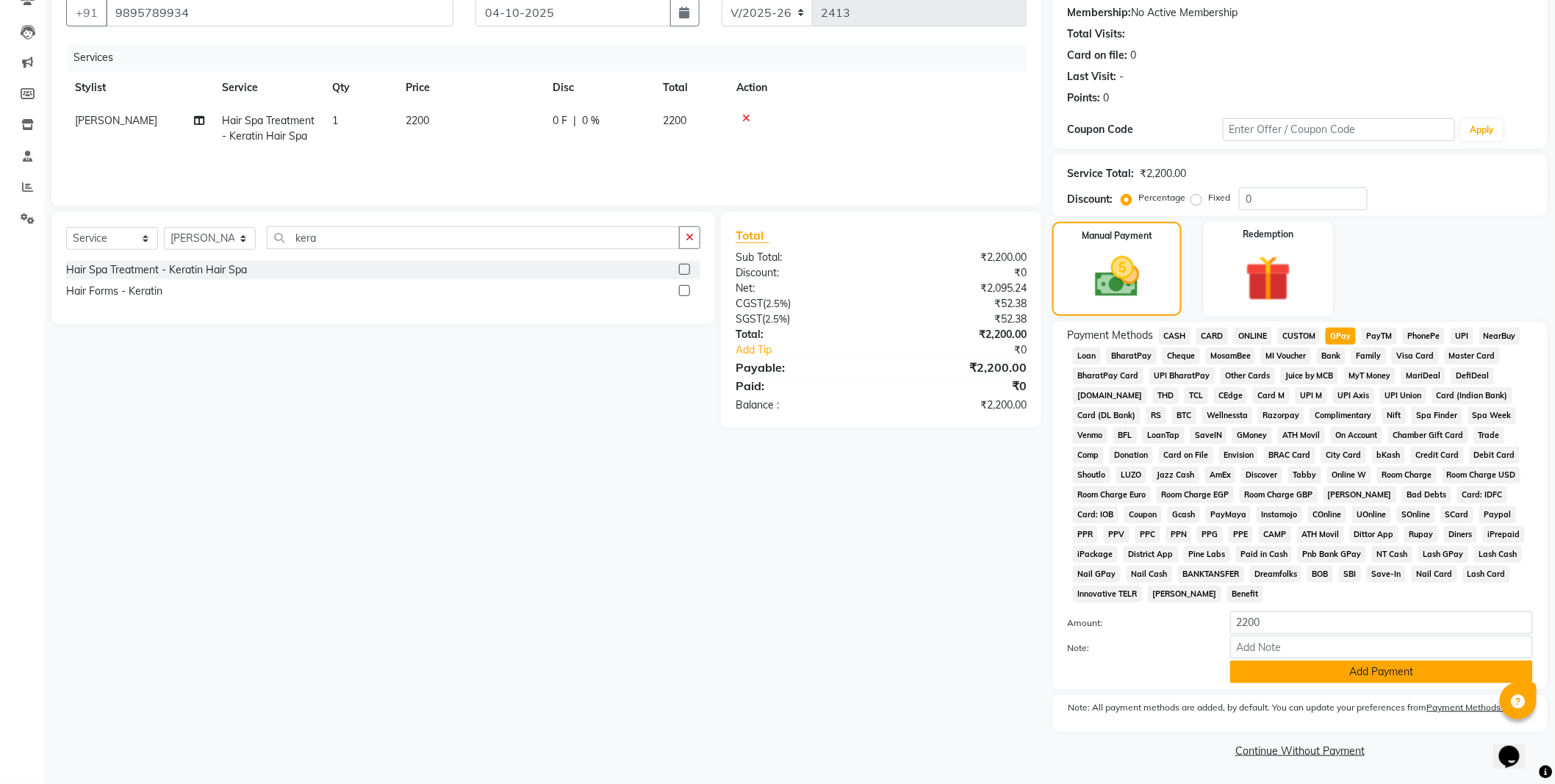
click at [1337, 676] on button "Add Payment" at bounding box center [1381, 671] width 302 height 23
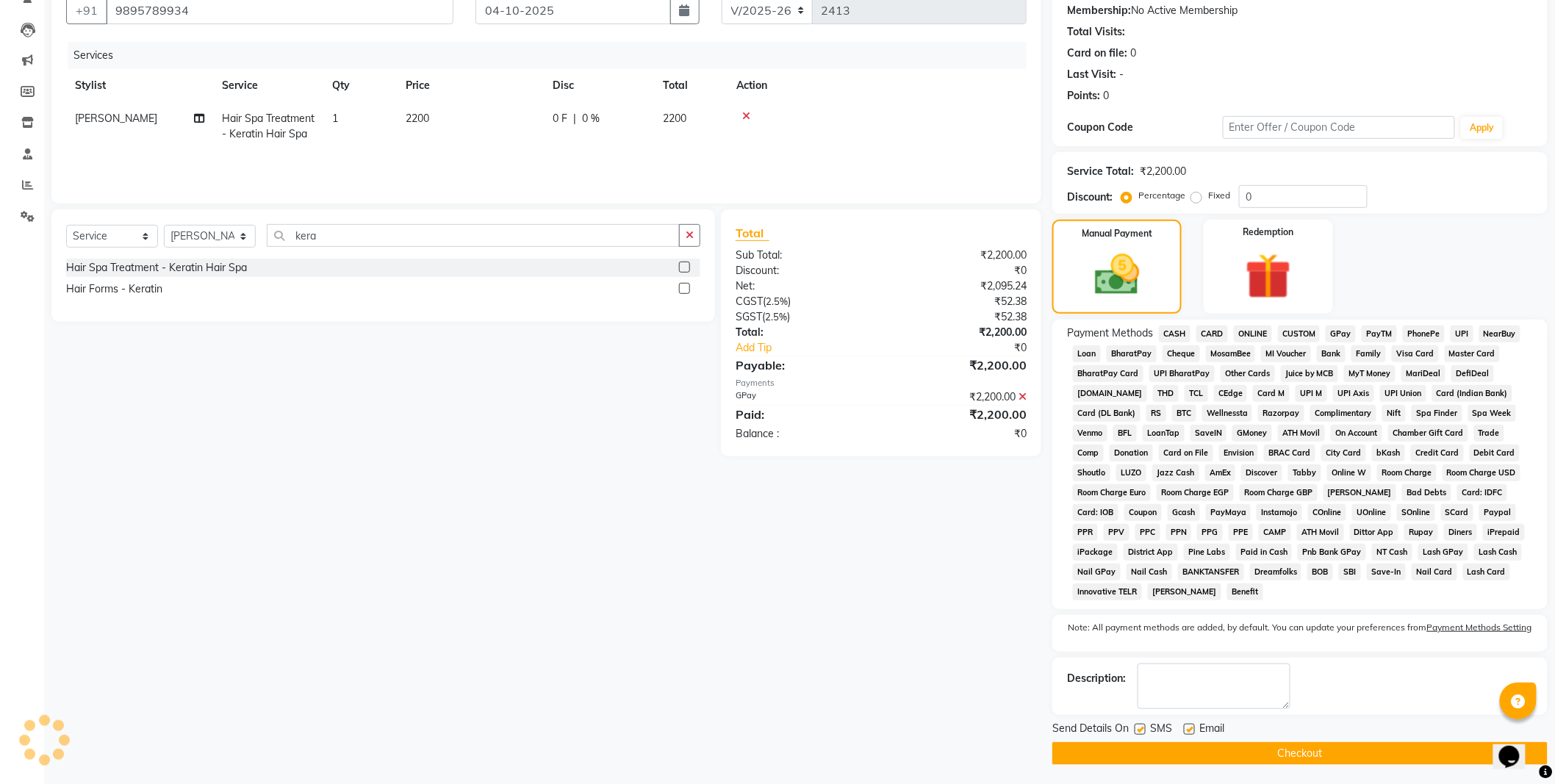
drag, startPoint x: 1278, startPoint y: 768, endPoint x: 1278, endPoint y: 758, distance: 10.0
click at [1278, 767] on main "INVOICE PREVIOUS INVOICES Create New Save Client +91 9895789934 Date 04-10-2025…" at bounding box center [800, 355] width 1511 height 863
click at [1277, 758] on button "Checkout" at bounding box center [1299, 753] width 495 height 23
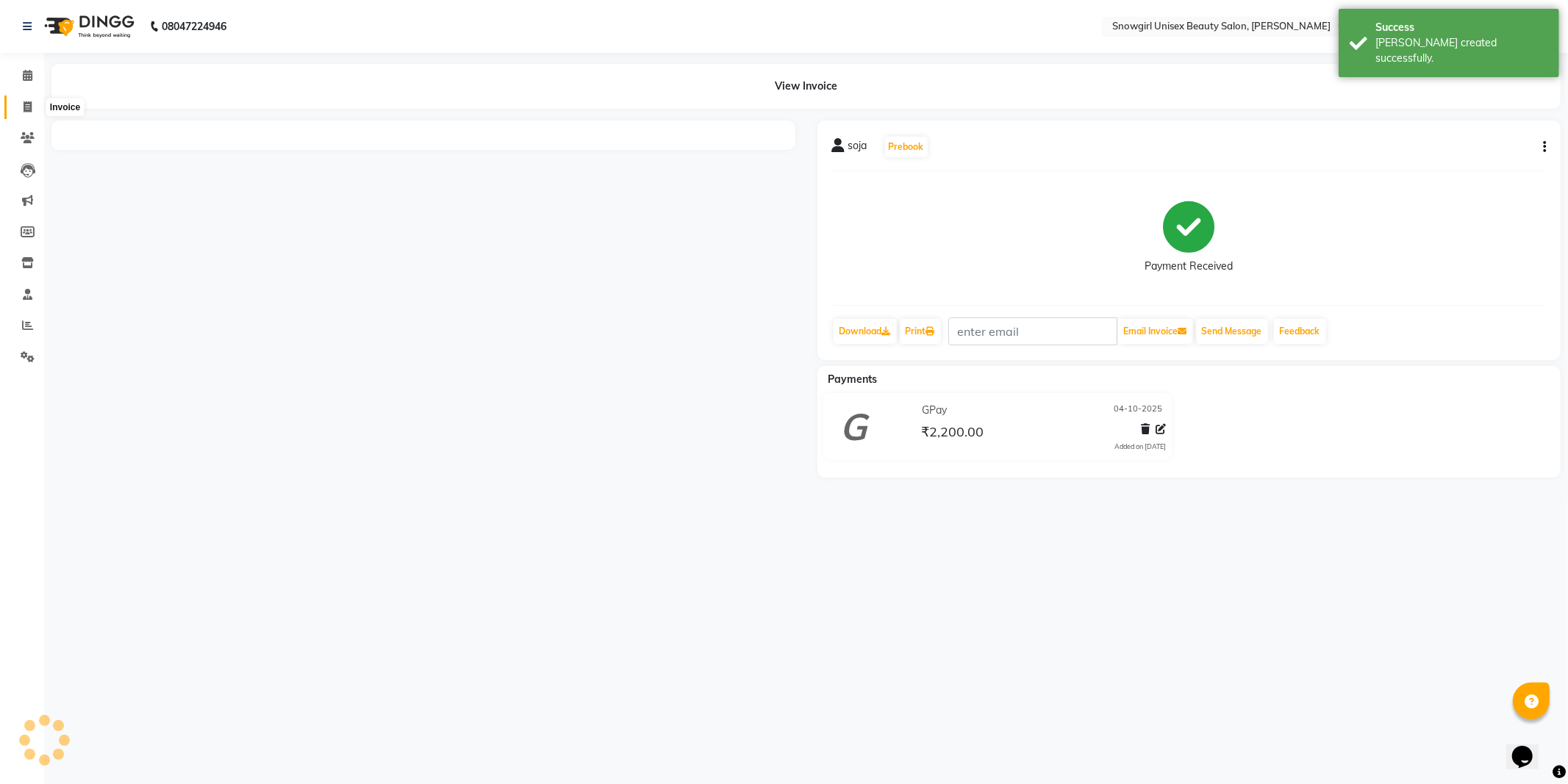
click at [32, 108] on span at bounding box center [27, 107] width 26 height 17
select select "service"
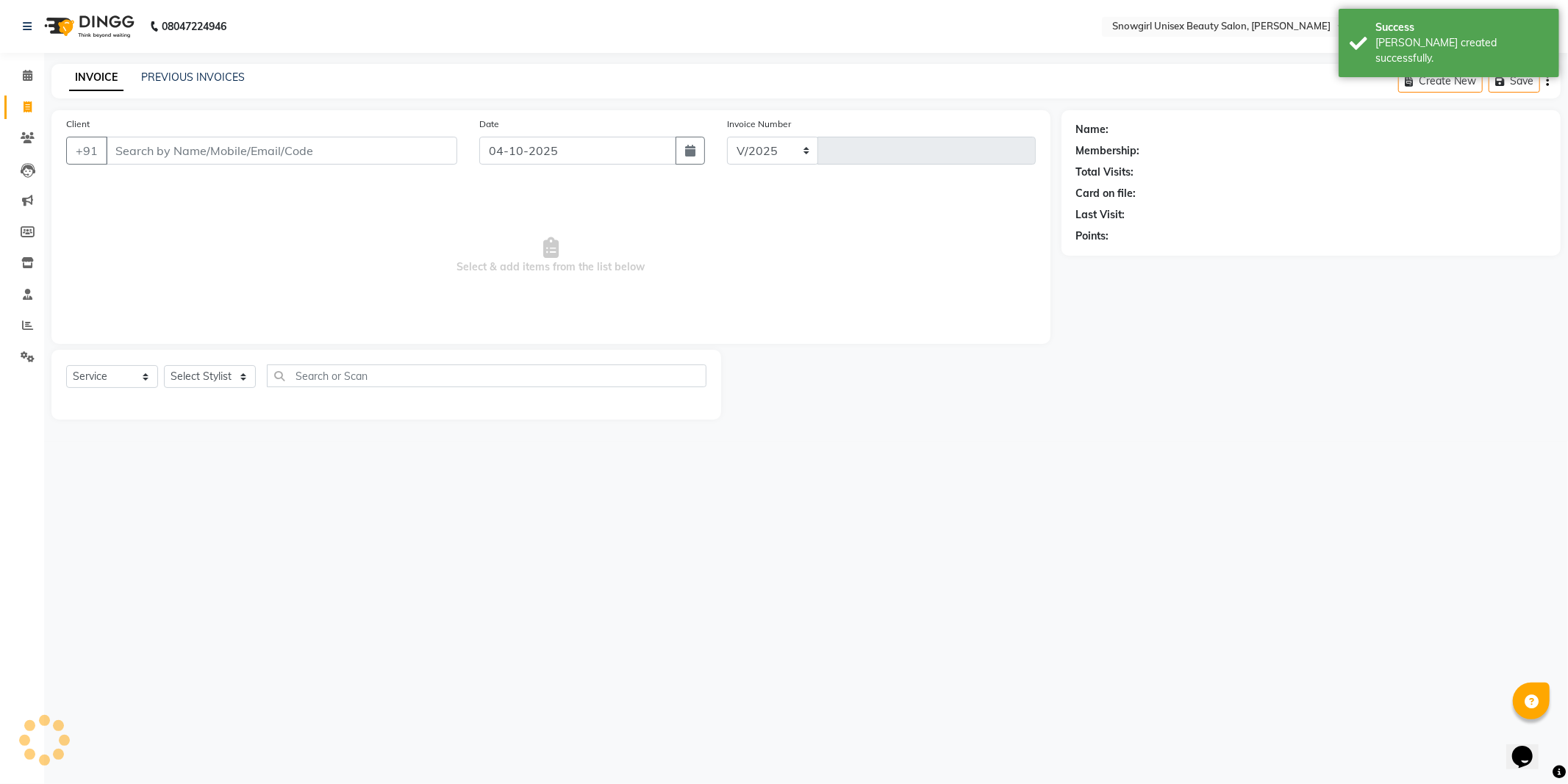
select select "5593"
type input "2414"
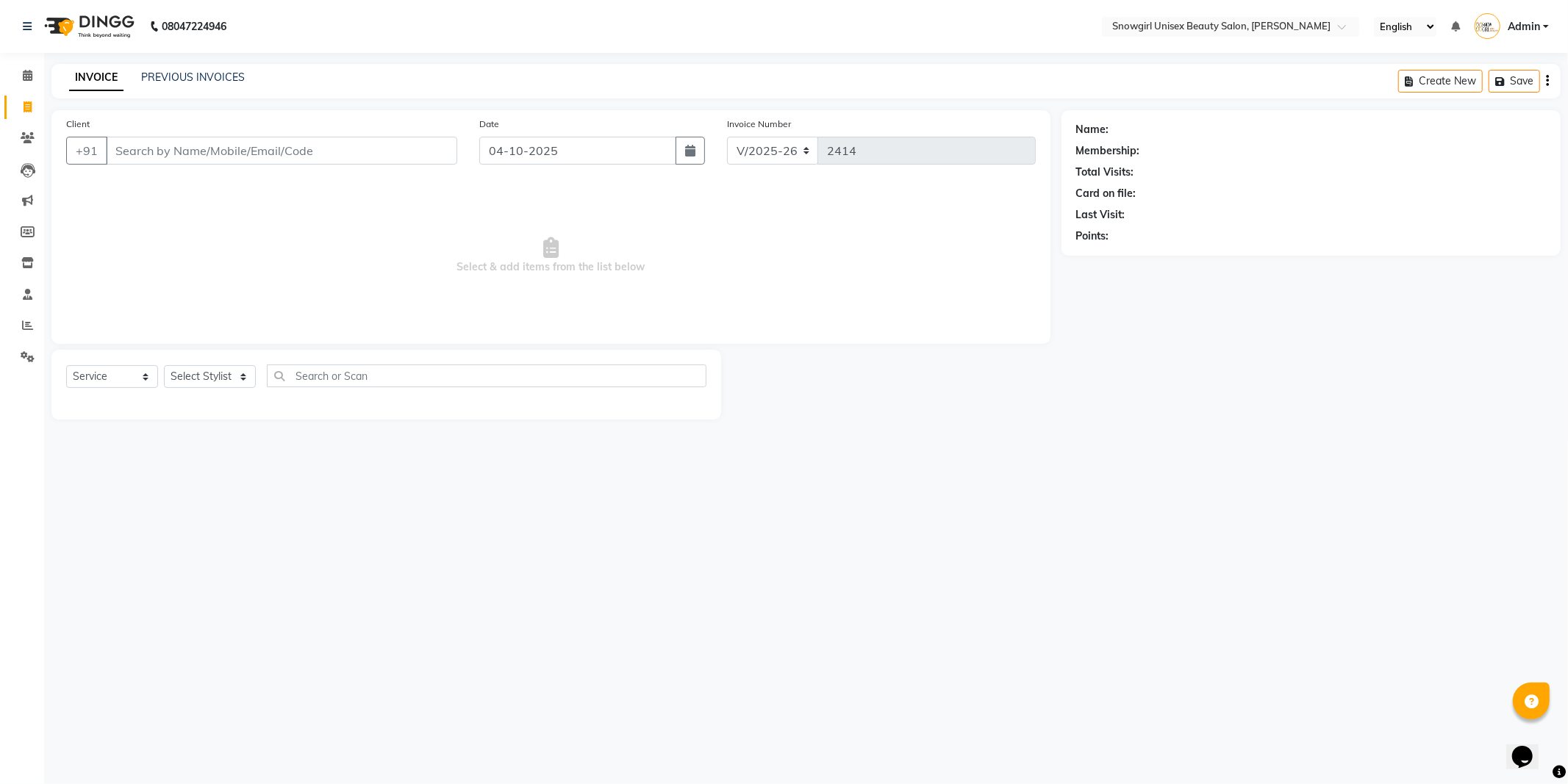
click at [236, 4] on nav "08047224946 Select Location × Snowgirl Unisex Beauty Salon, Jerome Nagar Englis…" at bounding box center [784, 27] width 1568 height 53
click at [151, 155] on input "Client" at bounding box center [281, 150] width 351 height 28
click at [140, 185] on span "Lekshmi 2023" at bounding box center [162, 184] width 77 height 15
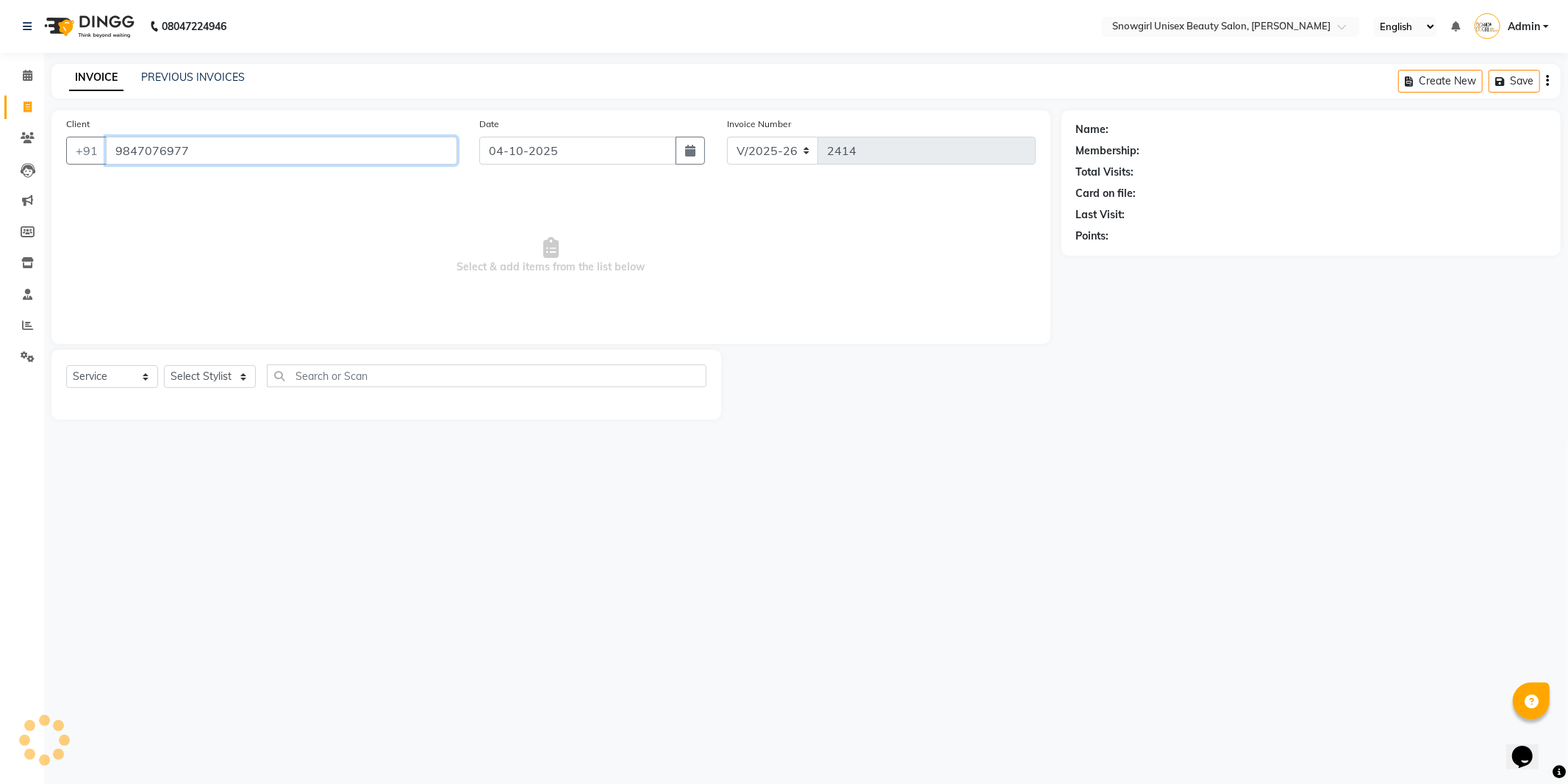
type input "9847076977"
click at [251, 370] on select "Select Stylist [PERSON_NAME] [PERSON_NAME] [PERSON_NAME] [PERSON_NAME] [PERSON_…" at bounding box center [210, 376] width 92 height 23
select select "39187"
click at [164, 366] on select "Select Stylist [PERSON_NAME] [PERSON_NAME] [PERSON_NAME] [PERSON_NAME] [PERSON_…" at bounding box center [210, 376] width 92 height 23
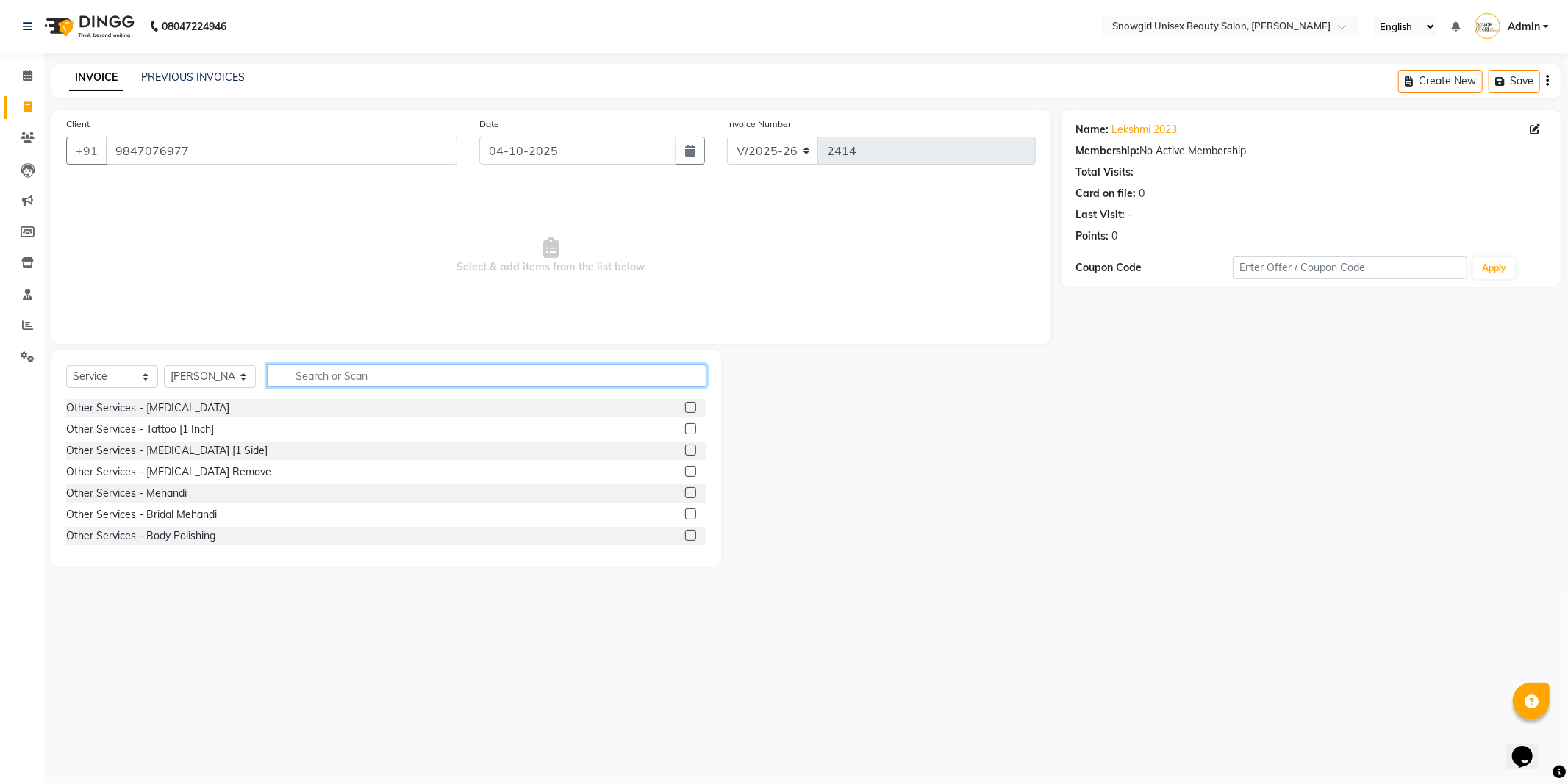
click at [342, 378] on input "text" at bounding box center [487, 375] width 440 height 23
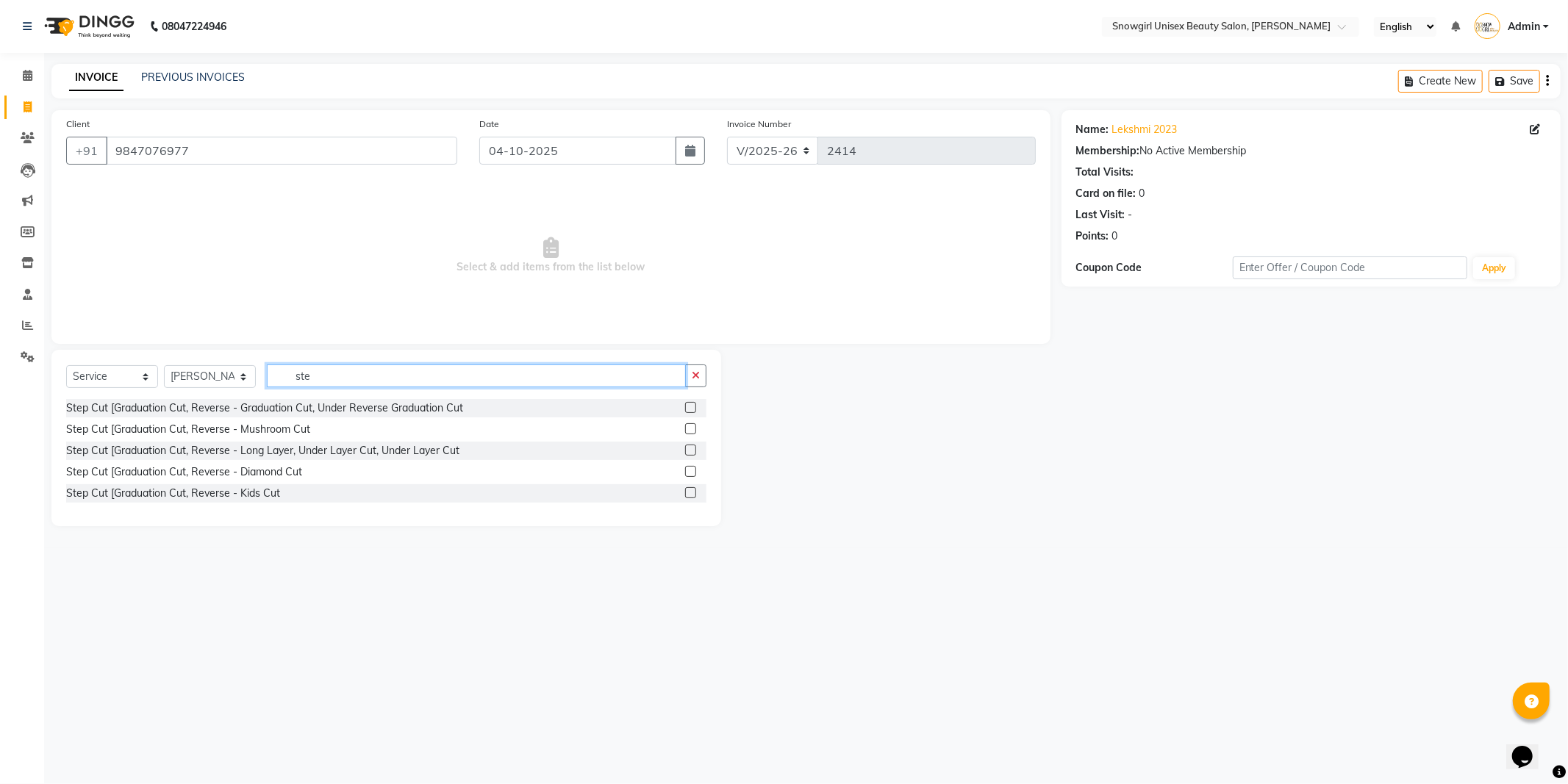
type input "ste"
click at [691, 408] on label at bounding box center [690, 407] width 11 height 11
click at [691, 408] on input "checkbox" at bounding box center [689, 408] width 10 height 10
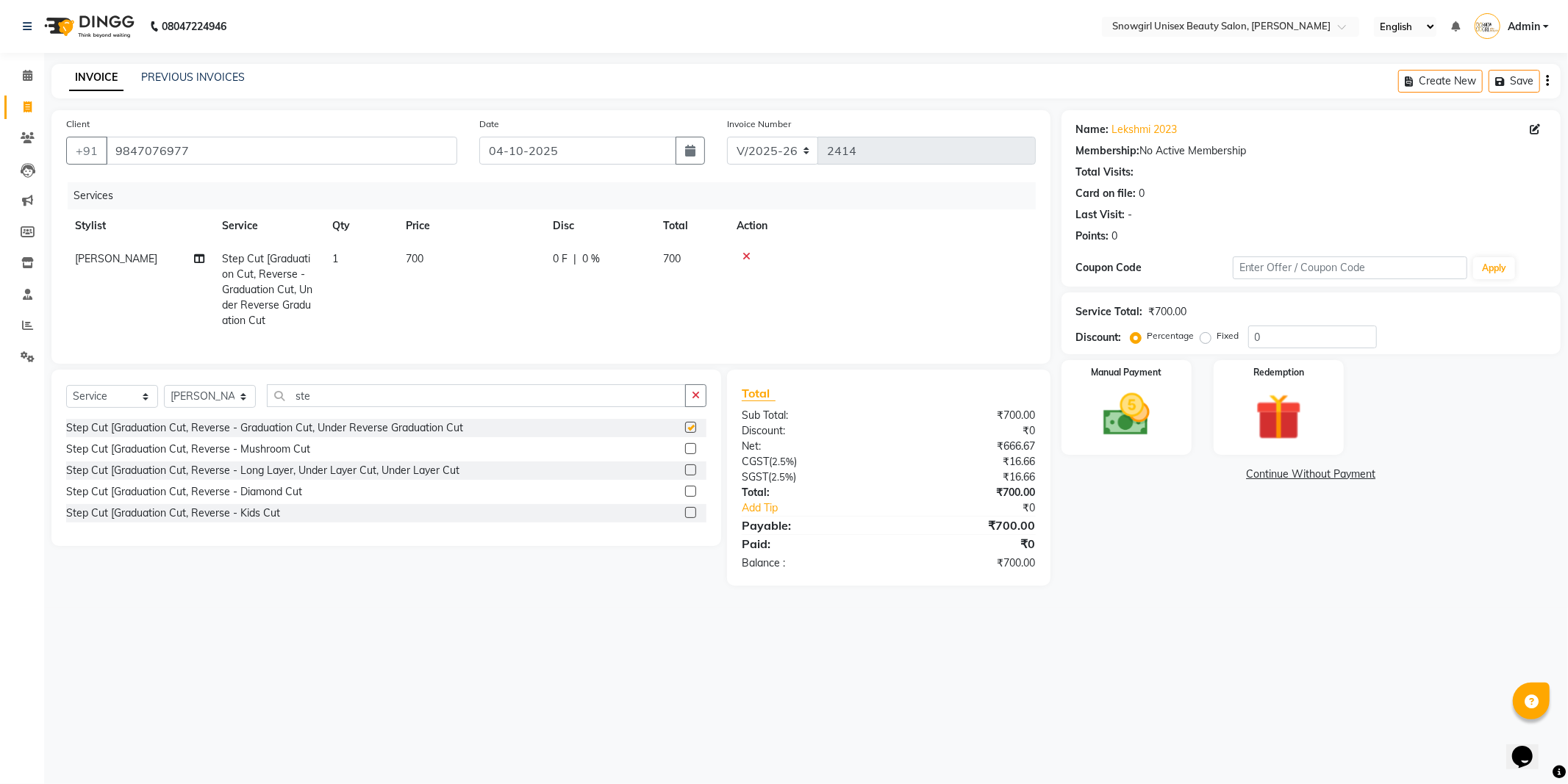
checkbox input "false"
click at [438, 277] on td "700" at bounding box center [470, 290] width 147 height 94
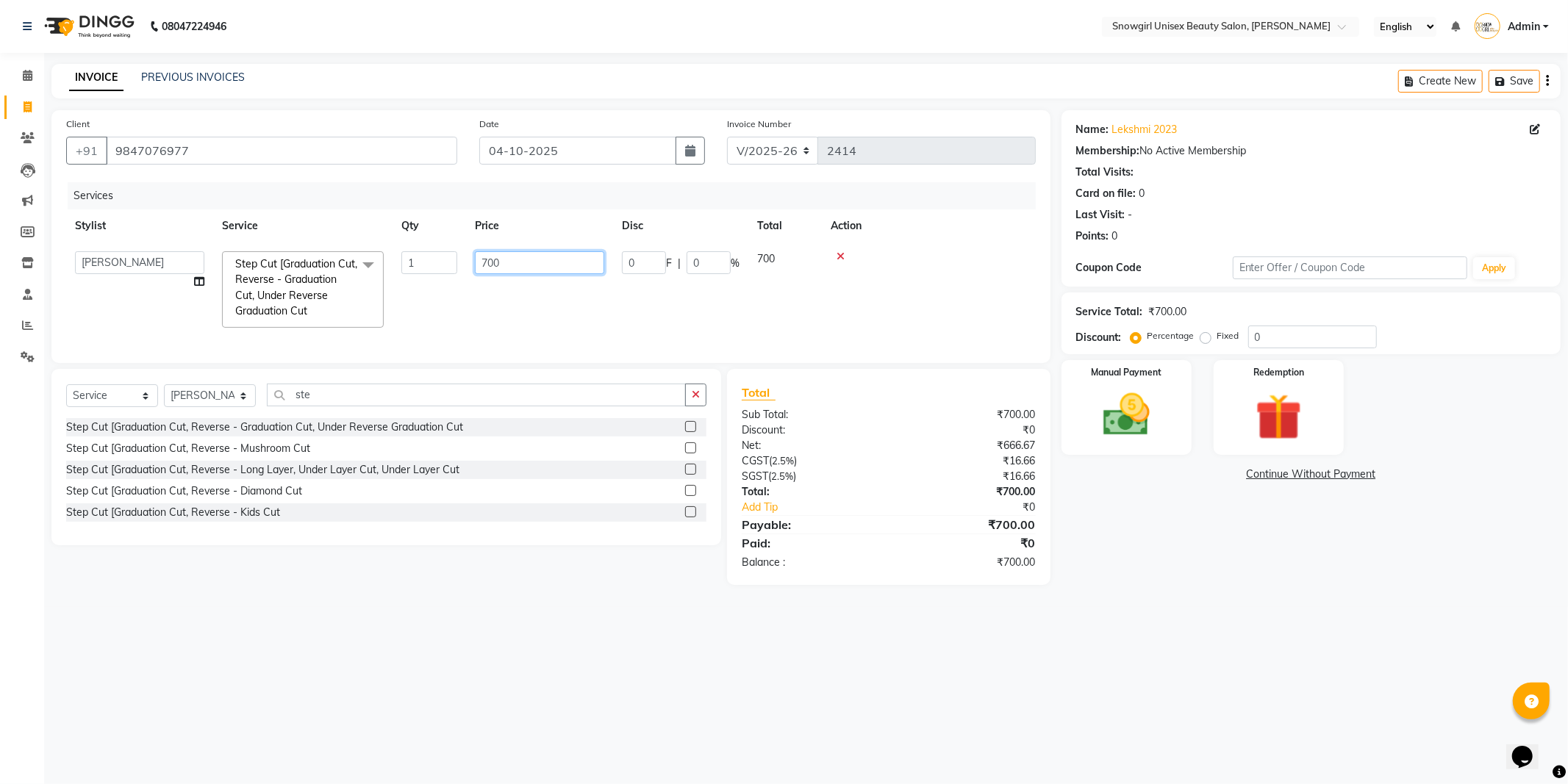
click at [488, 267] on input "700" at bounding box center [539, 263] width 129 height 23
type input "800"
click at [592, 313] on tr "ANEESH SARMANI ASIF DEVIKA BISWAKARMA FARMAN ALI FELMA ISHU JUBER JULEE KALPANA…" at bounding box center [551, 289] width 970 height 94
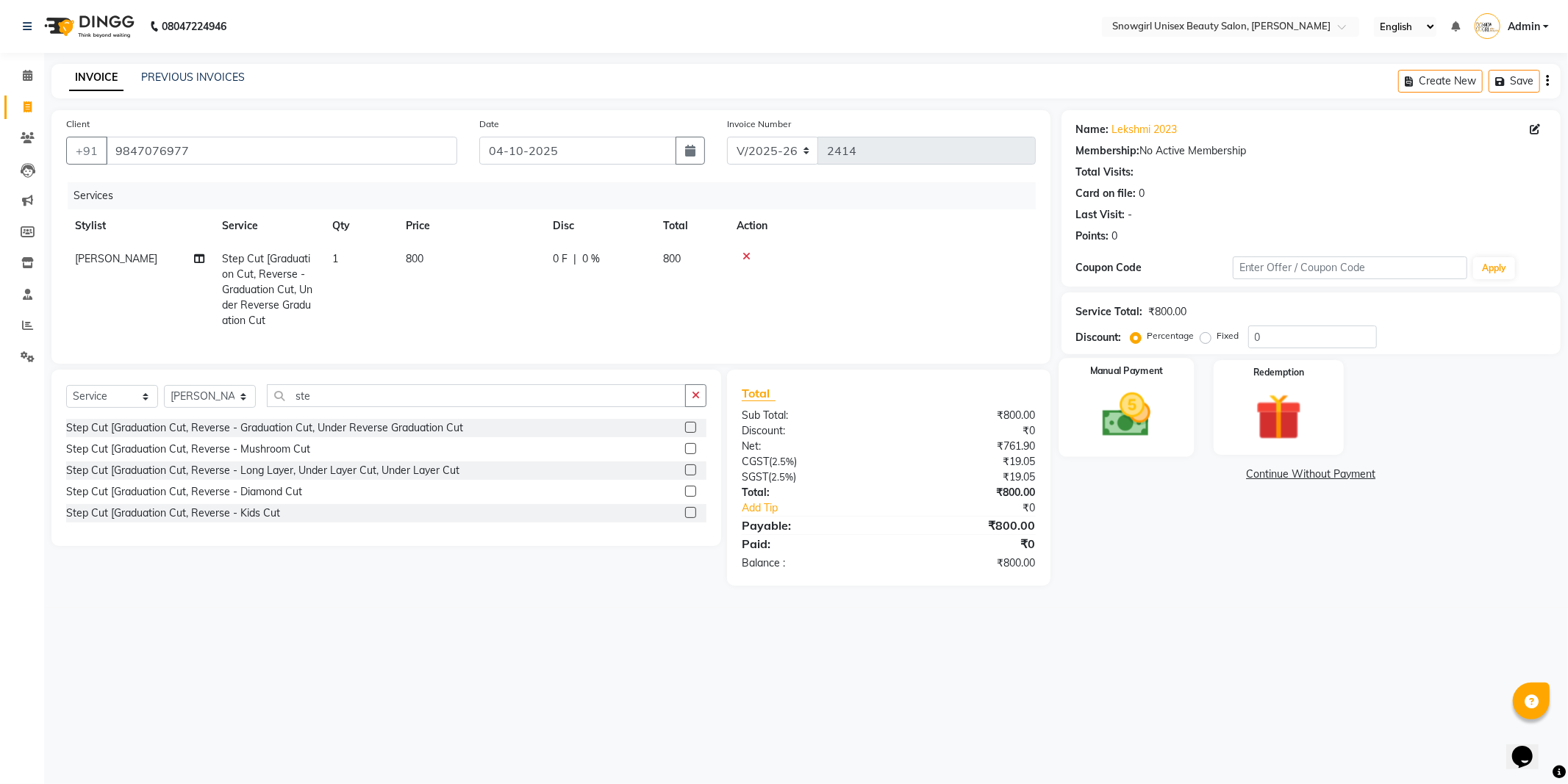
click at [1157, 417] on img at bounding box center [1126, 415] width 79 height 56
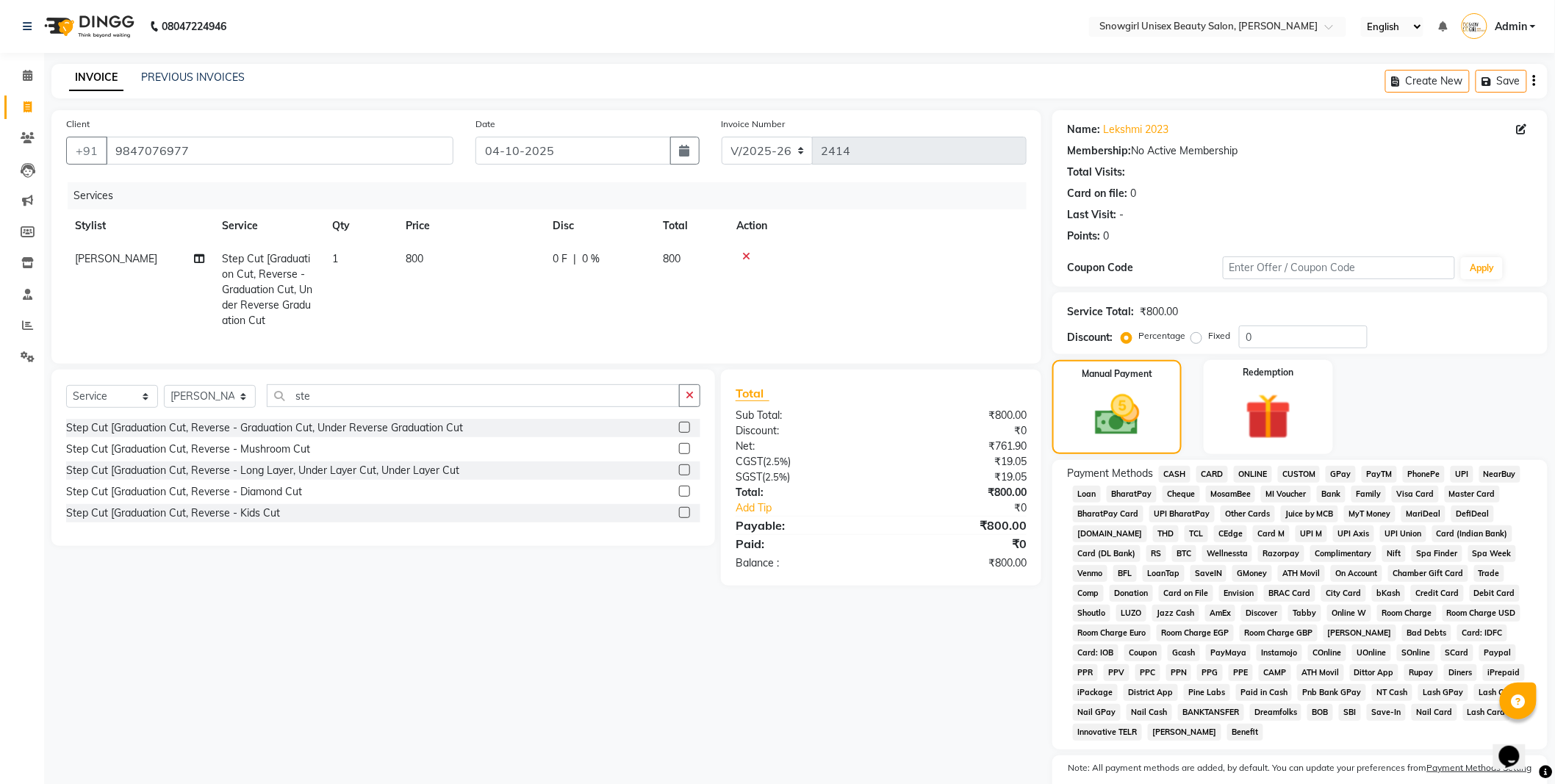
click at [1343, 473] on span "GPay" at bounding box center [1340, 473] width 30 height 17
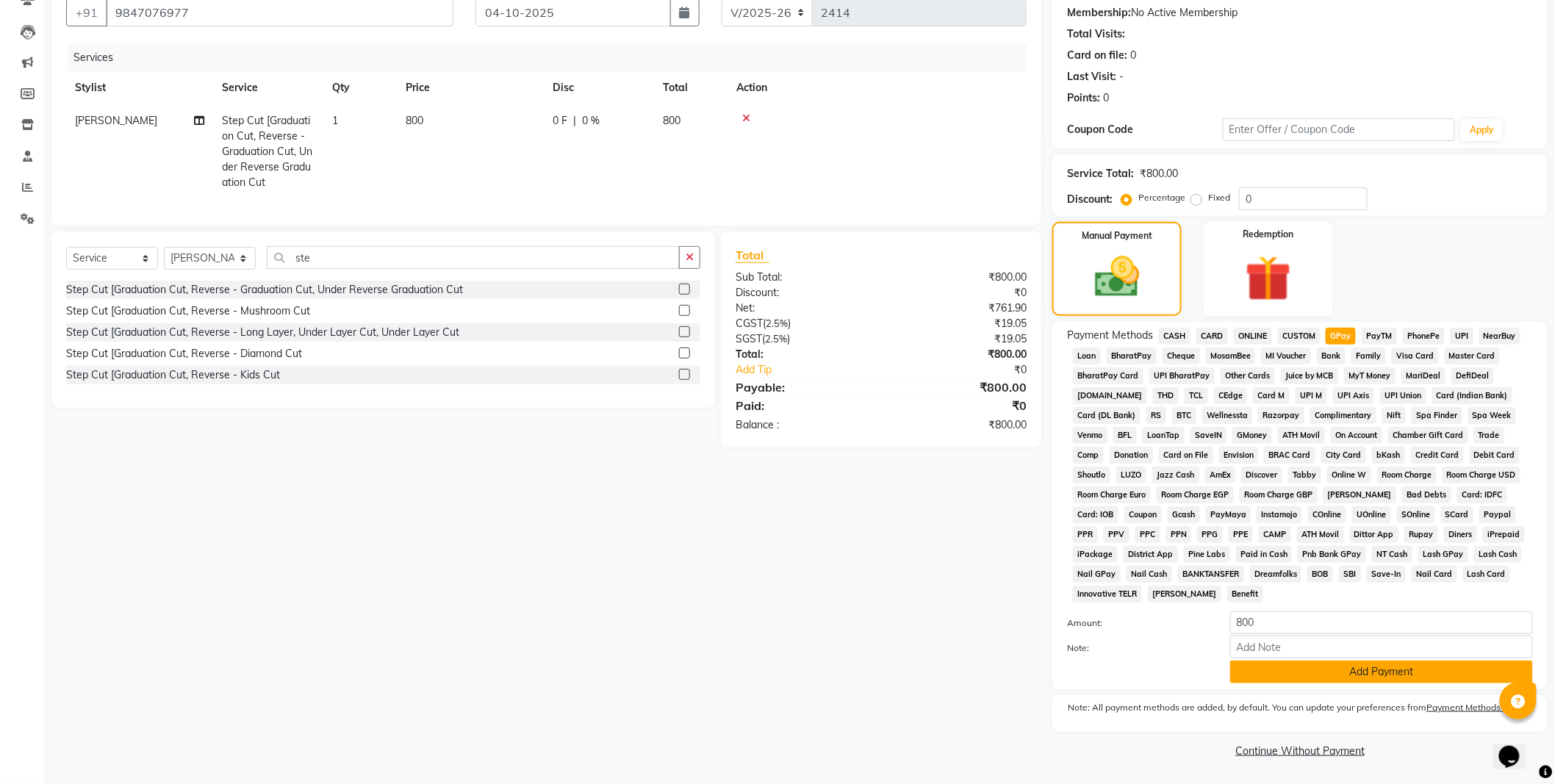
click at [1323, 672] on button "Add Payment" at bounding box center [1381, 671] width 302 height 23
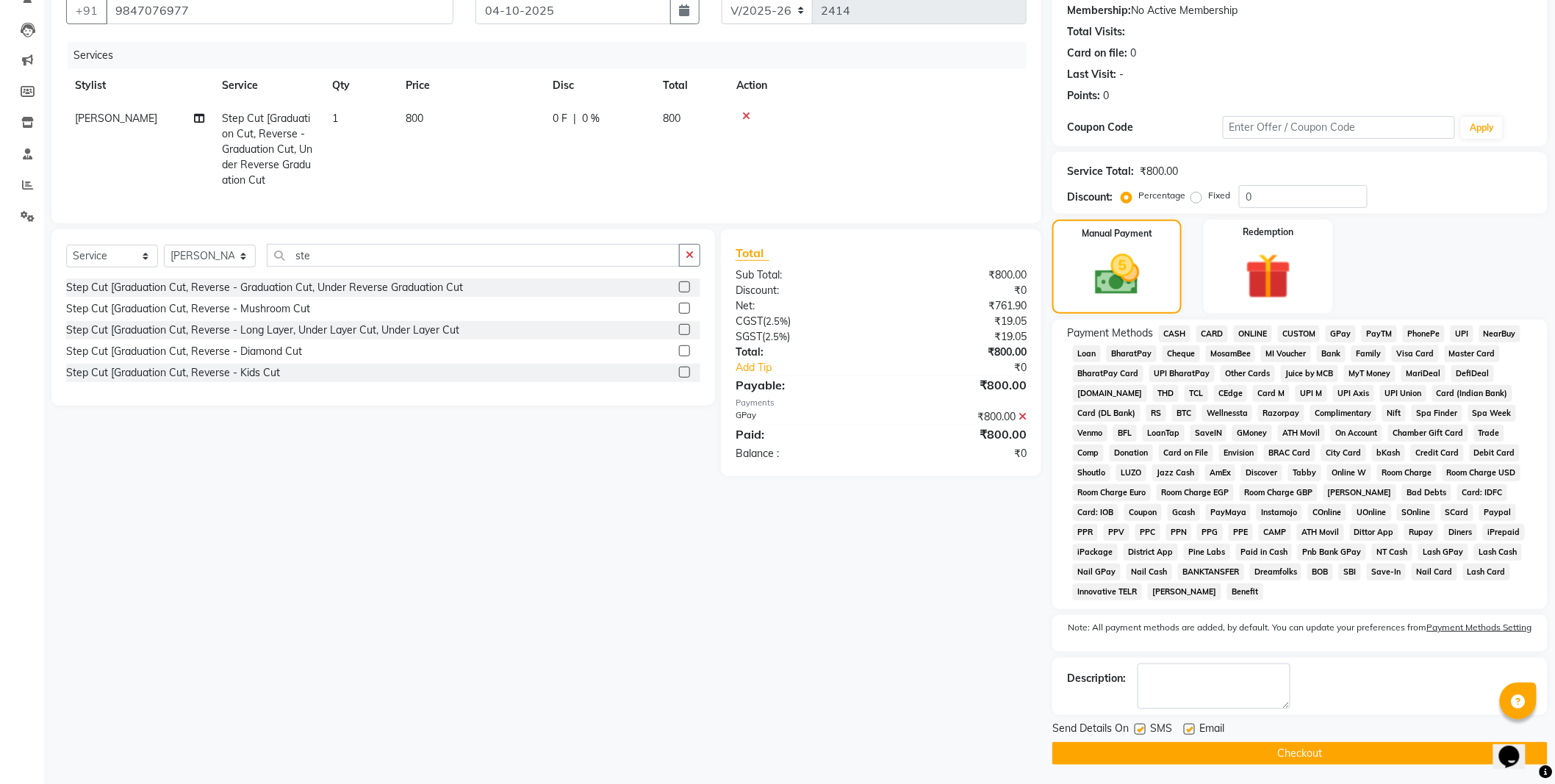
click at [1244, 739] on div "Send Details On SMS Email" at bounding box center [1299, 729] width 495 height 18
click at [1236, 758] on button "Checkout" at bounding box center [1299, 753] width 495 height 23
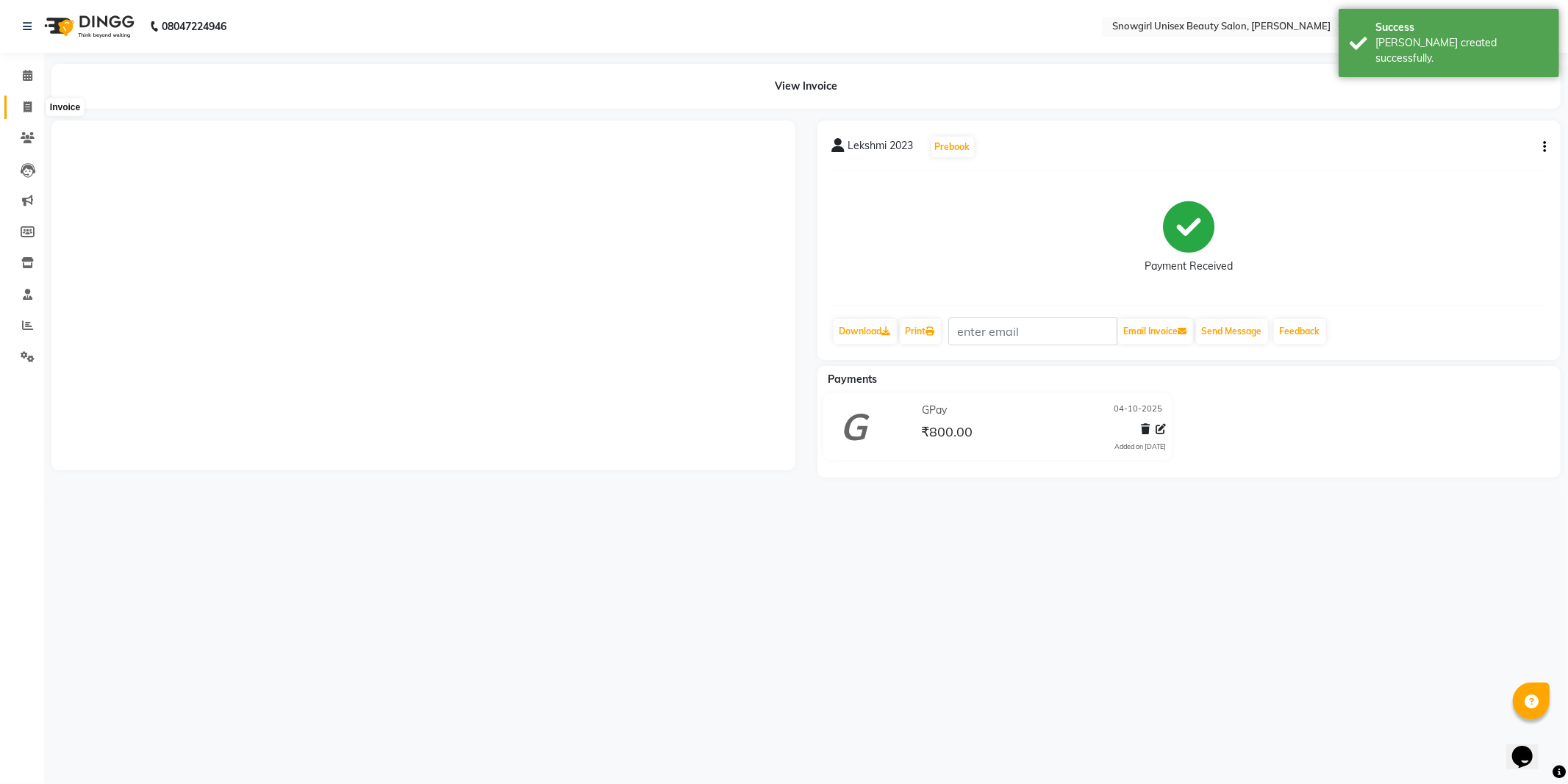
click at [35, 104] on span at bounding box center [27, 107] width 26 height 17
select select "service"
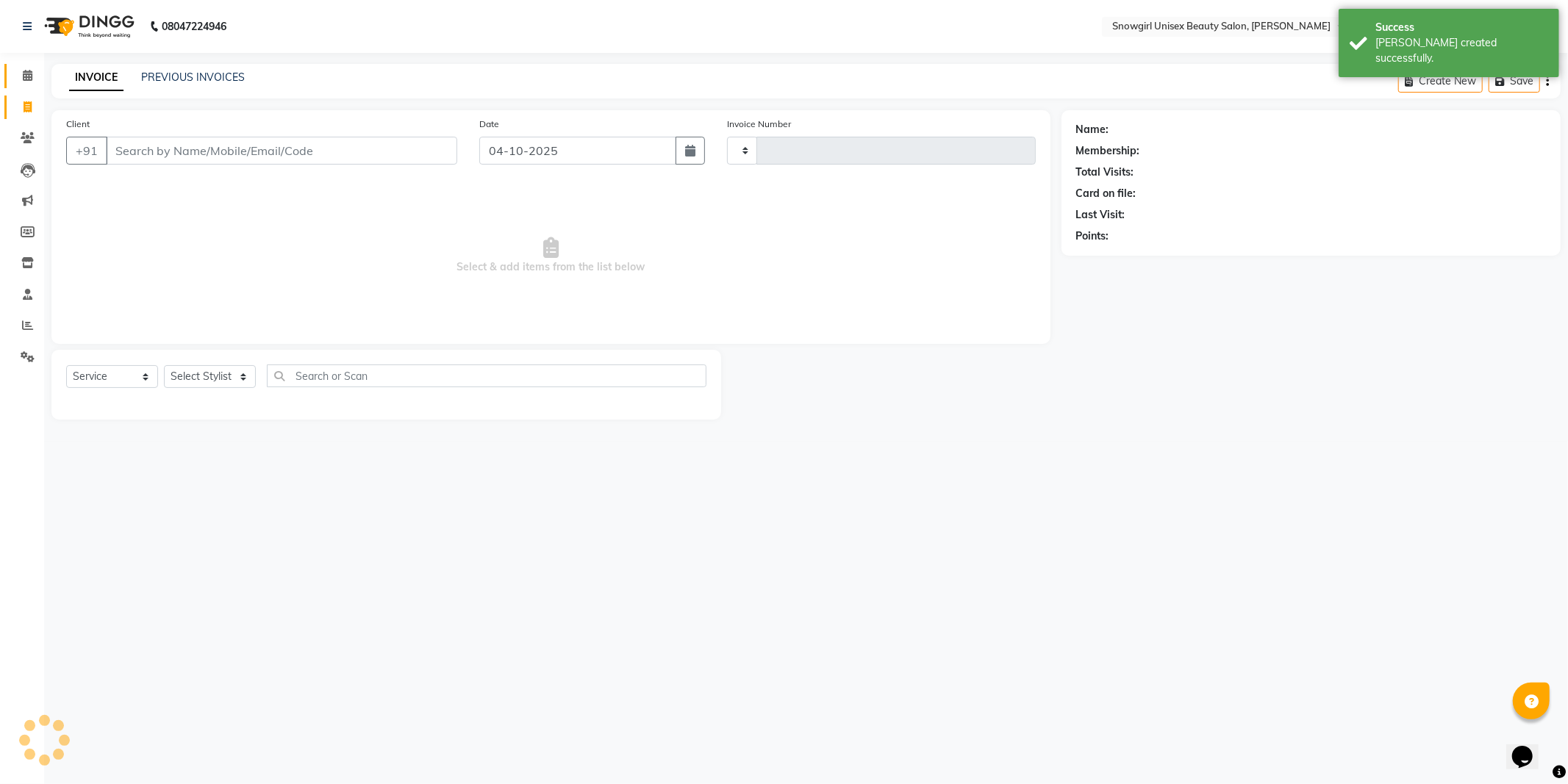
type input "2415"
select select "5593"
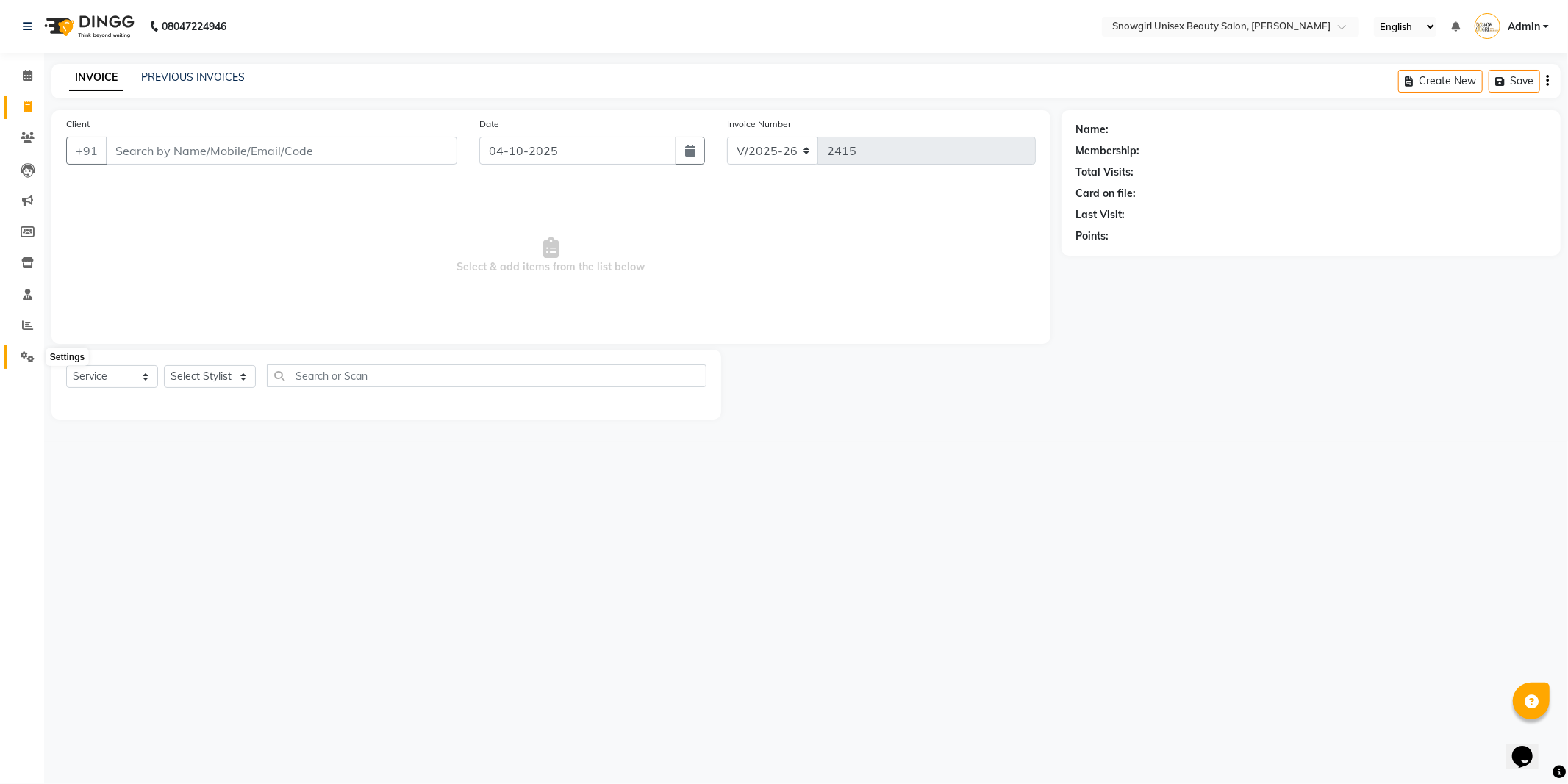
click at [32, 358] on icon at bounding box center [27, 356] width 14 height 11
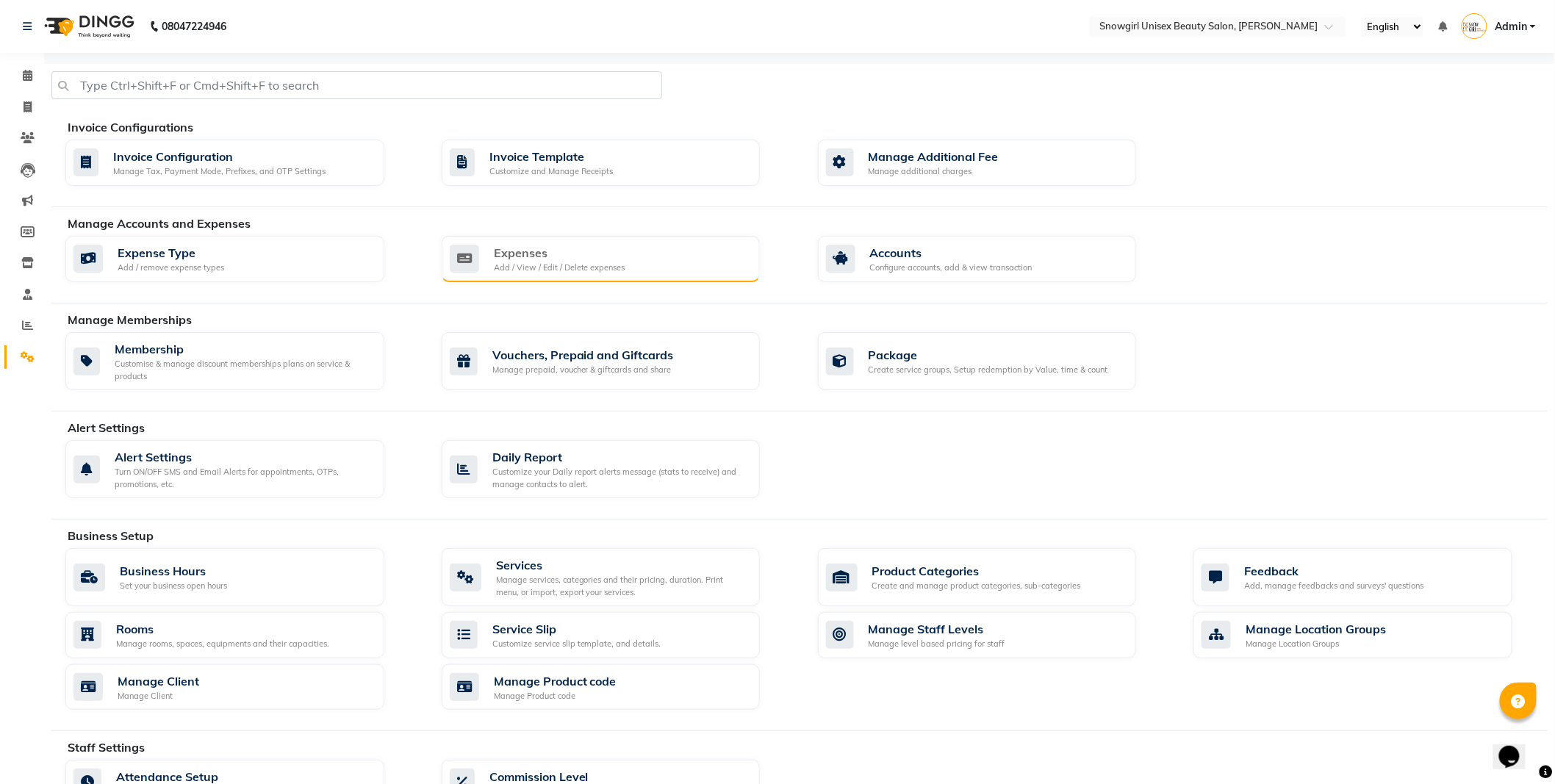
click at [652, 256] on div "Expenses Add / View / Edit / Delete expenses" at bounding box center [599, 259] width 299 height 30
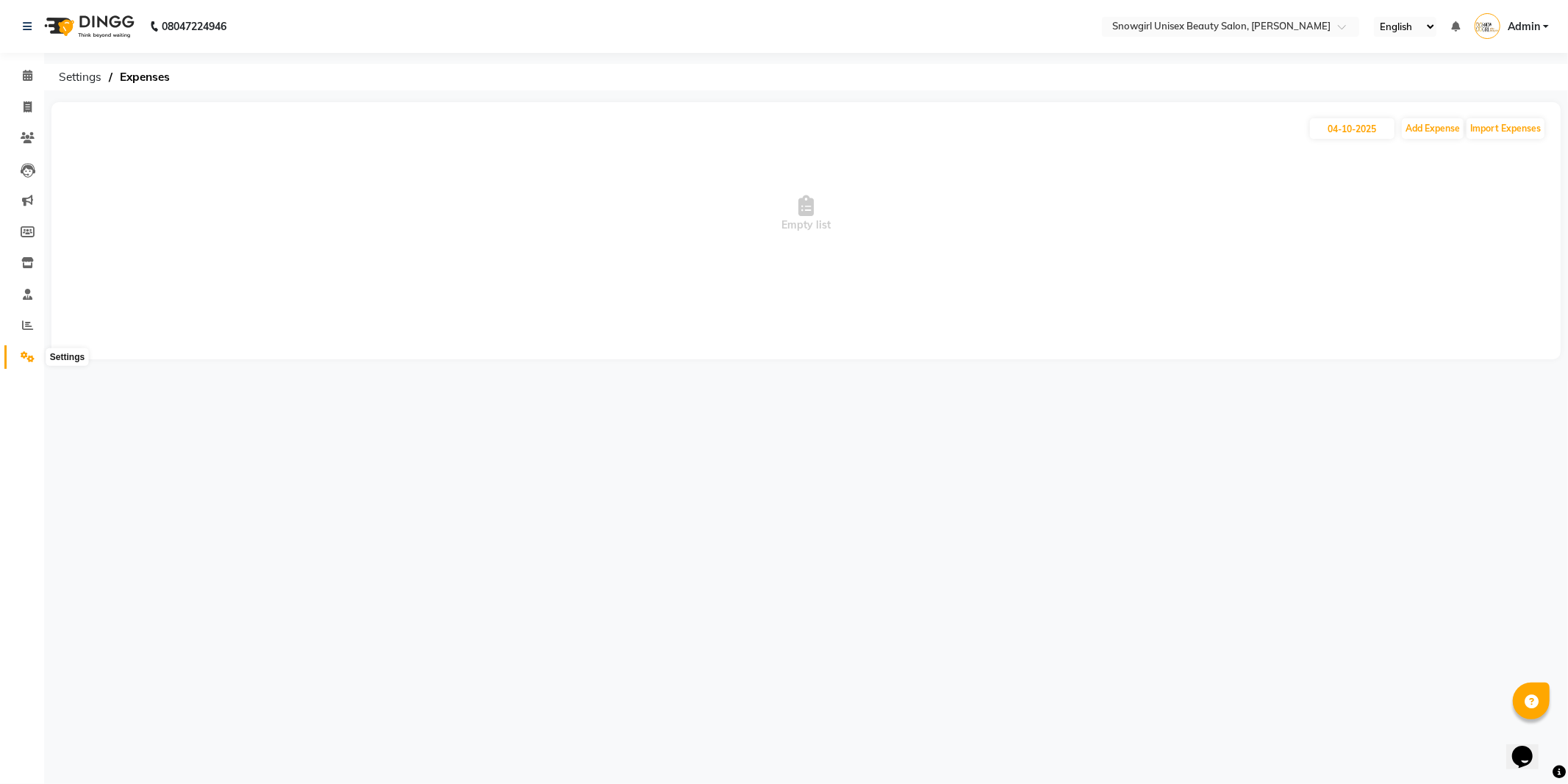
click at [16, 358] on span at bounding box center [27, 357] width 26 height 17
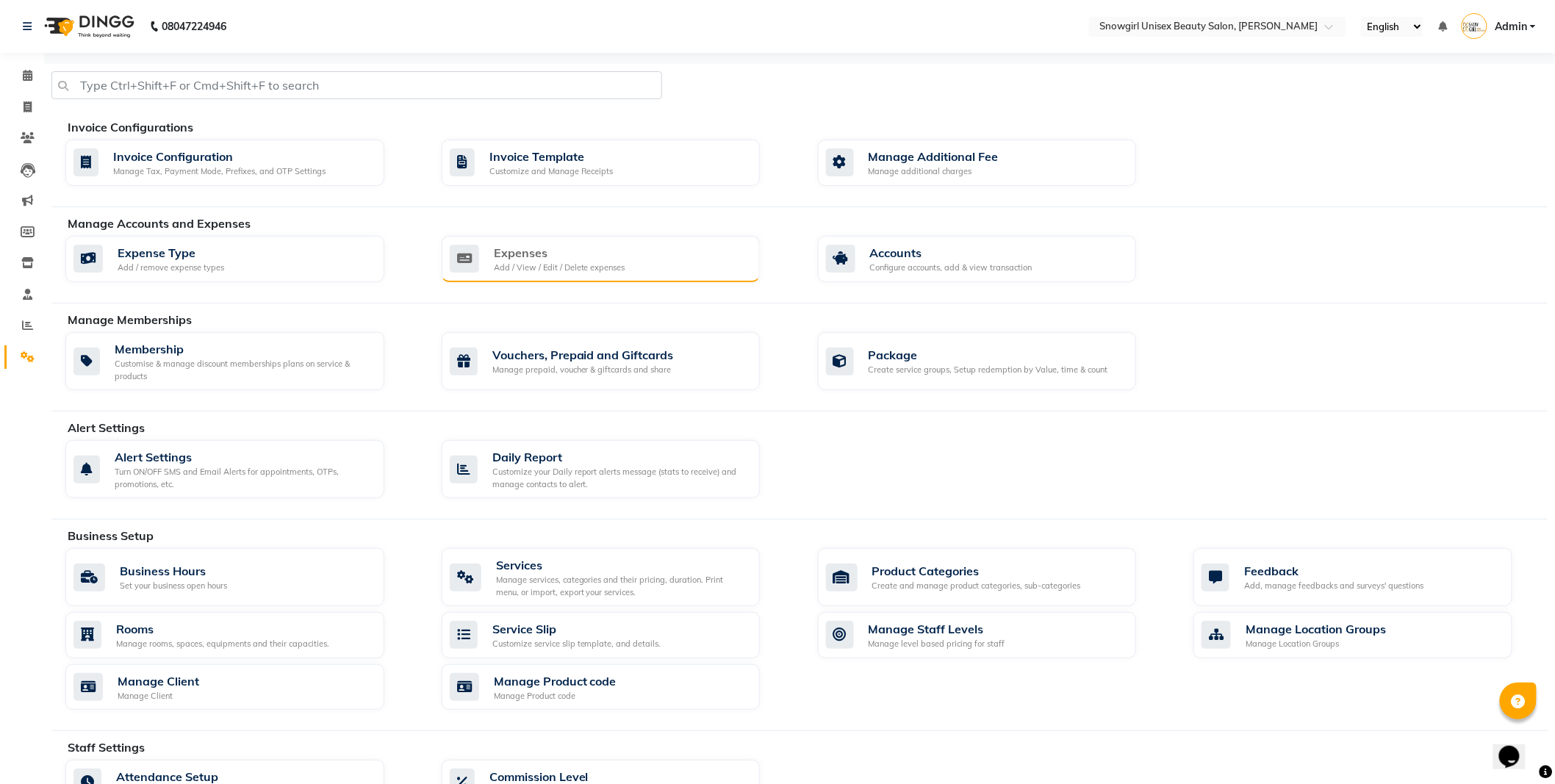
click at [526, 278] on div "Expenses Add / View / Edit / Delete expenses" at bounding box center [601, 260] width 319 height 47
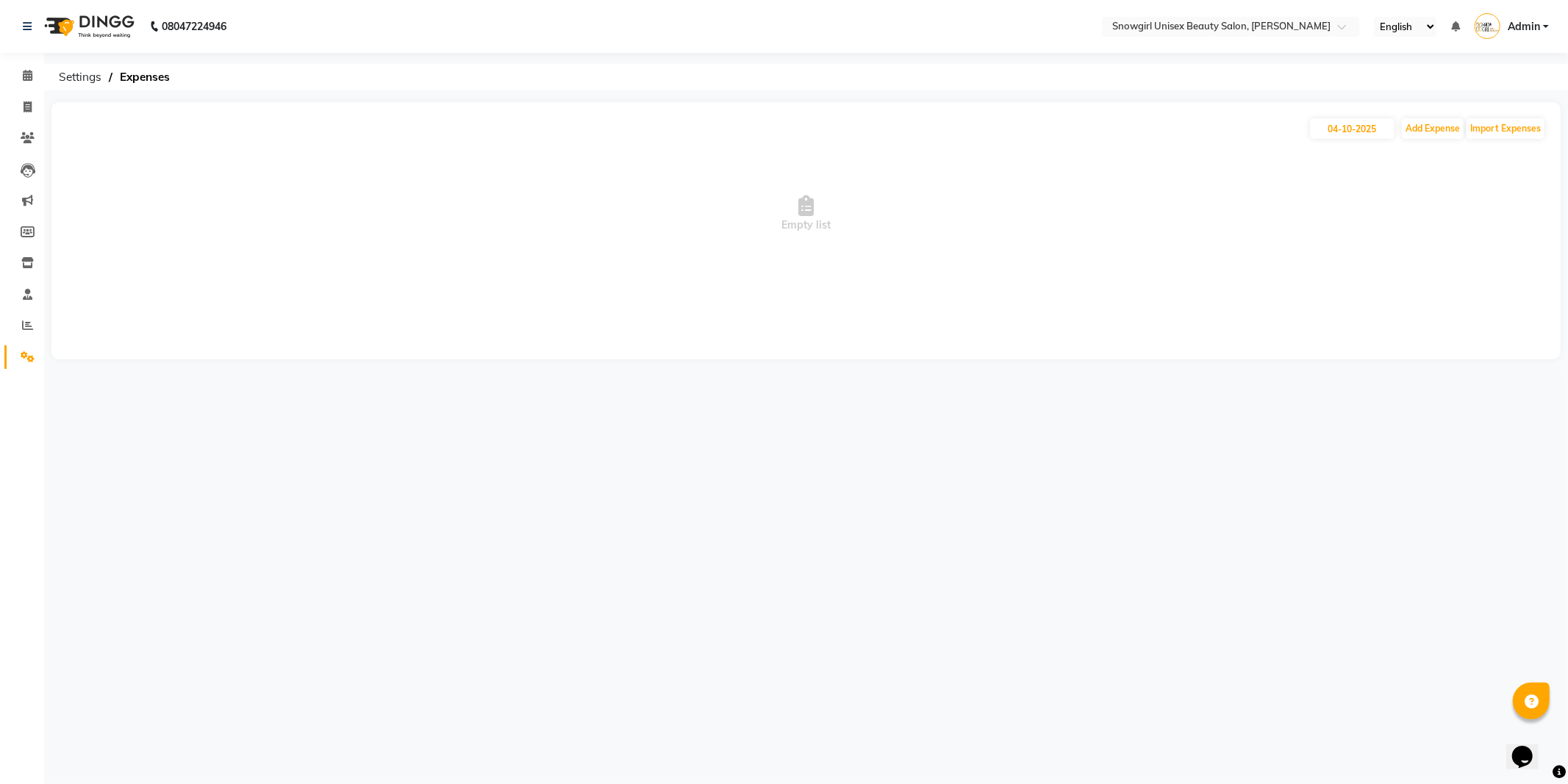
click at [1445, 141] on span "Empty list" at bounding box center [806, 213] width 1479 height 147
click at [1409, 135] on button "Add Expense" at bounding box center [1432, 128] width 62 height 21
select select "1"
select select "4529"
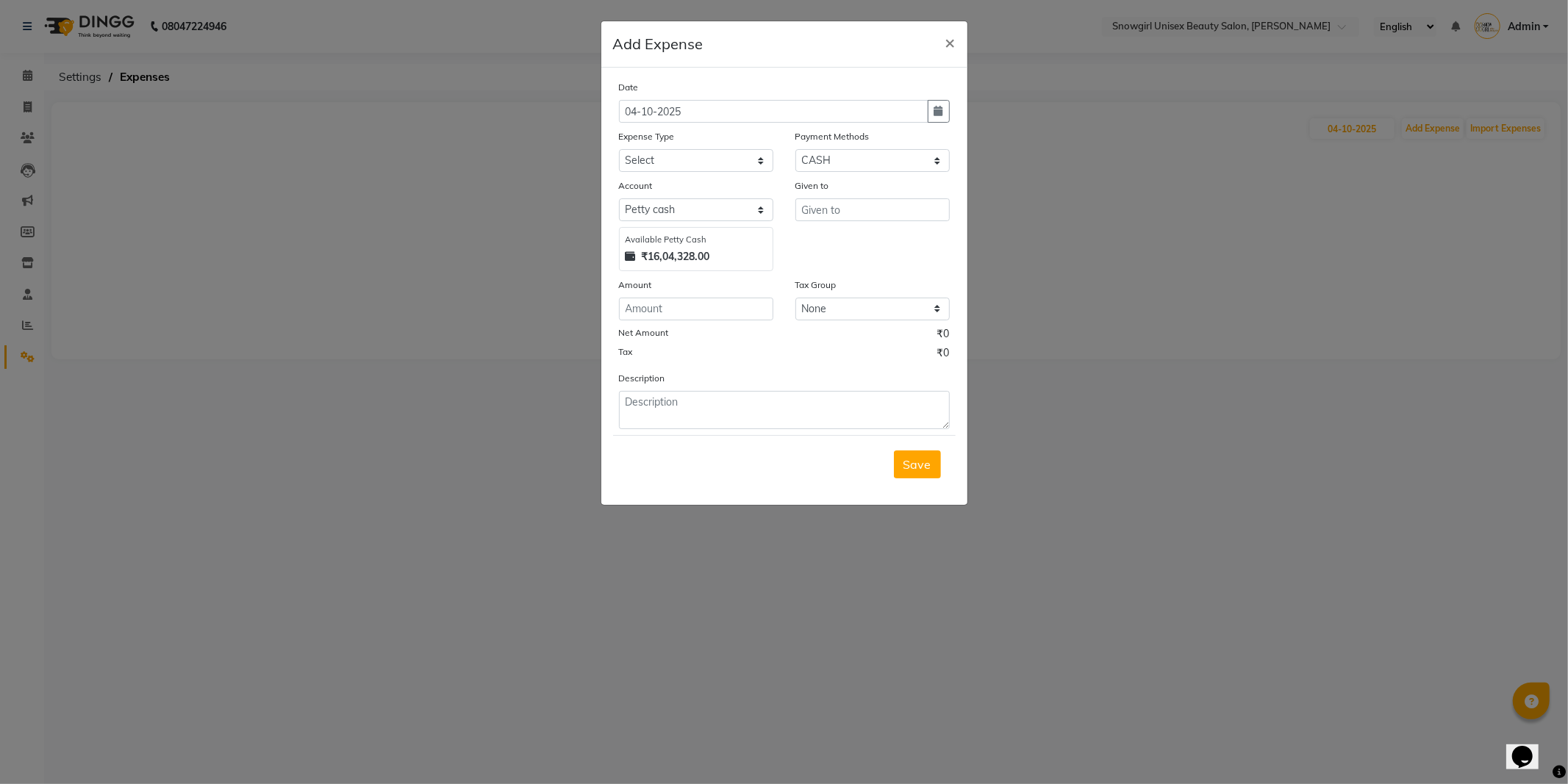
click at [950, 110] on div "Date 04-10-2025" at bounding box center [784, 101] width 353 height 44
click at [941, 111] on icon "button" at bounding box center [939, 111] width 9 height 10
select select "10"
select select "2025"
click at [1046, 177] on ngb-modal-window "Add Expense × Date 04-10-2025 Jan Feb Mar Apr May Jun Jul Aug Sep Oct 2015 2016…" at bounding box center [784, 392] width 1568 height 784
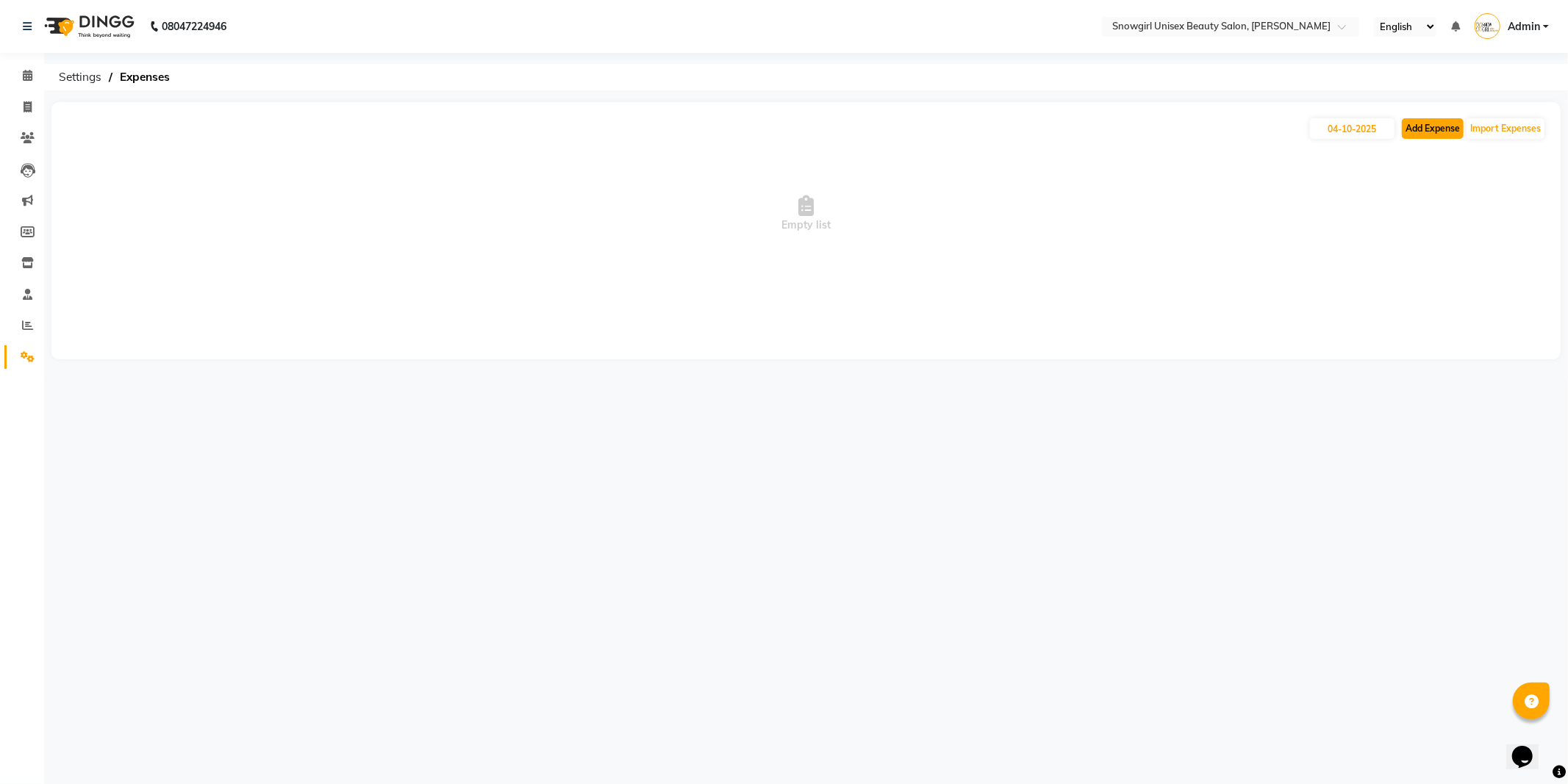
click at [1413, 131] on button "Add Expense" at bounding box center [1432, 128] width 62 height 21
select select "1"
select select "4529"
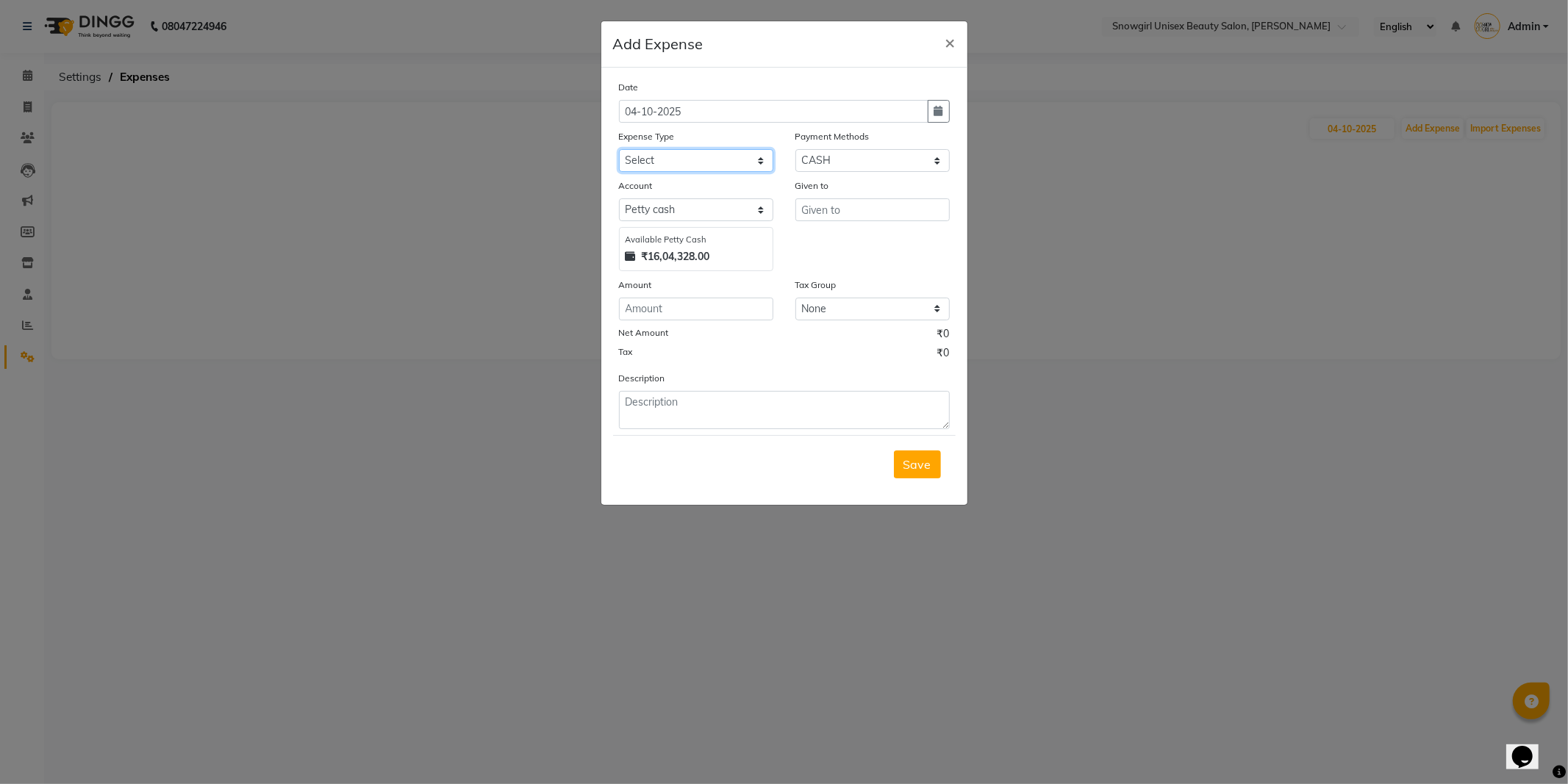
click at [750, 157] on select "Select Advance Salary Bank charges Car maintenance Cash transfer to bank Cash t…" at bounding box center [696, 160] width 154 height 23
select select "14358"
click at [619, 149] on select "Select Advance Salary Bank charges Car maintenance Cash transfer to bank Cash t…" at bounding box center [696, 160] width 154 height 23
click at [652, 308] on input "number" at bounding box center [696, 308] width 154 height 23
type input "310"
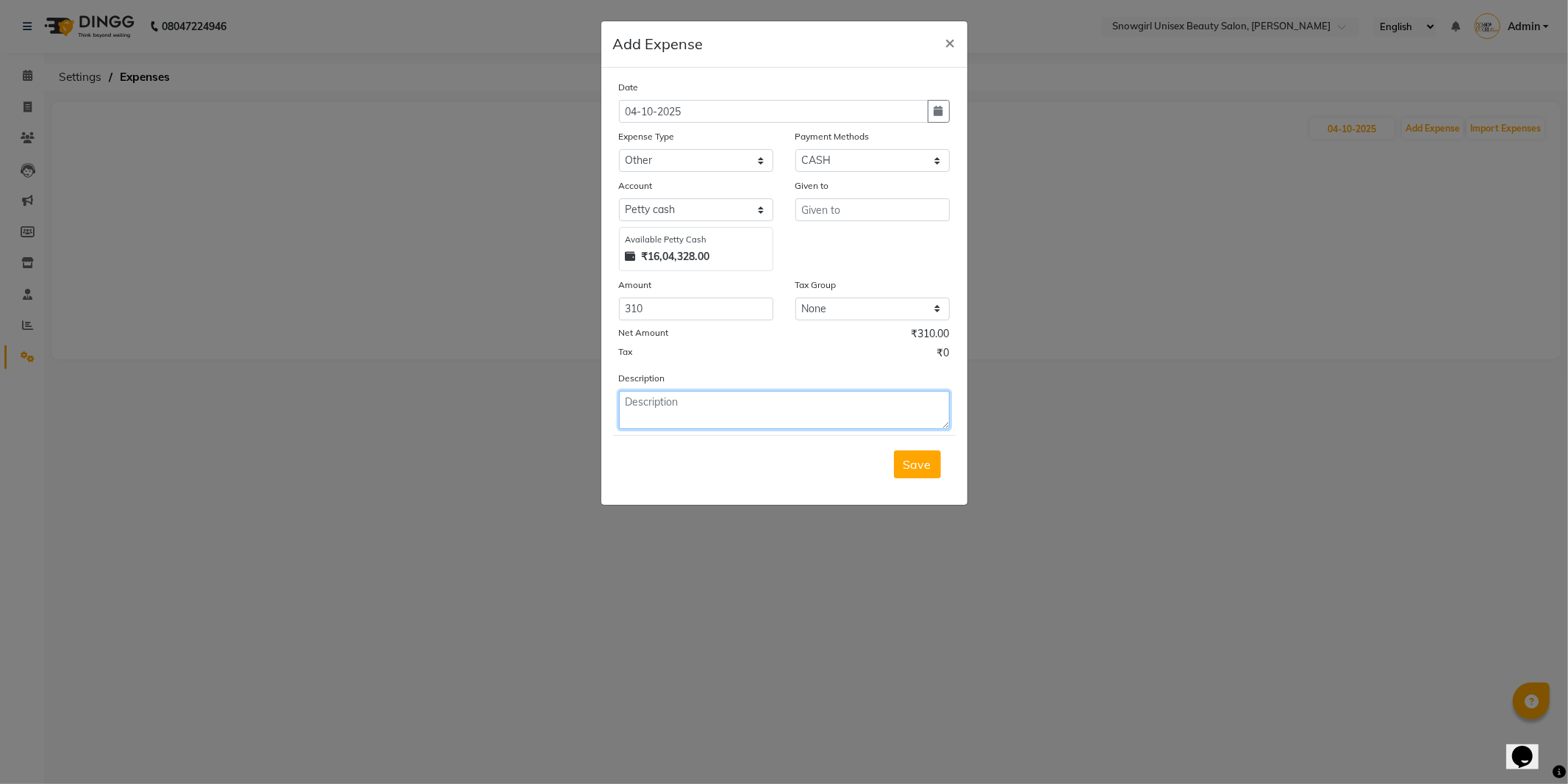
click at [795, 412] on textarea at bounding box center [784, 410] width 331 height 38
type textarea "milk"
click at [833, 198] on input "text" at bounding box center [872, 209] width 154 height 23
type input "shyni"
click at [932, 473] on button "Save" at bounding box center [917, 465] width 47 height 28
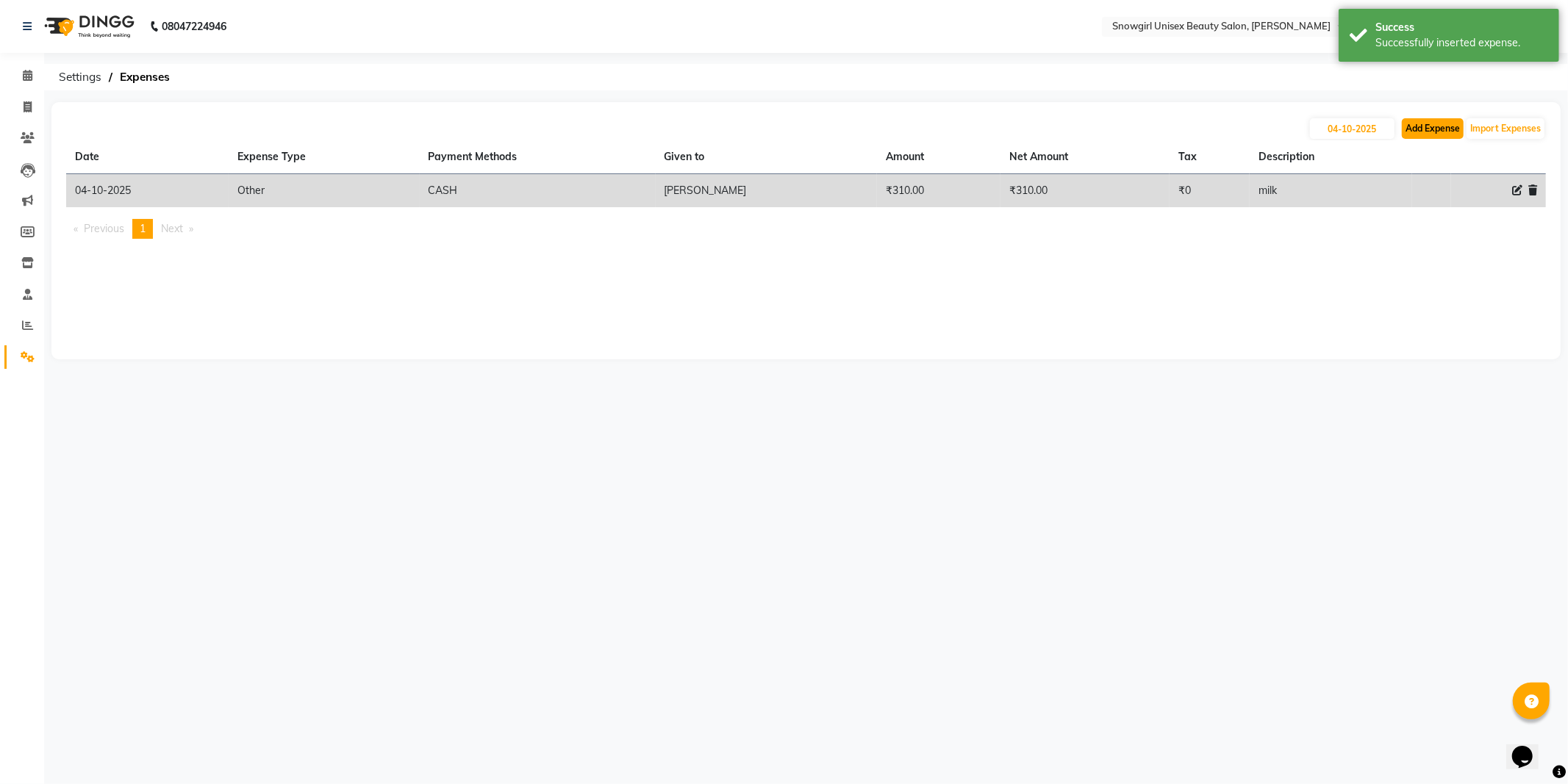
click at [1429, 122] on button "Add Expense" at bounding box center [1432, 128] width 62 height 21
select select "1"
select select "4529"
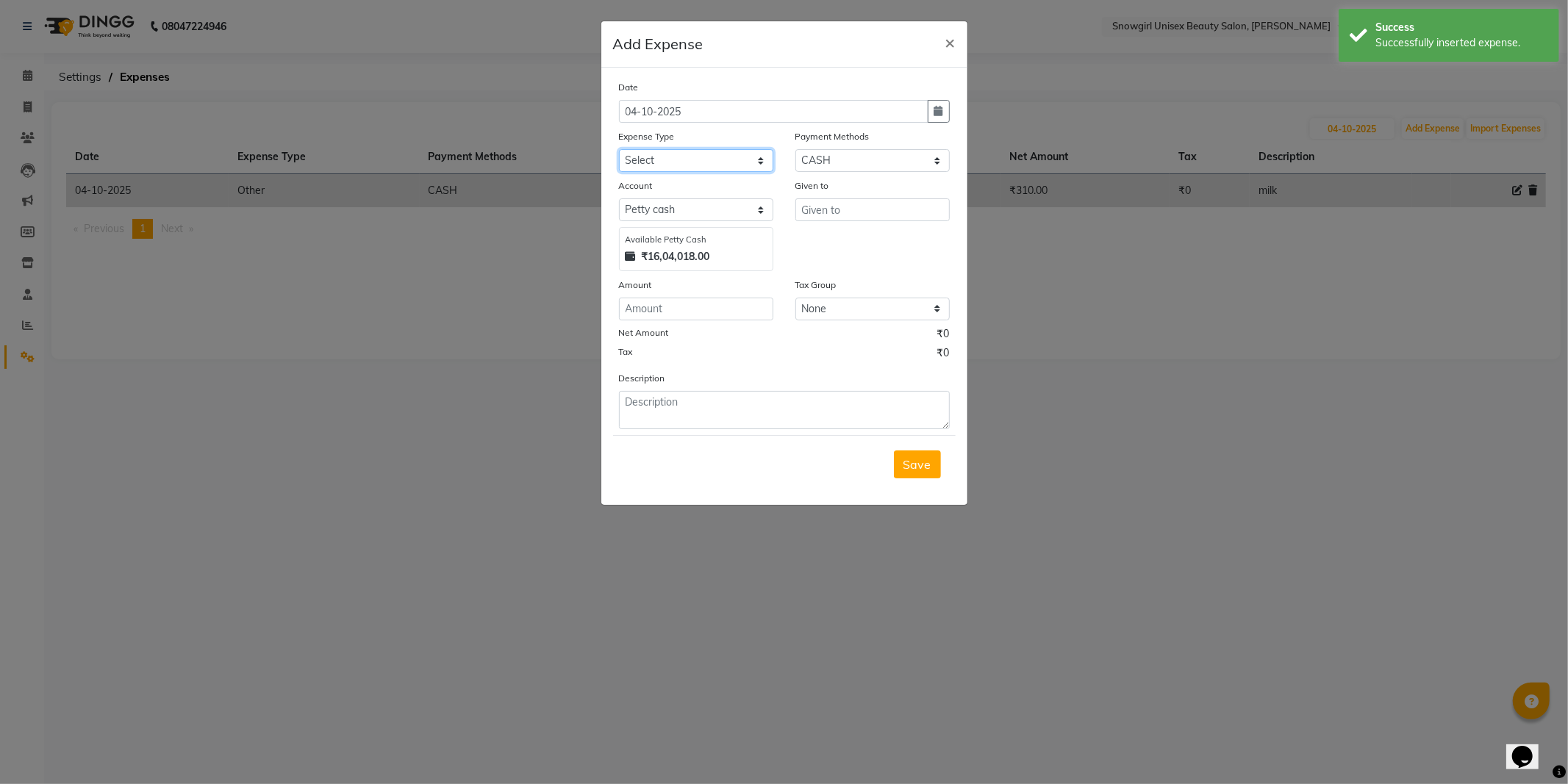
click at [724, 162] on select "Select Advance Salary Bank charges Car maintenance Cash transfer to bank Cash t…" at bounding box center [696, 160] width 154 height 23
select select "14358"
click at [619, 149] on select "Select Advance Salary Bank charges Car maintenance Cash transfer to bank Cash t…" at bounding box center [696, 160] width 154 height 23
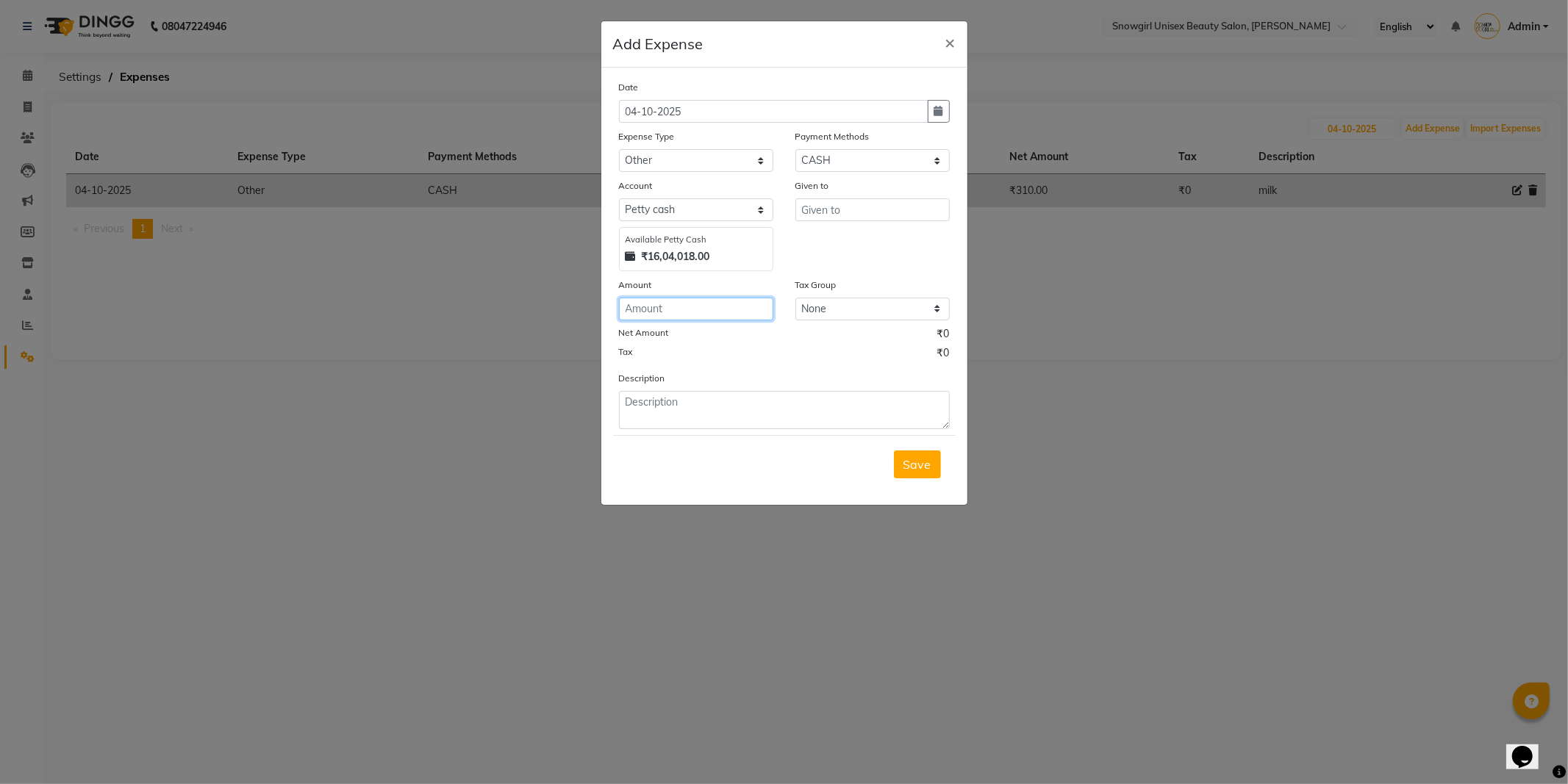
click at [738, 302] on input "number" at bounding box center [696, 308] width 154 height 23
type input "1000"
click at [774, 392] on textarea at bounding box center [784, 410] width 331 height 38
type textarea "gokulam"
click at [880, 218] on input "text" at bounding box center [872, 209] width 154 height 23
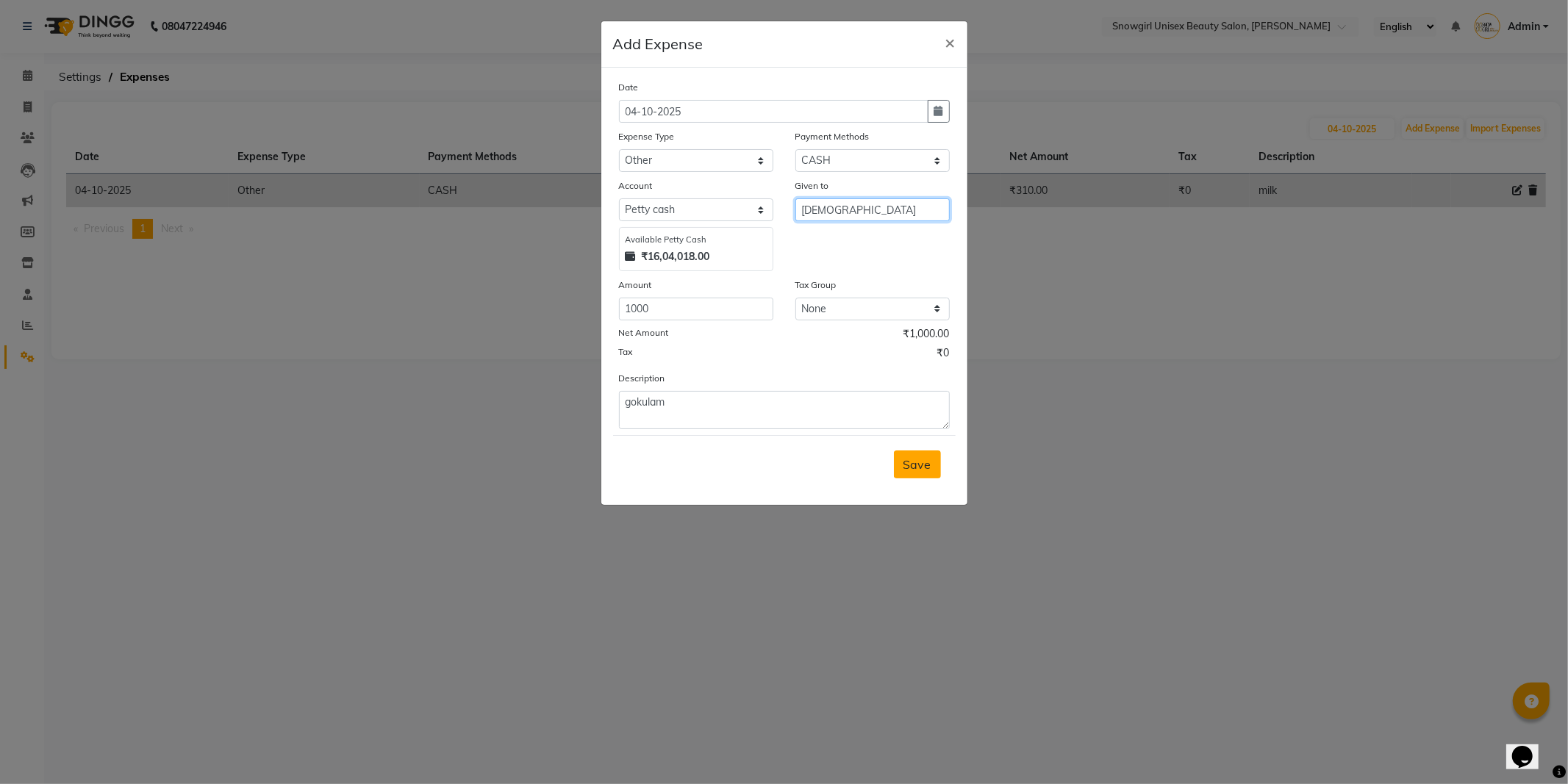
type input "vishnu"
click at [907, 470] on span "Save" at bounding box center [917, 465] width 28 height 15
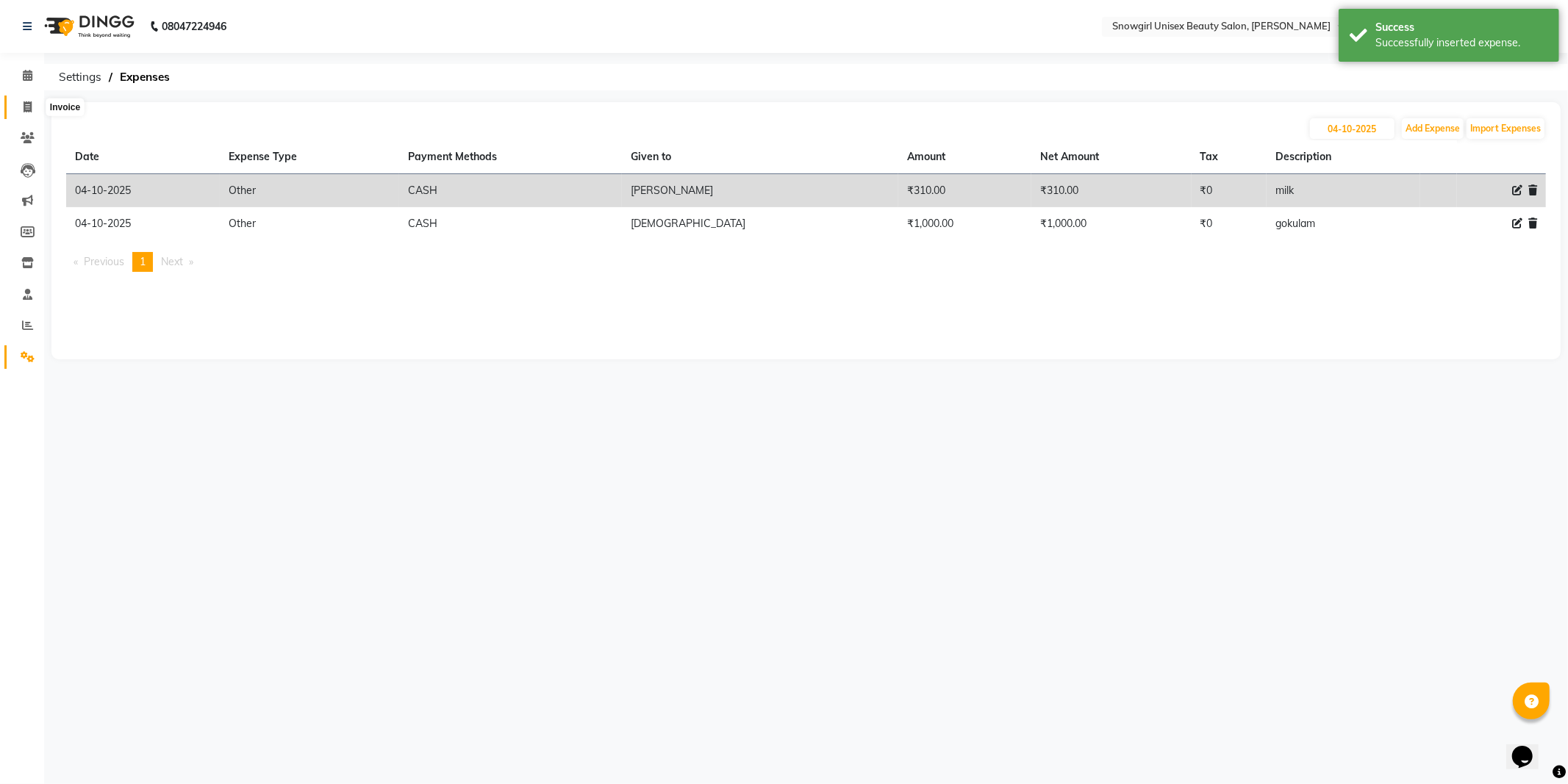
click at [18, 106] on span at bounding box center [27, 107] width 26 height 17
select select "service"
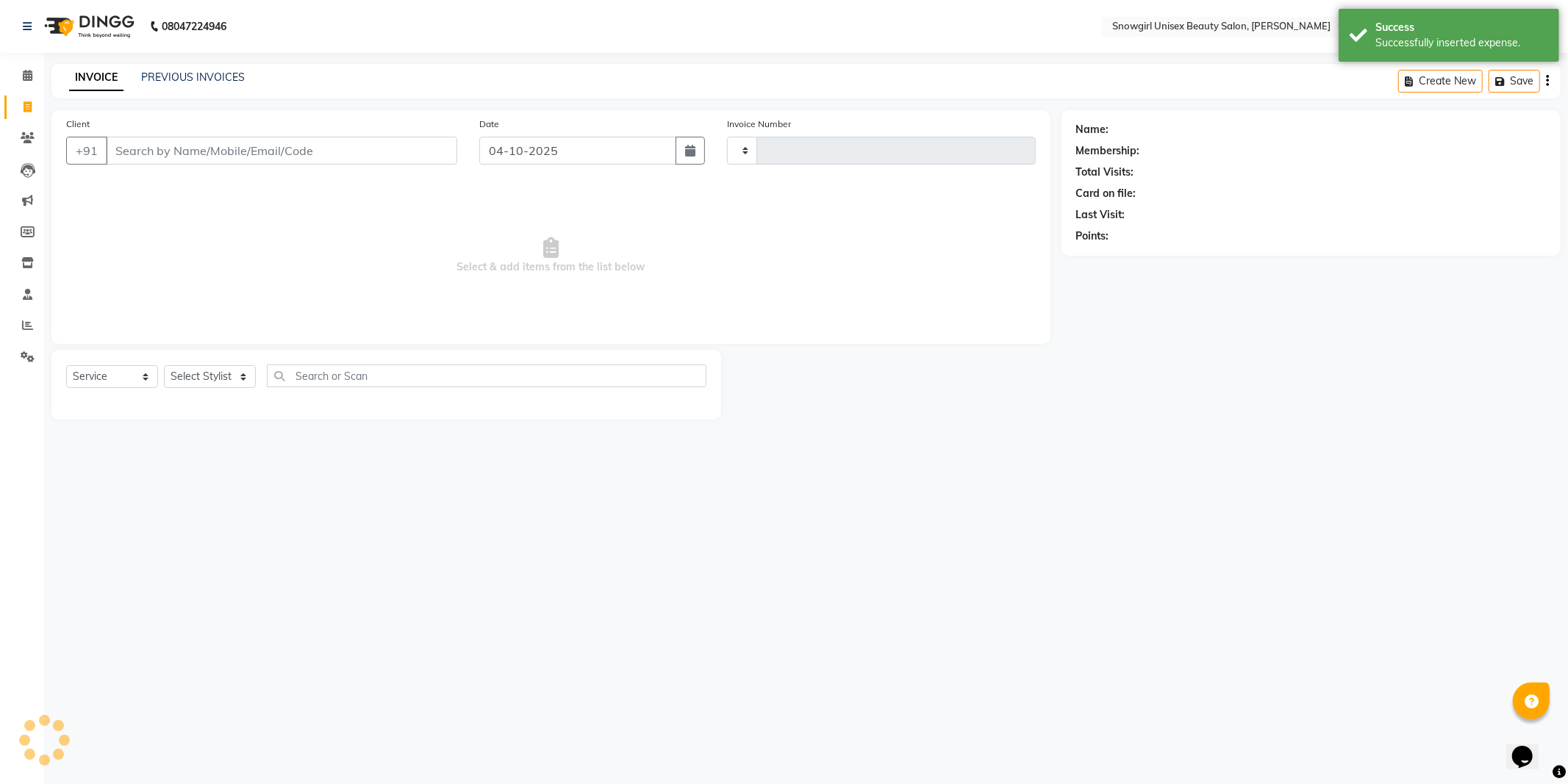
type input "2415"
select select "5593"
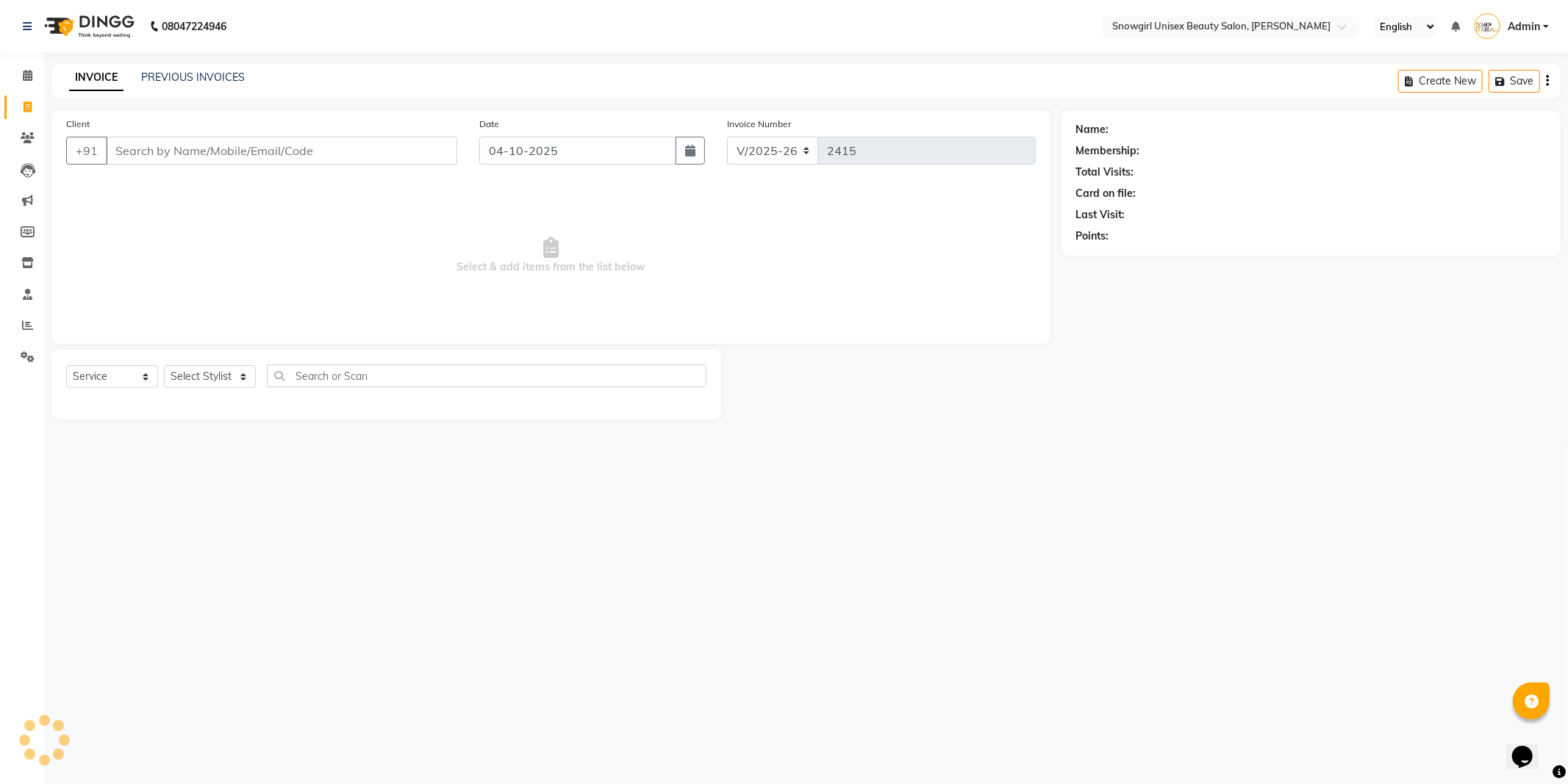
click at [1439, 459] on div "08047224946 Select Location × Snowgirl Unisex Beauty Salon, Jerome Nagar Englis…" at bounding box center [784, 392] width 1568 height 784
click at [1412, 457] on div "08047224946 Select Location × Snowgirl Unisex Beauty Salon, Jerome Nagar Englis…" at bounding box center [784, 392] width 1568 height 784
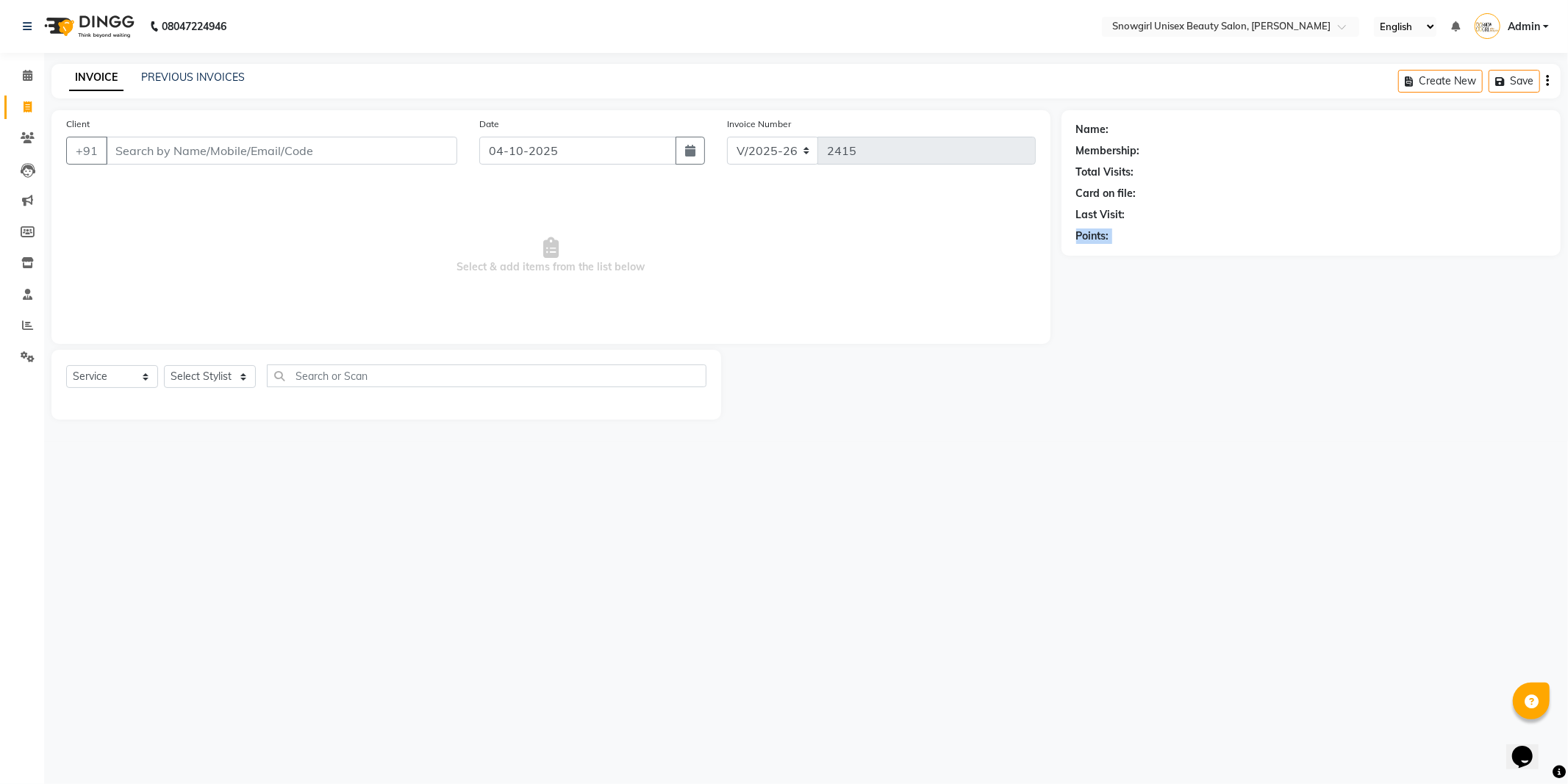
click at [1412, 457] on div "08047224946 Select Location × Snowgirl Unisex Beauty Salon, Jerome Nagar Englis…" at bounding box center [784, 392] width 1568 height 784
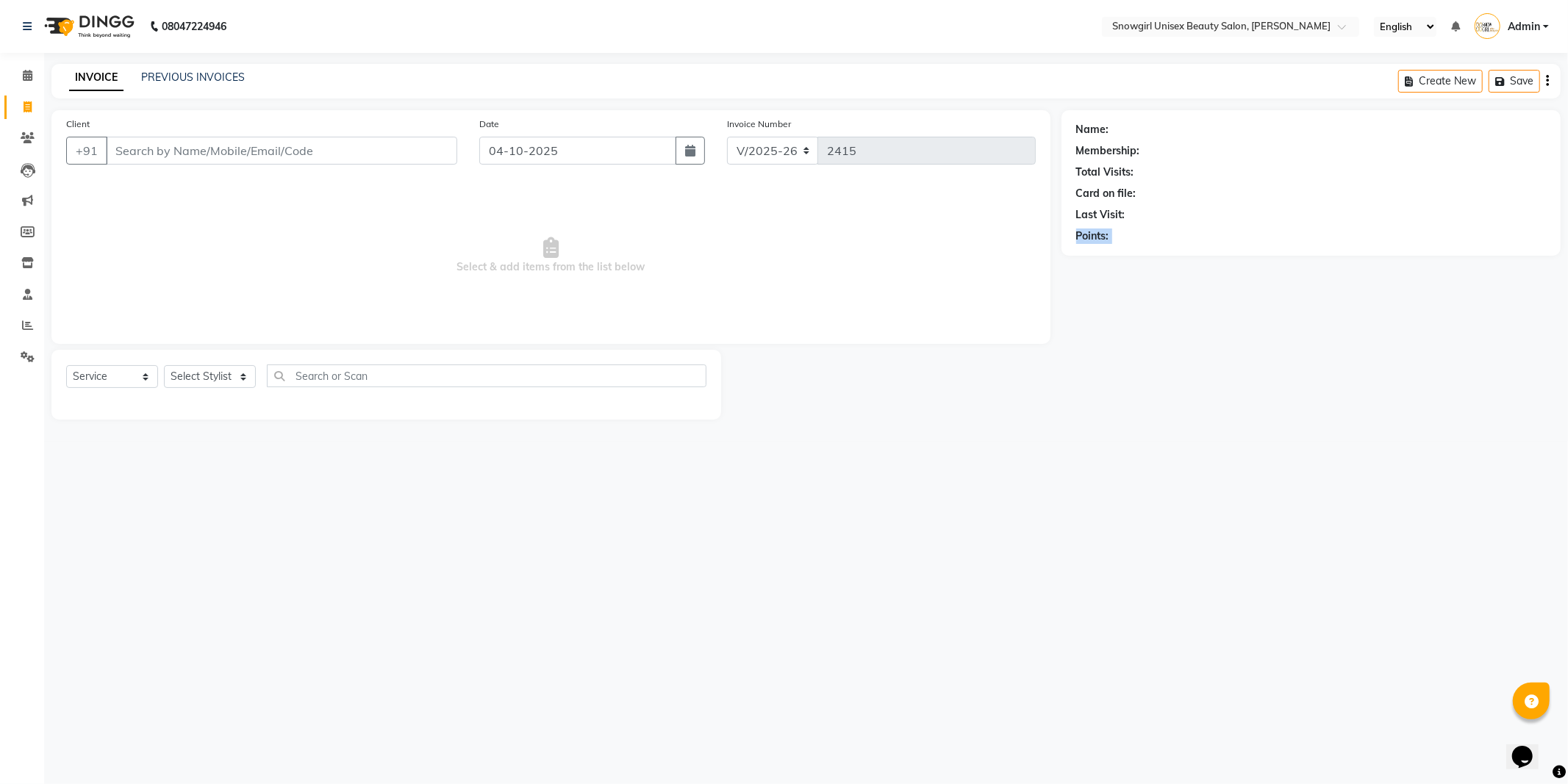
click at [1412, 457] on div "08047224946 Select Location × Snowgirl Unisex Beauty Salon, Jerome Nagar Englis…" at bounding box center [784, 392] width 1568 height 784
click at [262, 142] on input "Client" at bounding box center [281, 150] width 351 height 28
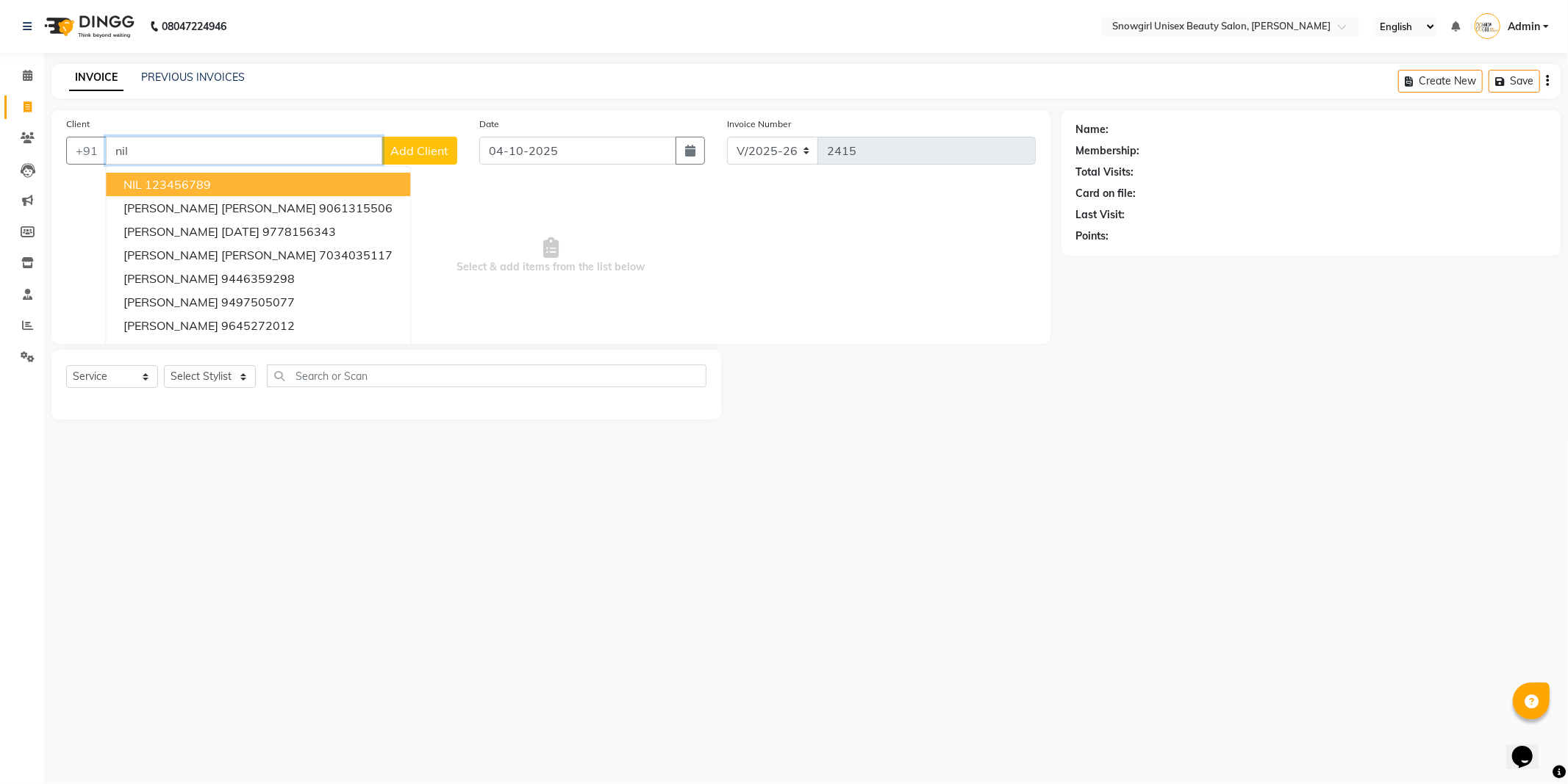
click at [210, 184] on ngb-highlight "123456789" at bounding box center [178, 184] width 66 height 15
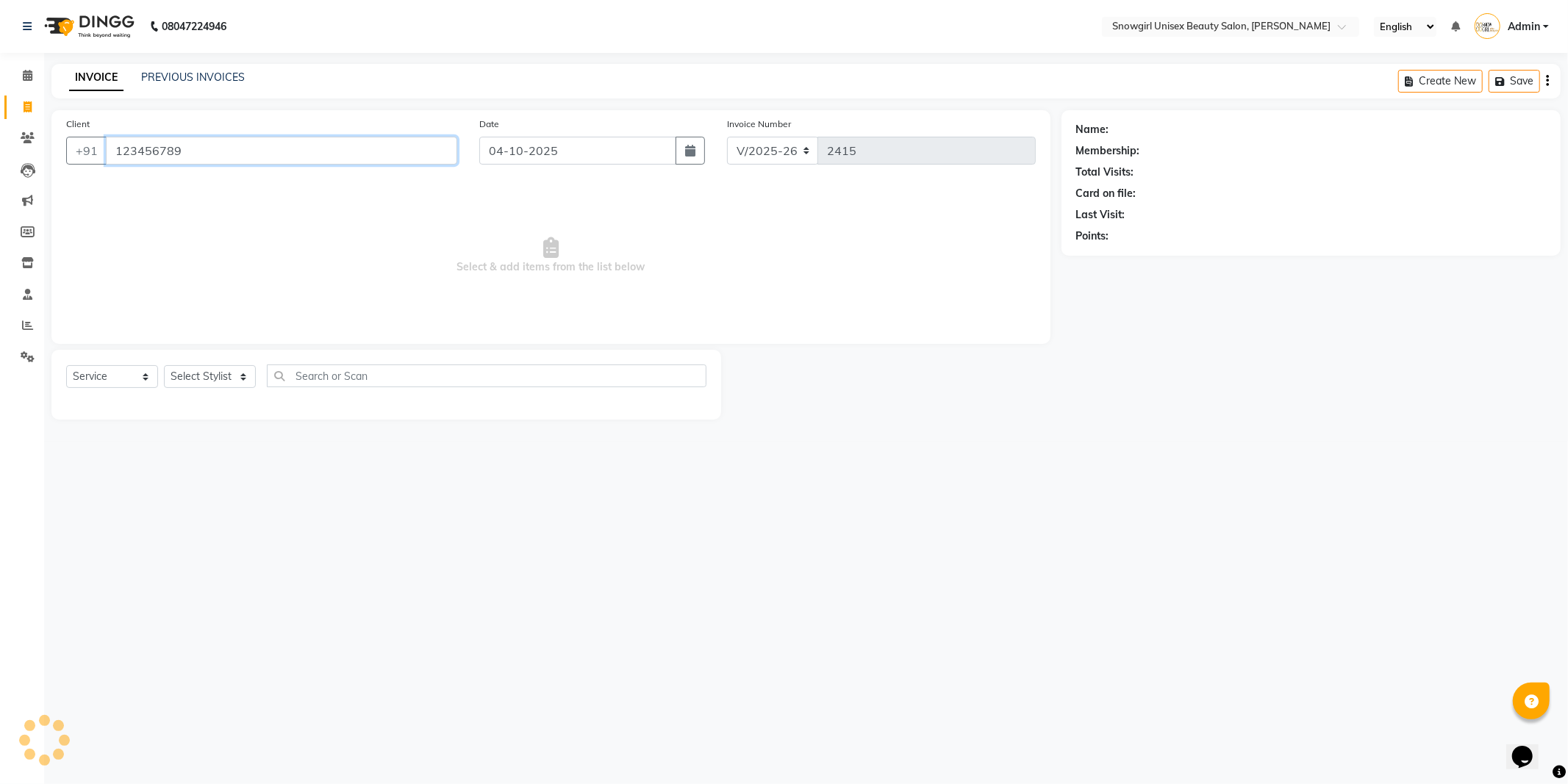
type input "123456789"
click at [256, 371] on select "Select Stylist [PERSON_NAME] [PERSON_NAME] [PERSON_NAME] [PERSON_NAME] [PERSON_…" at bounding box center [210, 376] width 92 height 23
select select "39200"
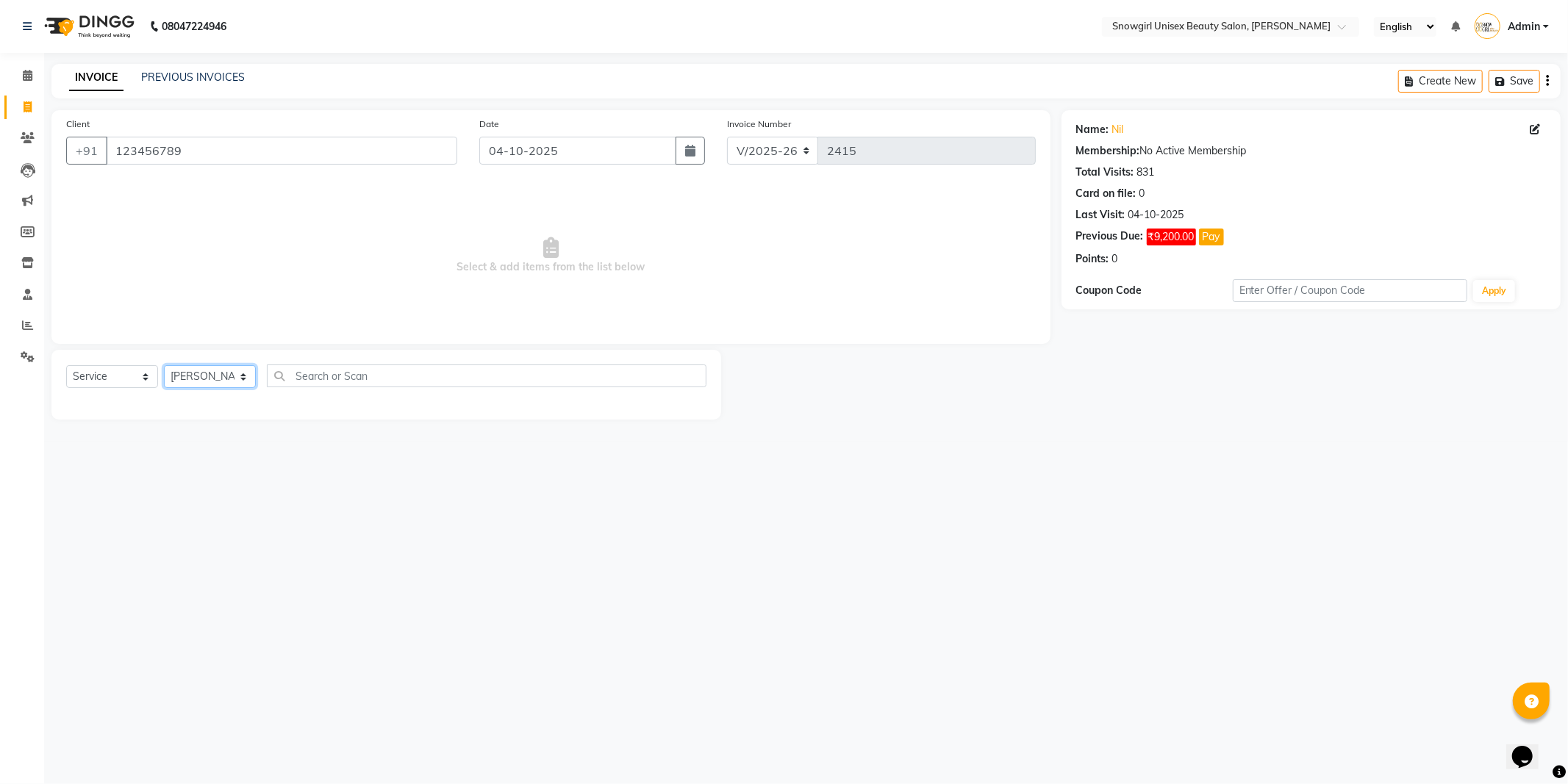
click at [164, 366] on select "Select Stylist [PERSON_NAME] [PERSON_NAME] [PERSON_NAME] [PERSON_NAME] [PERSON_…" at bounding box center [210, 376] width 92 height 23
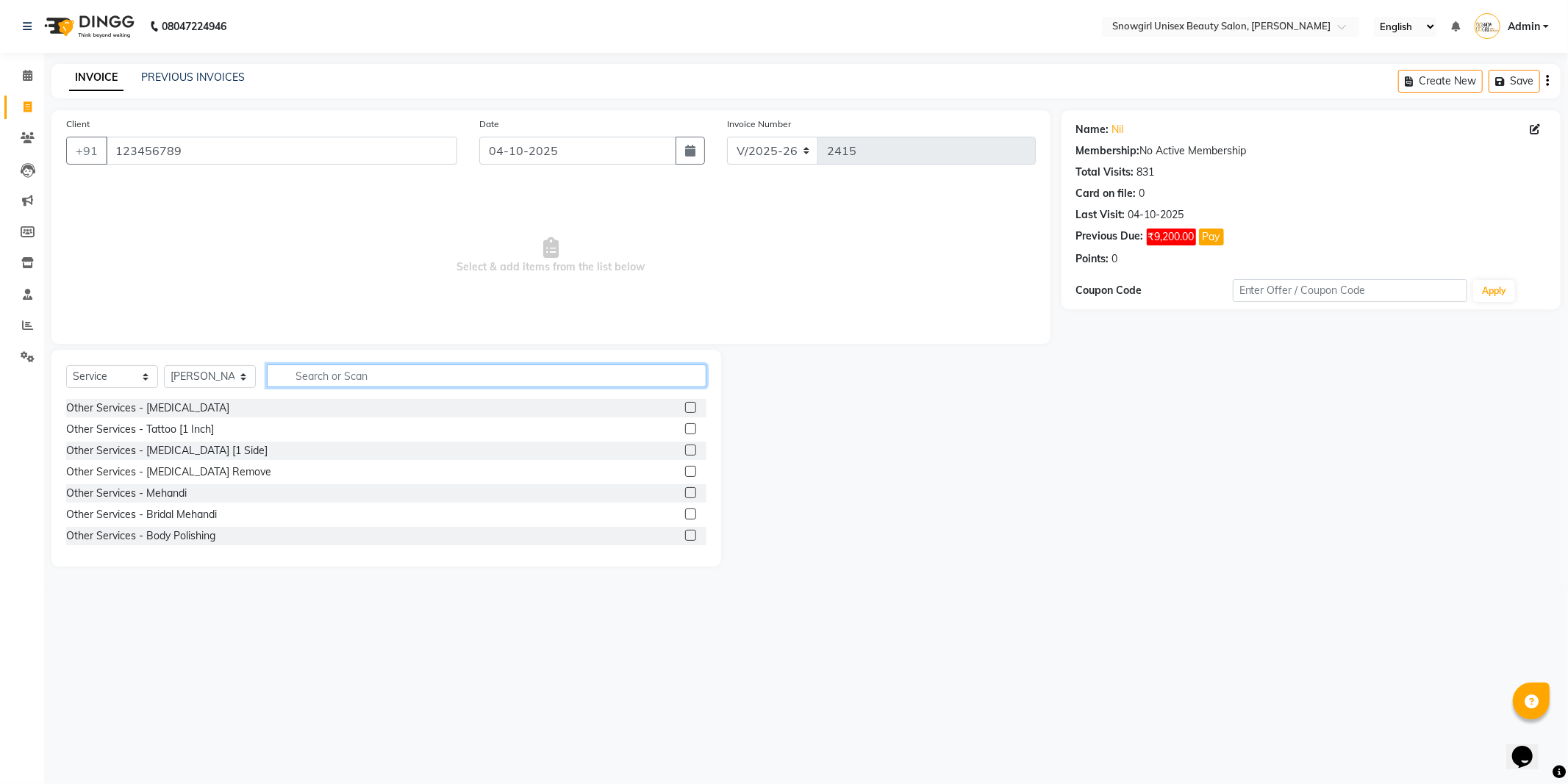
click at [390, 373] on input "text" at bounding box center [487, 375] width 440 height 23
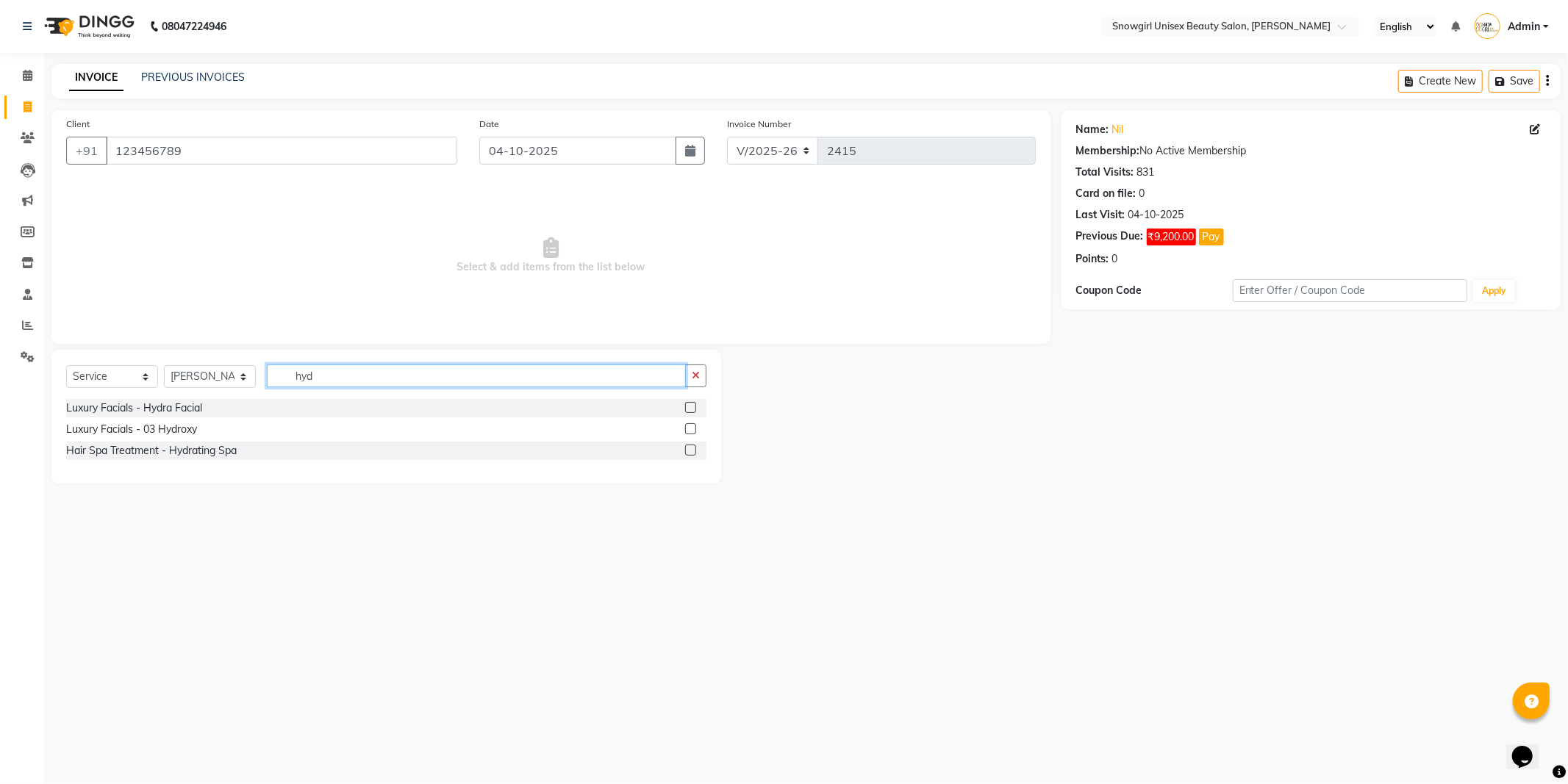
type input "hyd"
click at [691, 448] on label at bounding box center [690, 450] width 11 height 11
click at [691, 448] on input "checkbox" at bounding box center [689, 451] width 10 height 10
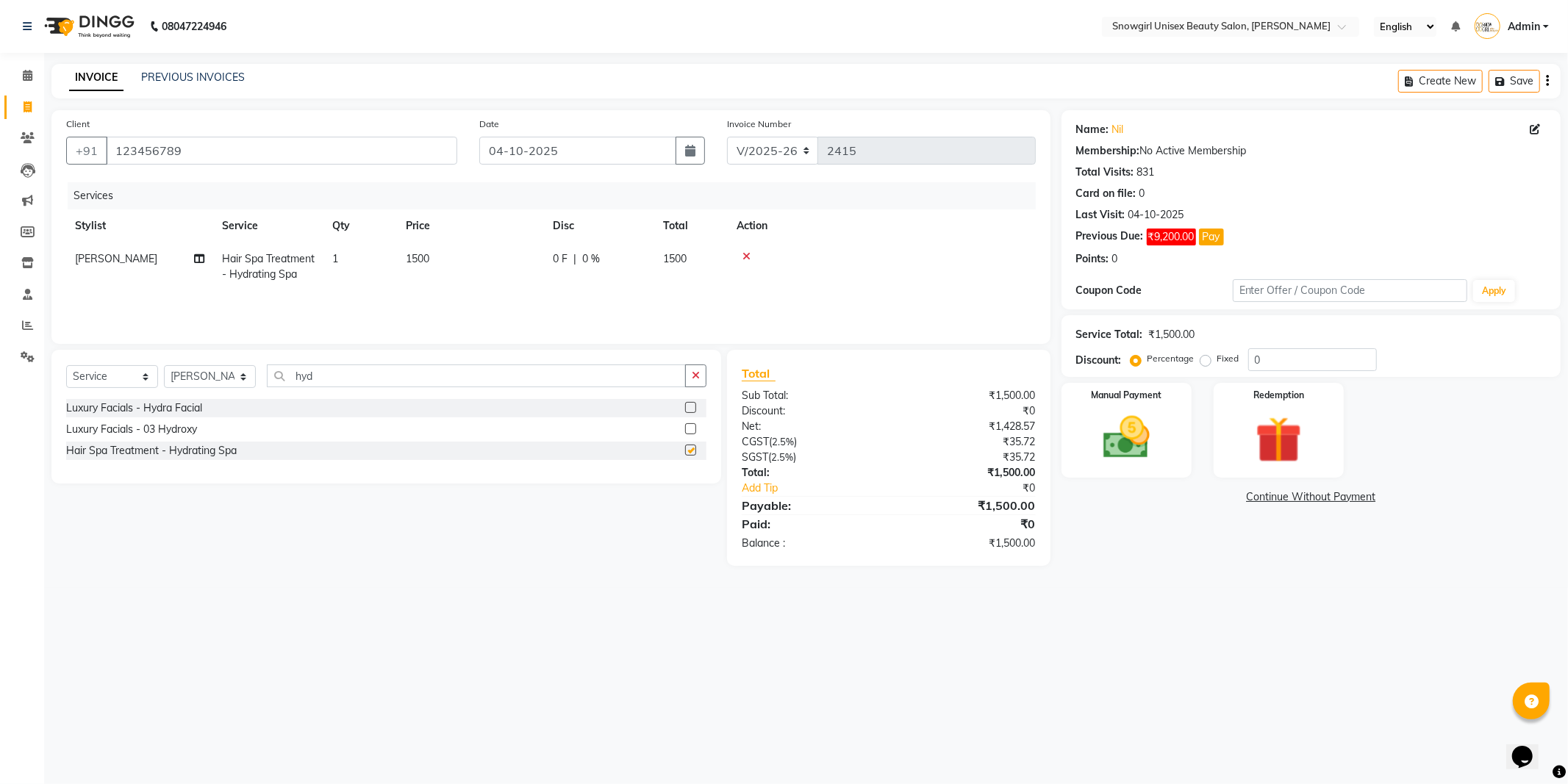
checkbox input "false"
click at [1128, 445] on img at bounding box center [1126, 438] width 79 height 56
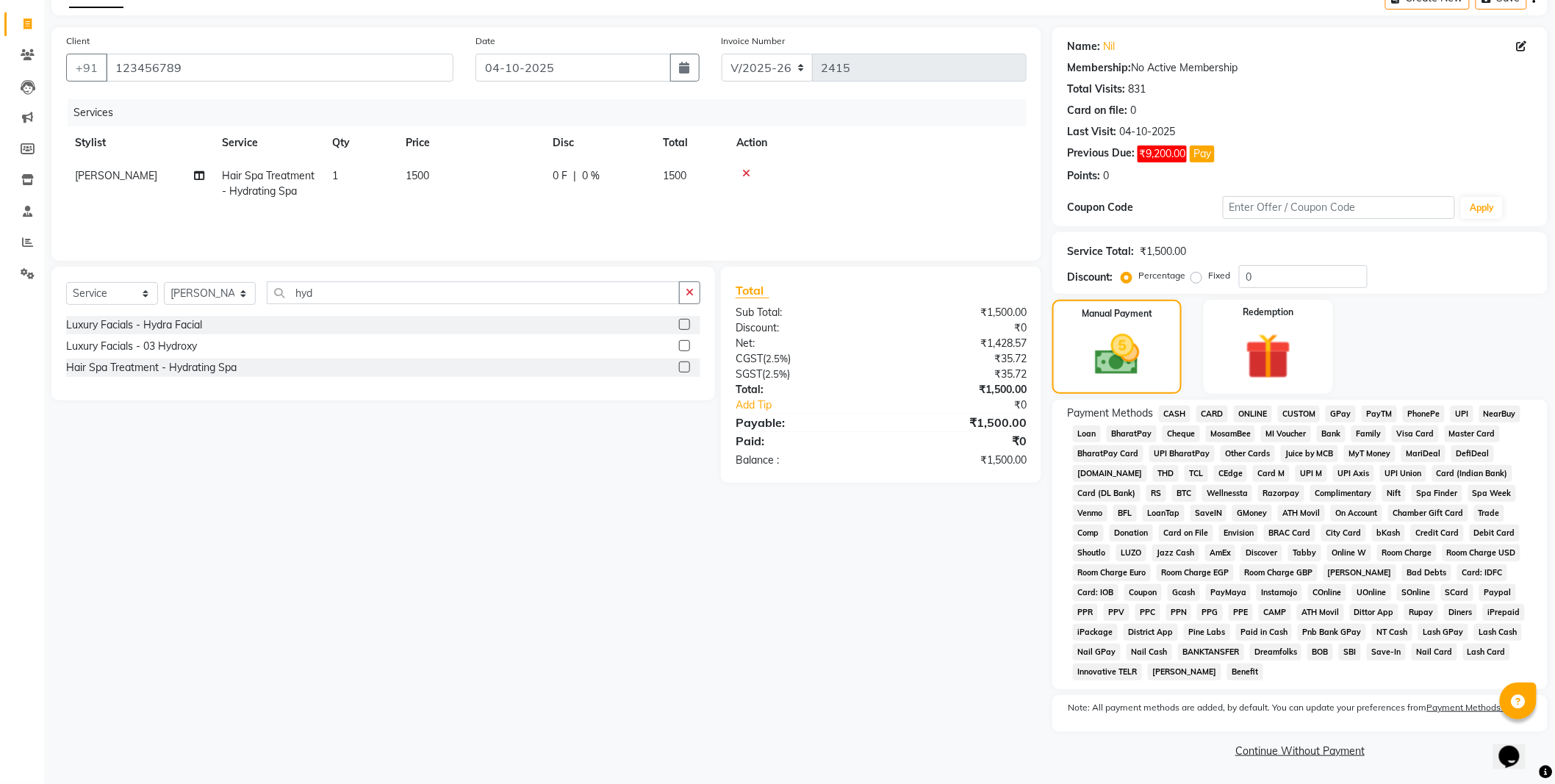
scroll to position [85, 0]
click at [1340, 412] on span "GPay" at bounding box center [1340, 414] width 30 height 17
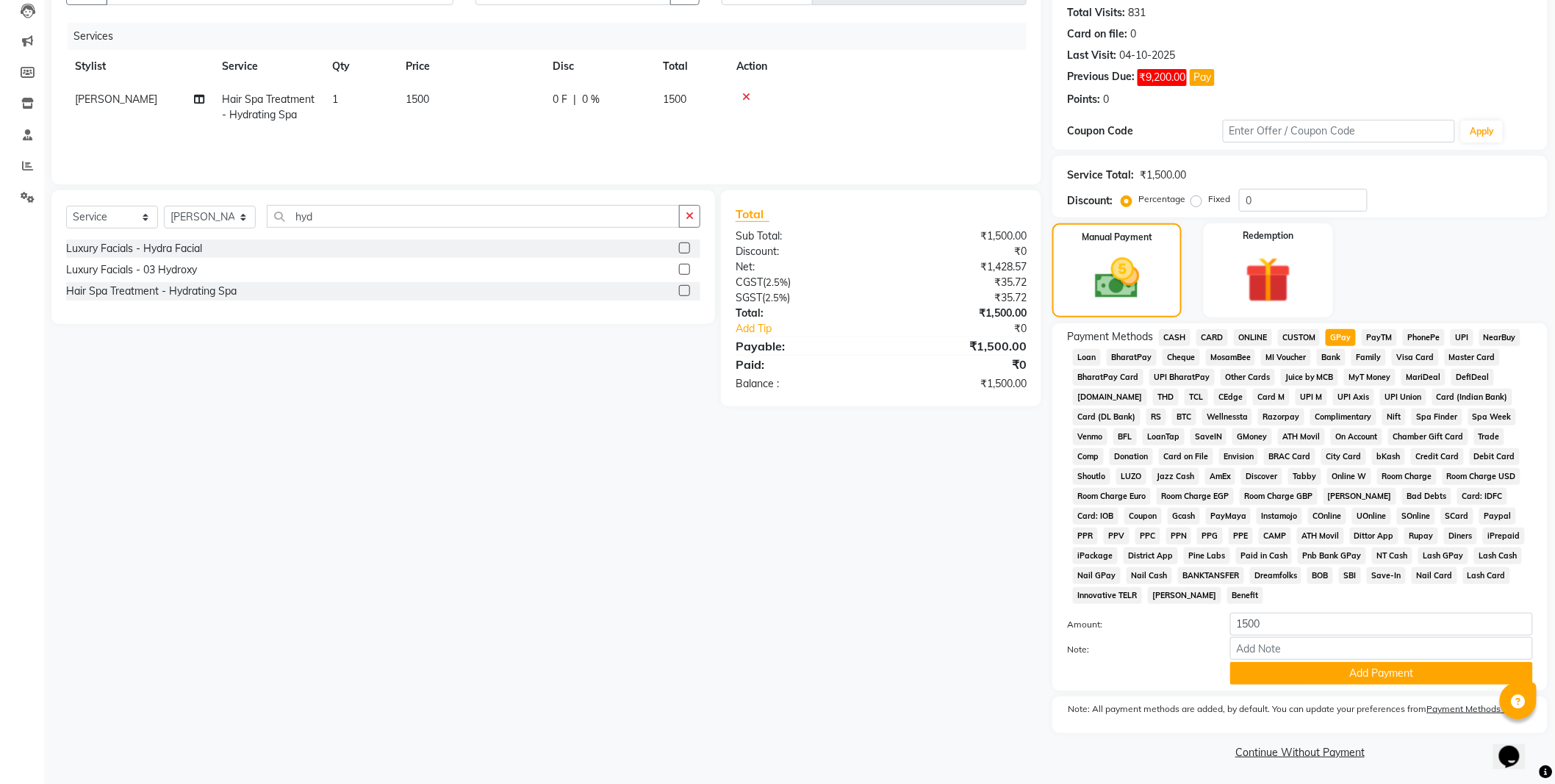
scroll to position [163, 0]
click at [1326, 676] on button "Add Payment" at bounding box center [1381, 671] width 302 height 23
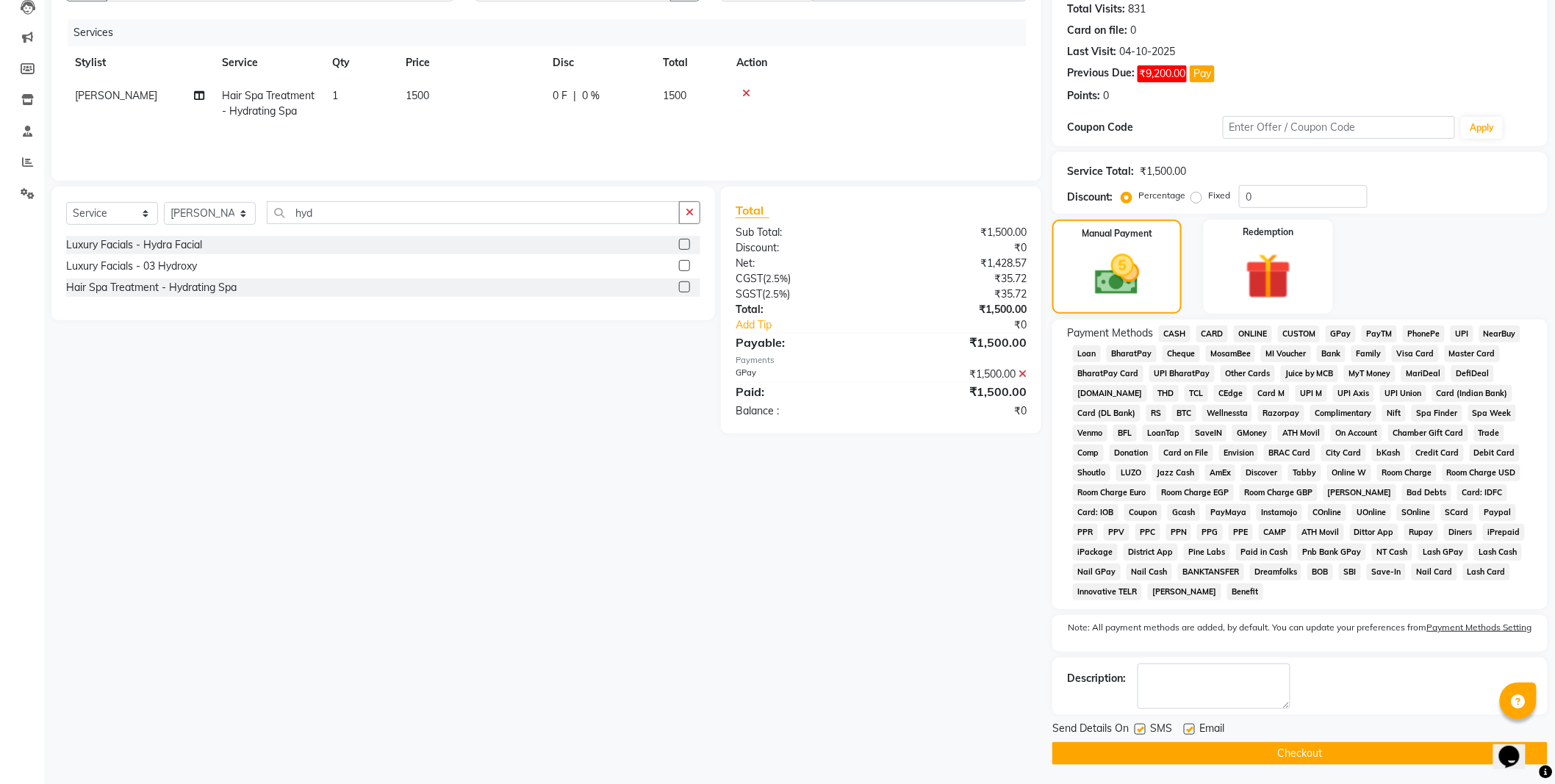
click at [1287, 765] on button "Checkout" at bounding box center [1299, 753] width 495 height 23
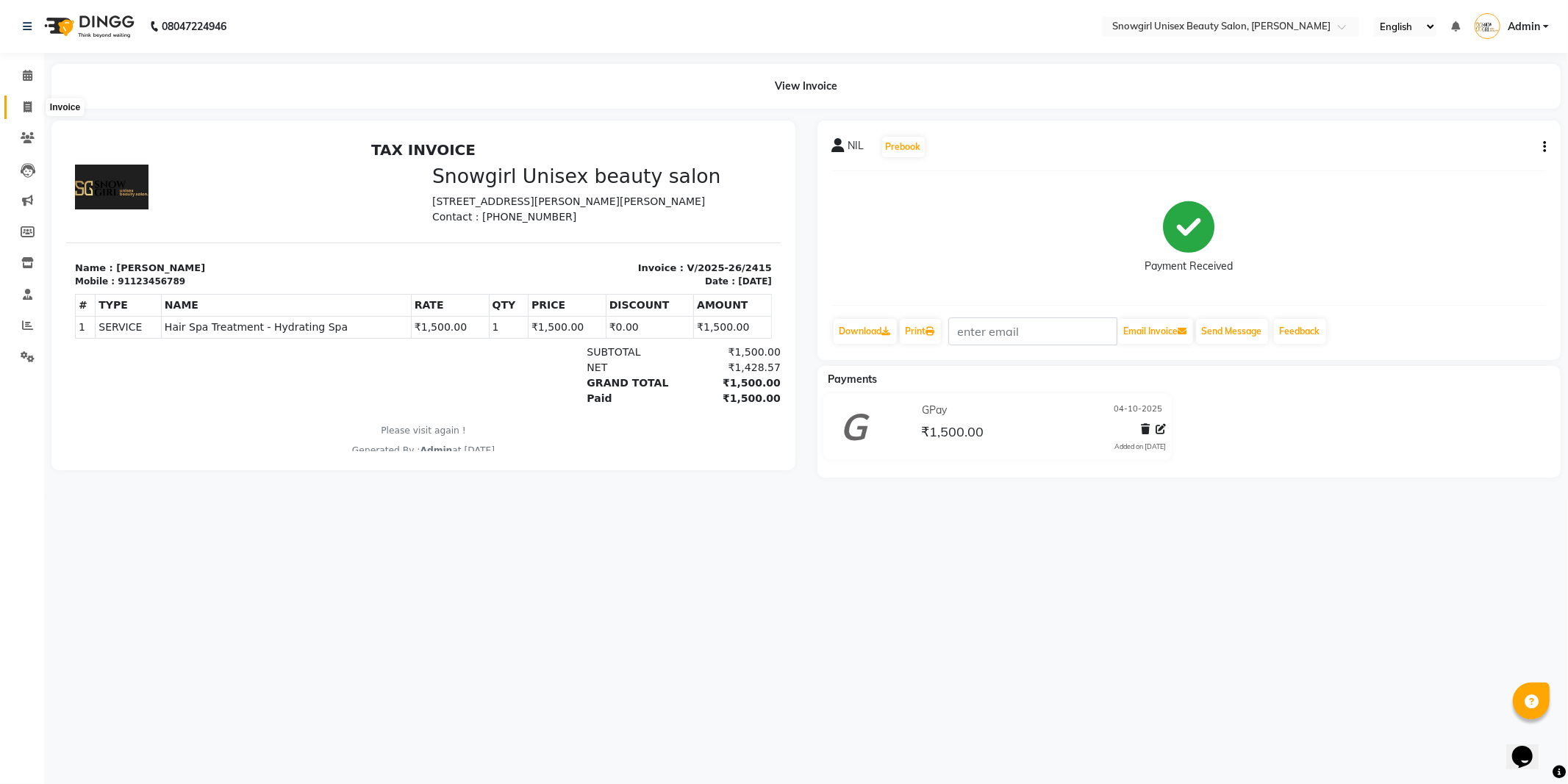
click at [27, 104] on icon at bounding box center [27, 106] width 8 height 11
select select "service"
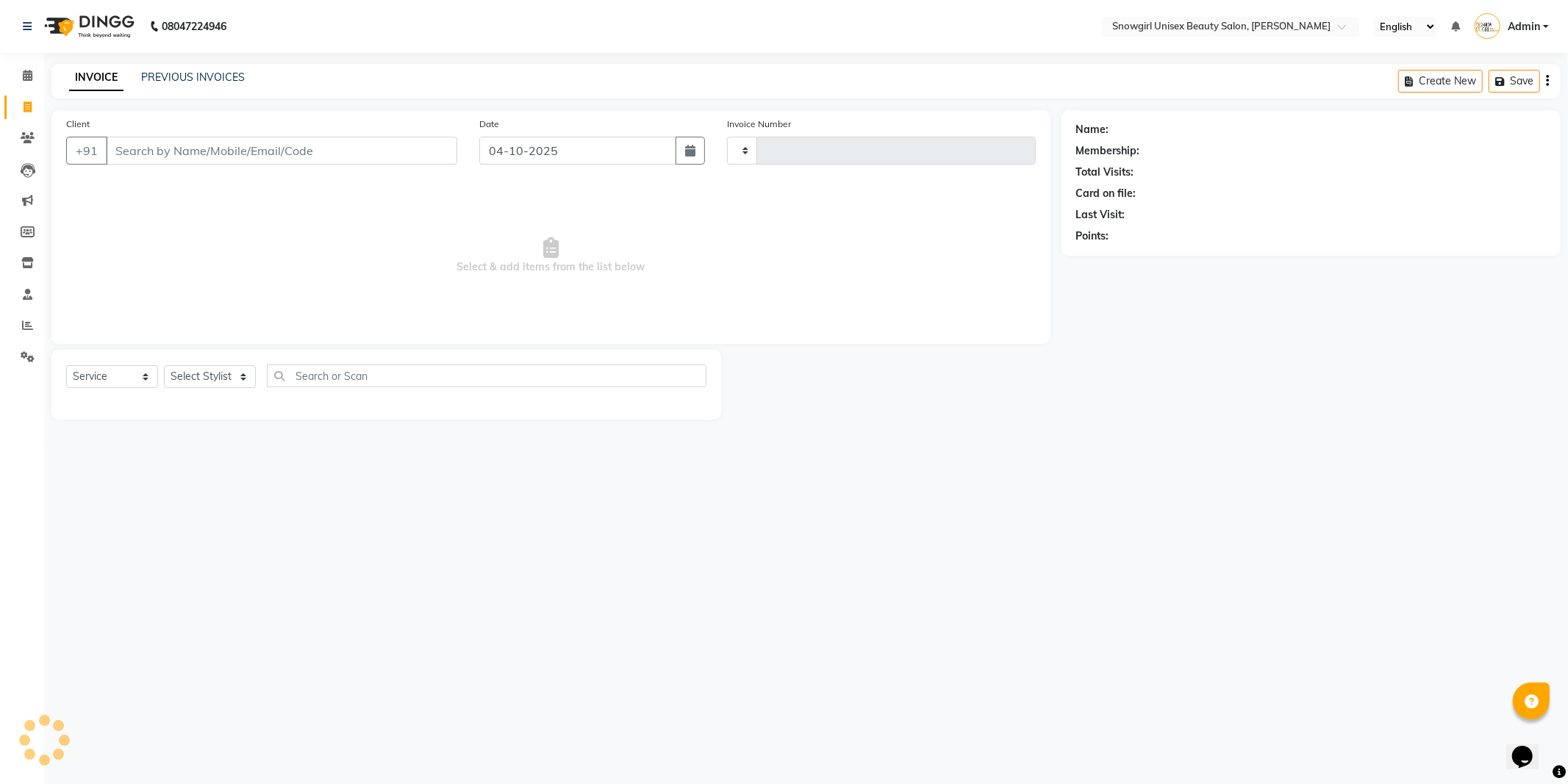
type input "2416"
select select "5593"
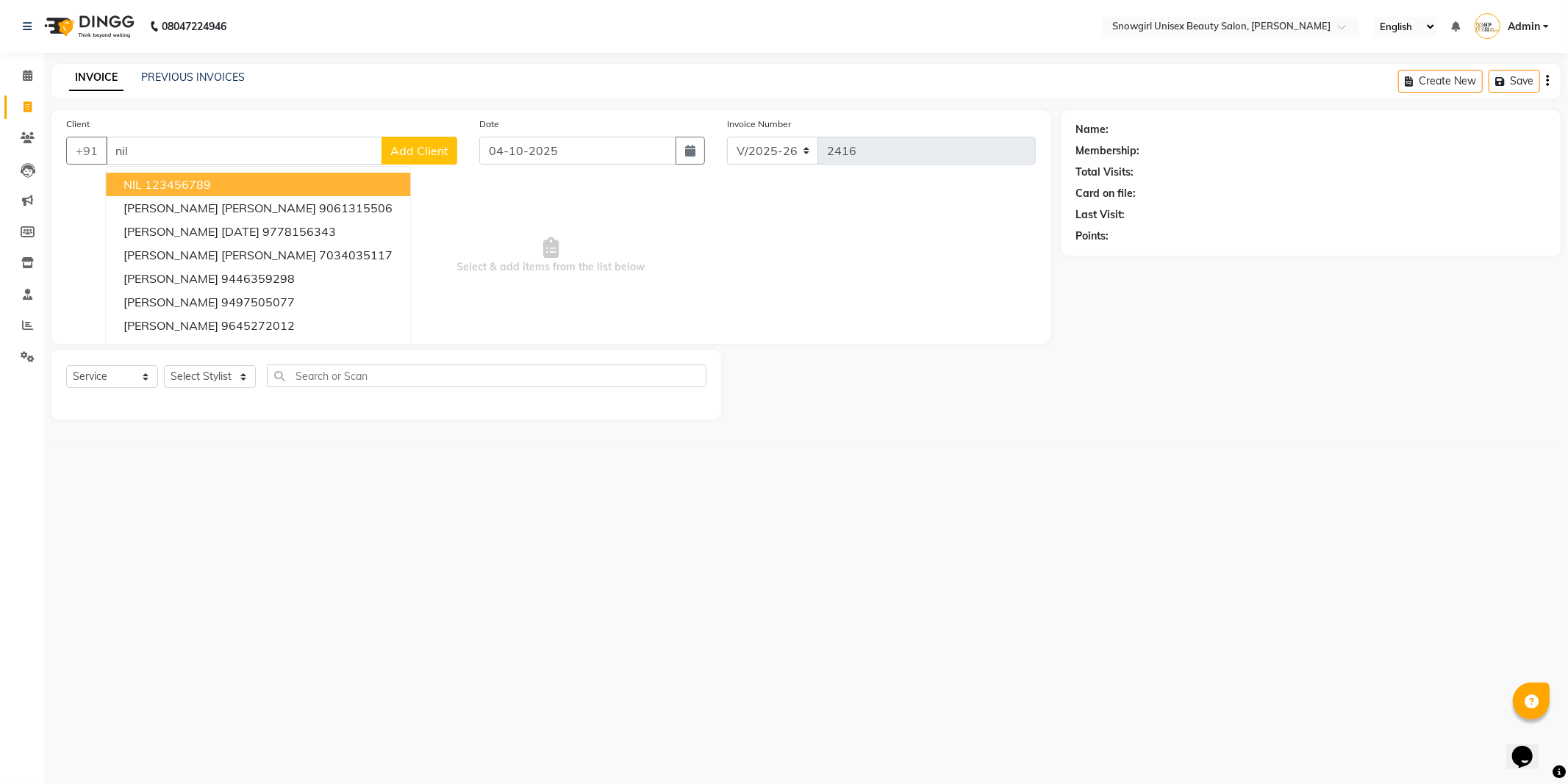
click at [223, 181] on button "NIL 123456789" at bounding box center [258, 184] width 304 height 24
type input "123456789"
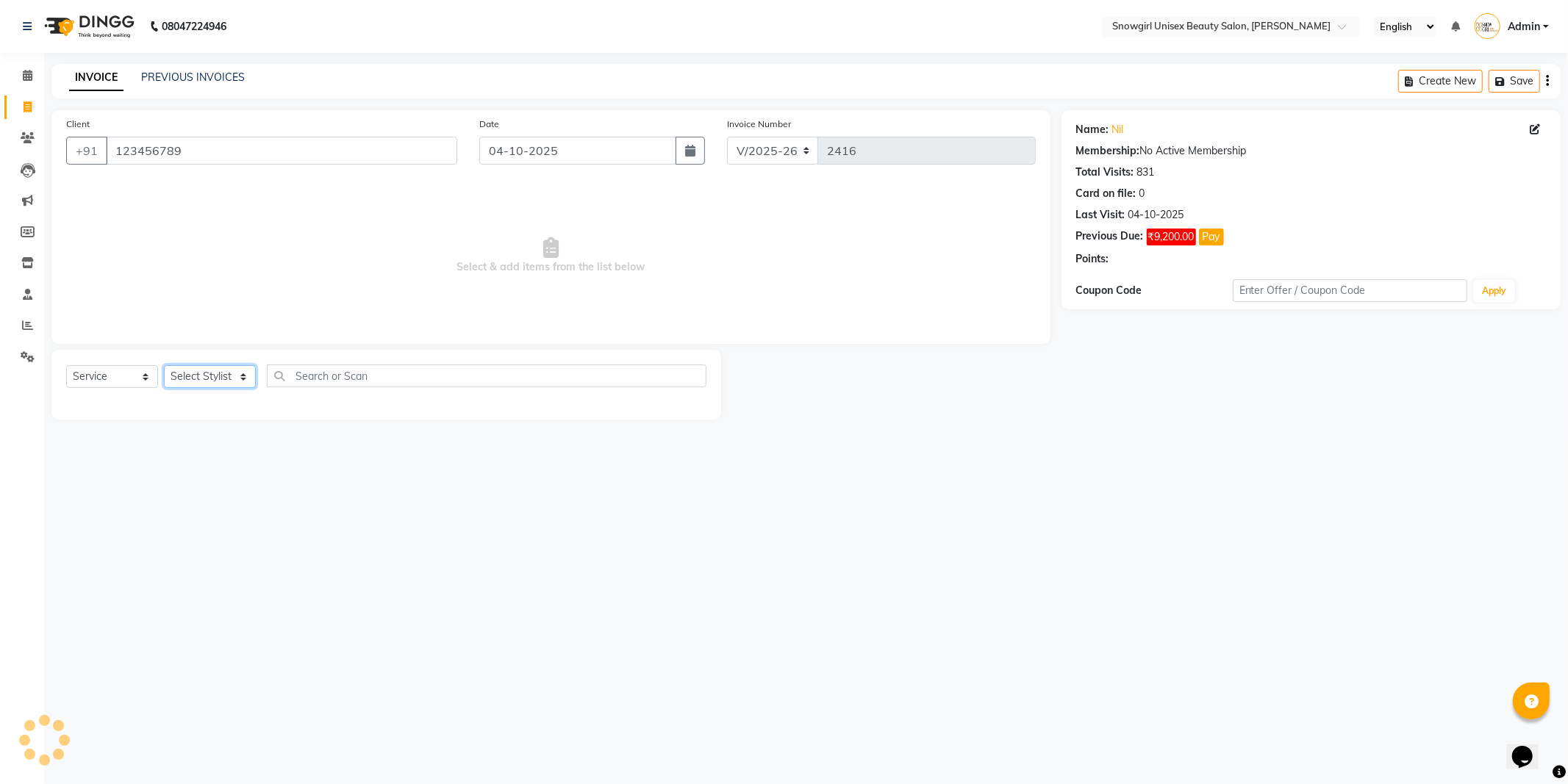
click at [255, 384] on select "Select Stylist [PERSON_NAME] [PERSON_NAME] [PERSON_NAME] [PERSON_NAME] [PERSON_…" at bounding box center [210, 376] width 92 height 23
select select "39187"
click at [164, 366] on select "Select Stylist [PERSON_NAME] [PERSON_NAME] [PERSON_NAME] [PERSON_NAME] [PERSON_…" at bounding box center [210, 376] width 92 height 23
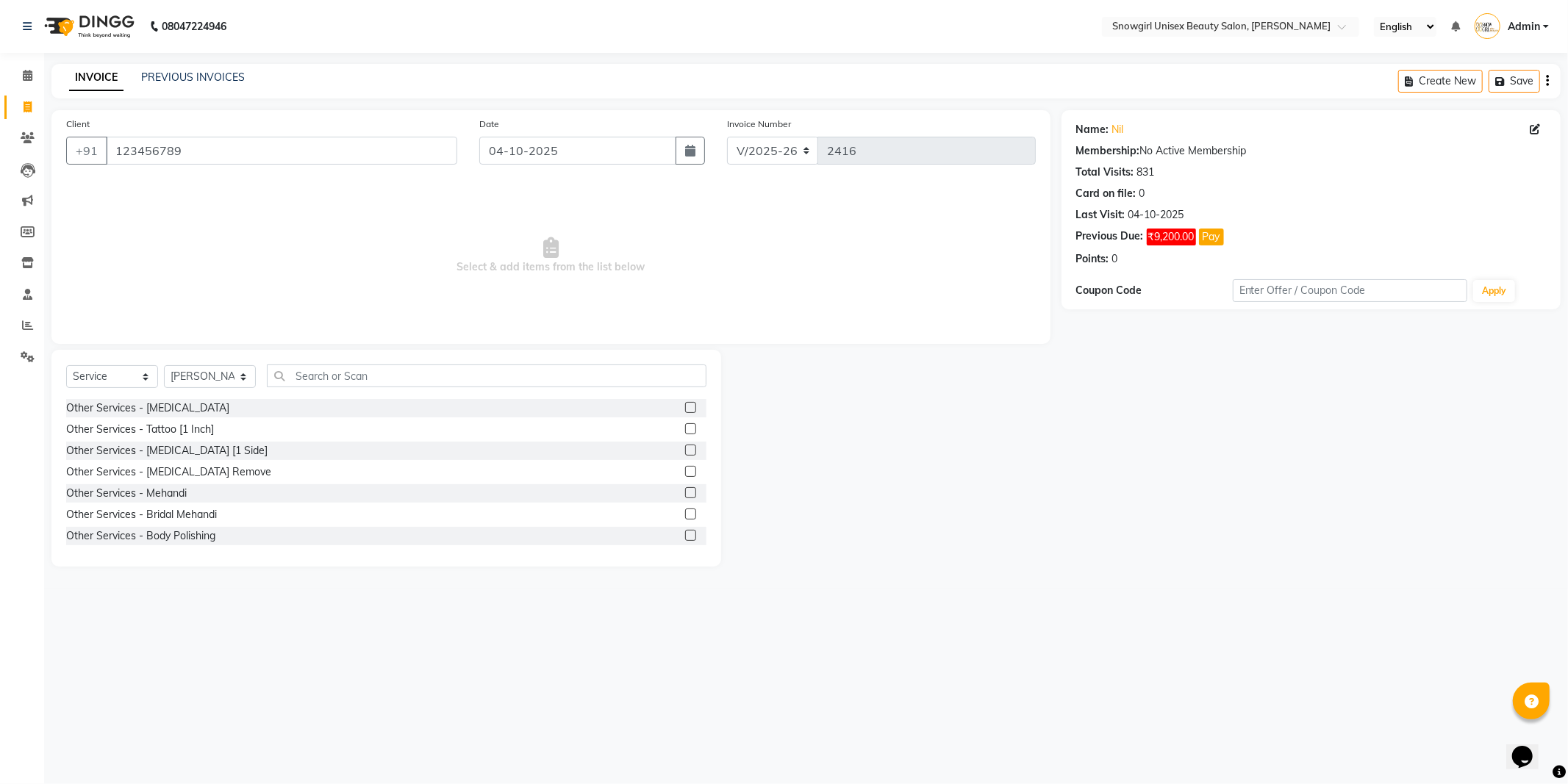
click at [334, 395] on div "Select Service Product Membership Package Voucher Prepaid Gift Card Select Styl…" at bounding box center [387, 381] width 640 height 35
click at [336, 389] on div "Select Service Product Membership Package Voucher Prepaid Gift Card Select Styl…" at bounding box center [387, 381] width 640 height 35
click at [336, 379] on input "text" at bounding box center [487, 375] width 440 height 23
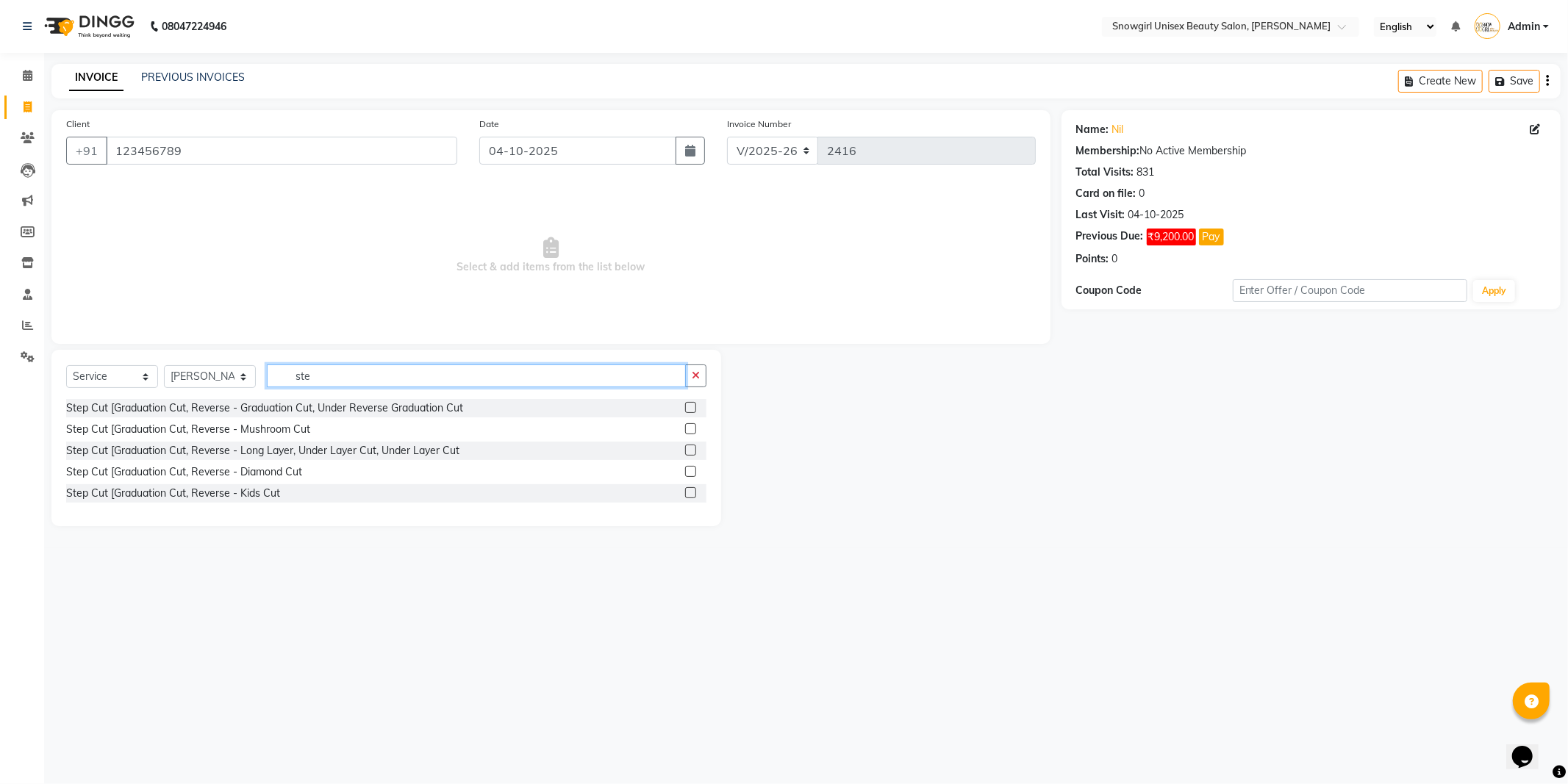
type input "ste"
click at [693, 402] on div at bounding box center [689, 409] width 10 height 15
click at [686, 406] on label at bounding box center [690, 407] width 11 height 11
click at [686, 406] on input "checkbox" at bounding box center [689, 408] width 10 height 10
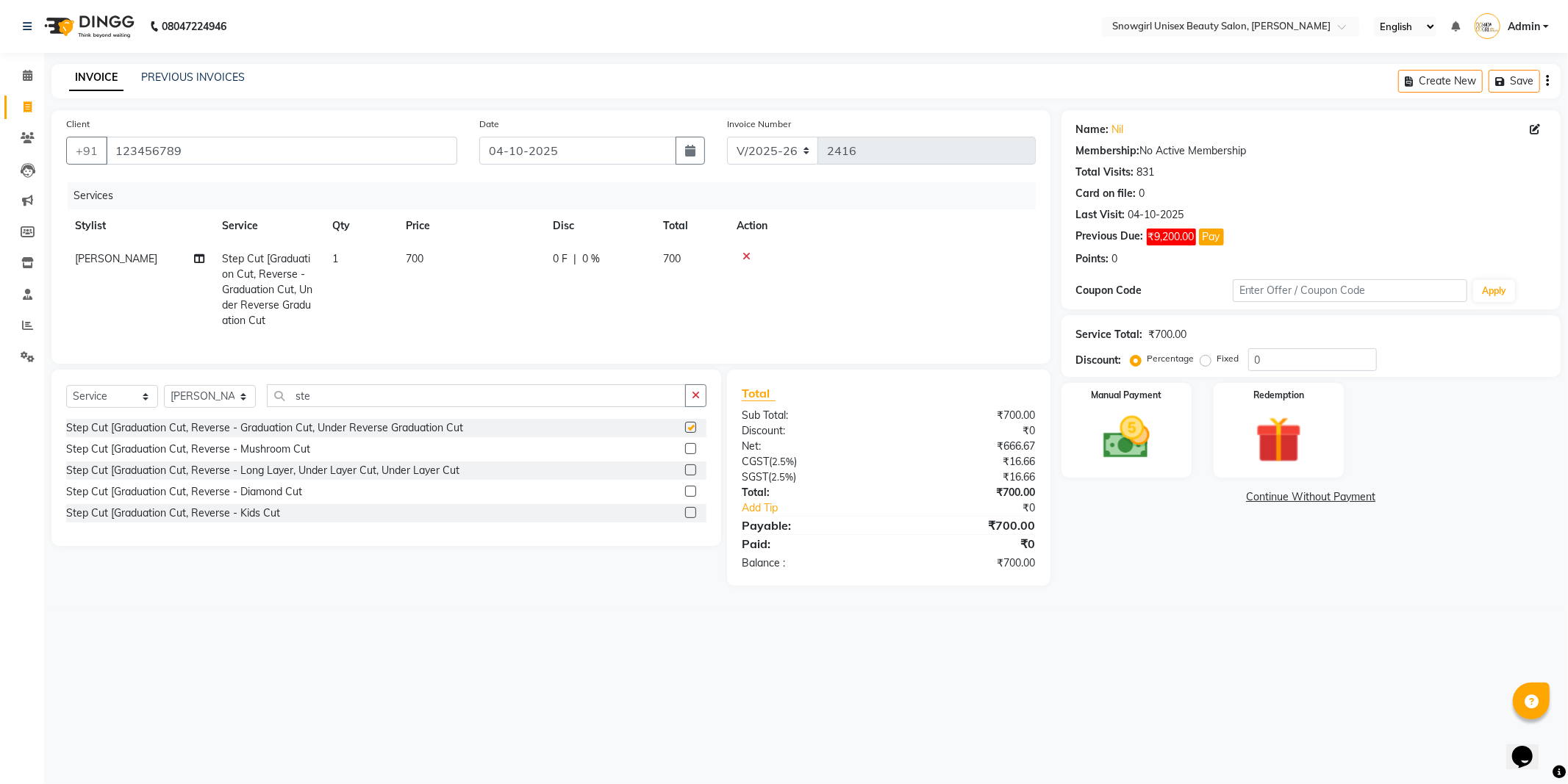
checkbox input "false"
click at [421, 257] on span "700" at bounding box center [415, 259] width 18 height 13
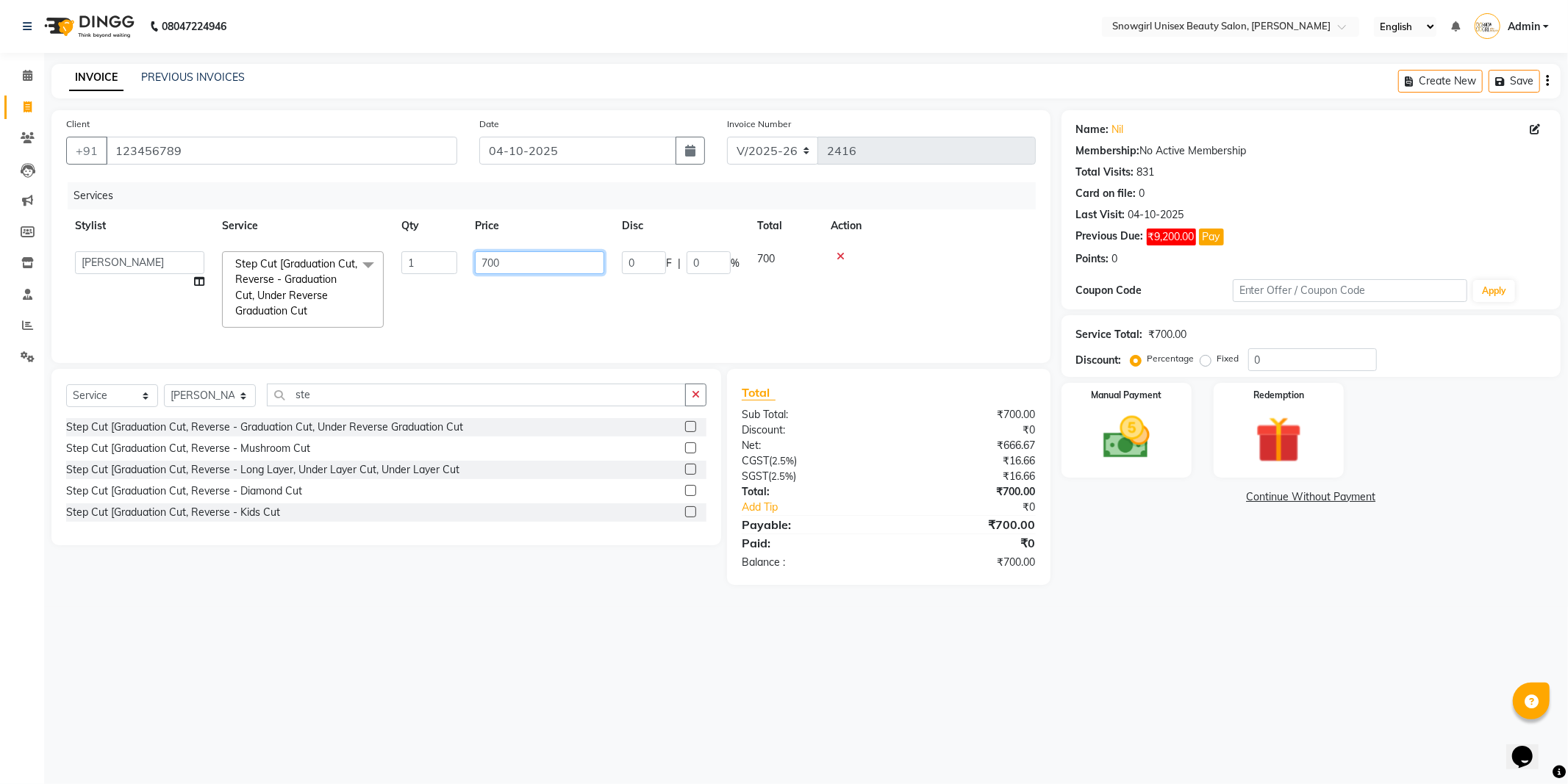
click at [480, 268] on input "700" at bounding box center [539, 263] width 129 height 23
type input "850"
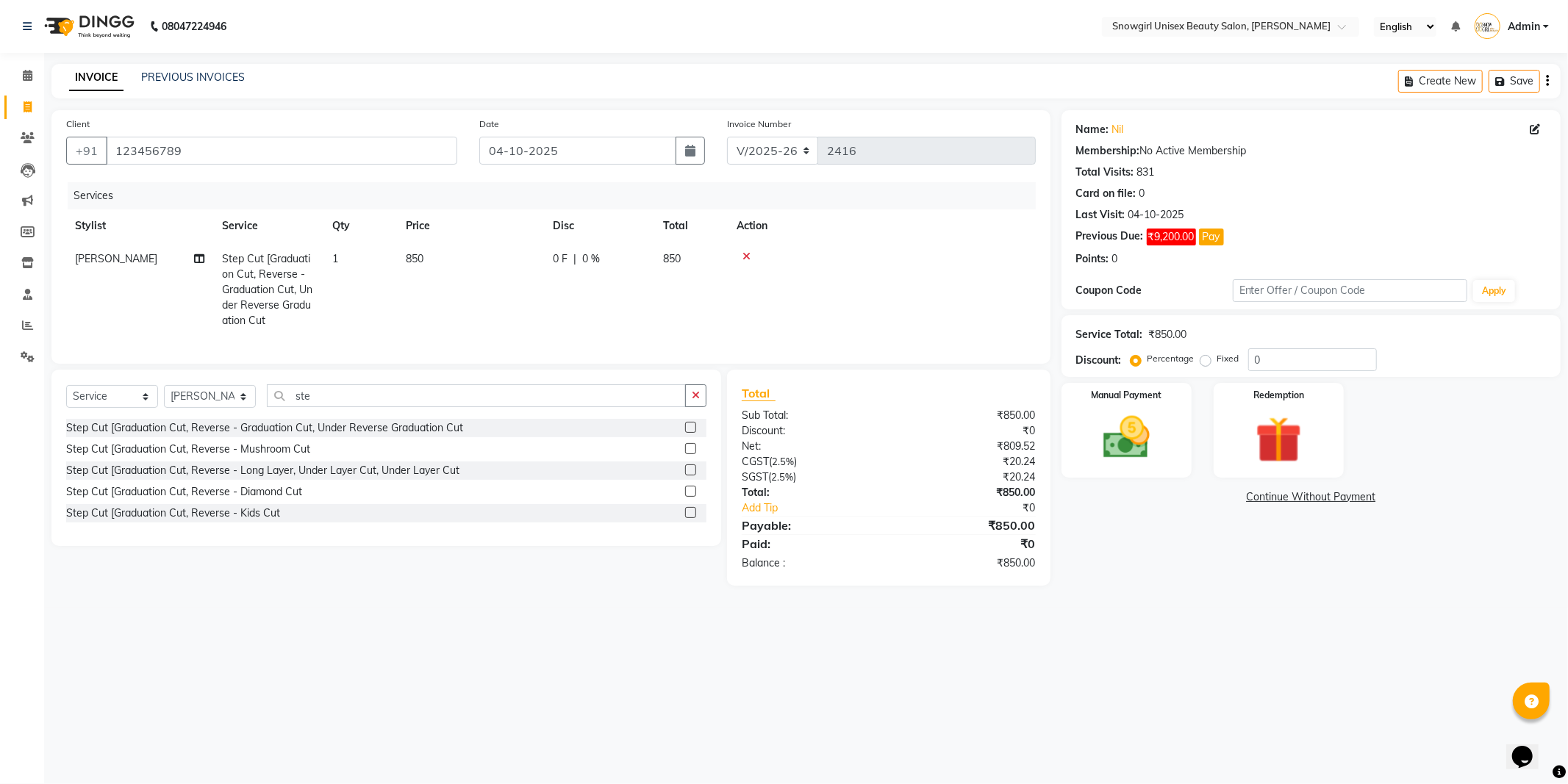
click at [510, 325] on td "850" at bounding box center [470, 290] width 147 height 94
click at [1089, 422] on img at bounding box center [1126, 438] width 79 height 56
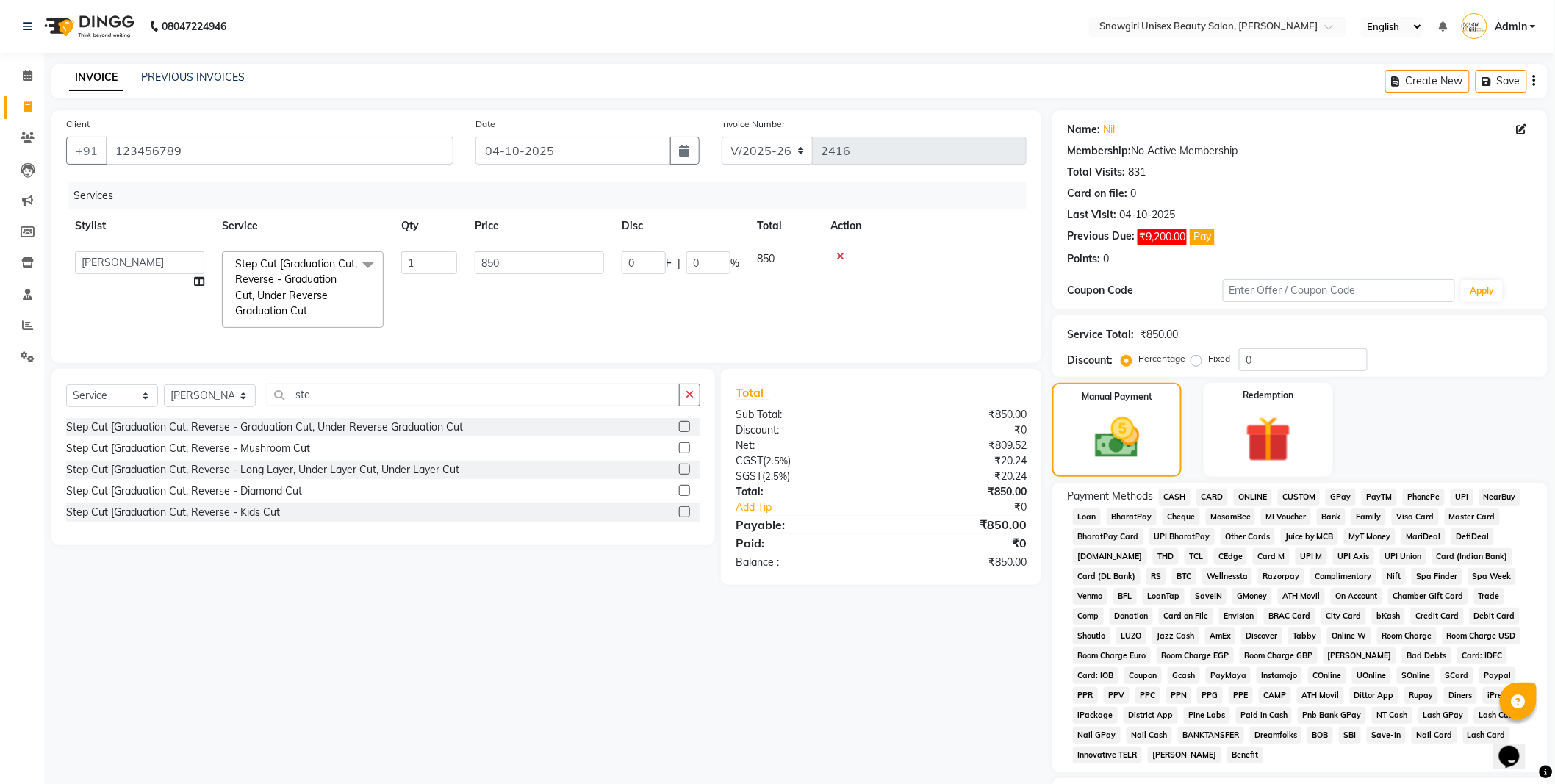
click at [1346, 502] on span "GPay" at bounding box center [1340, 496] width 30 height 17
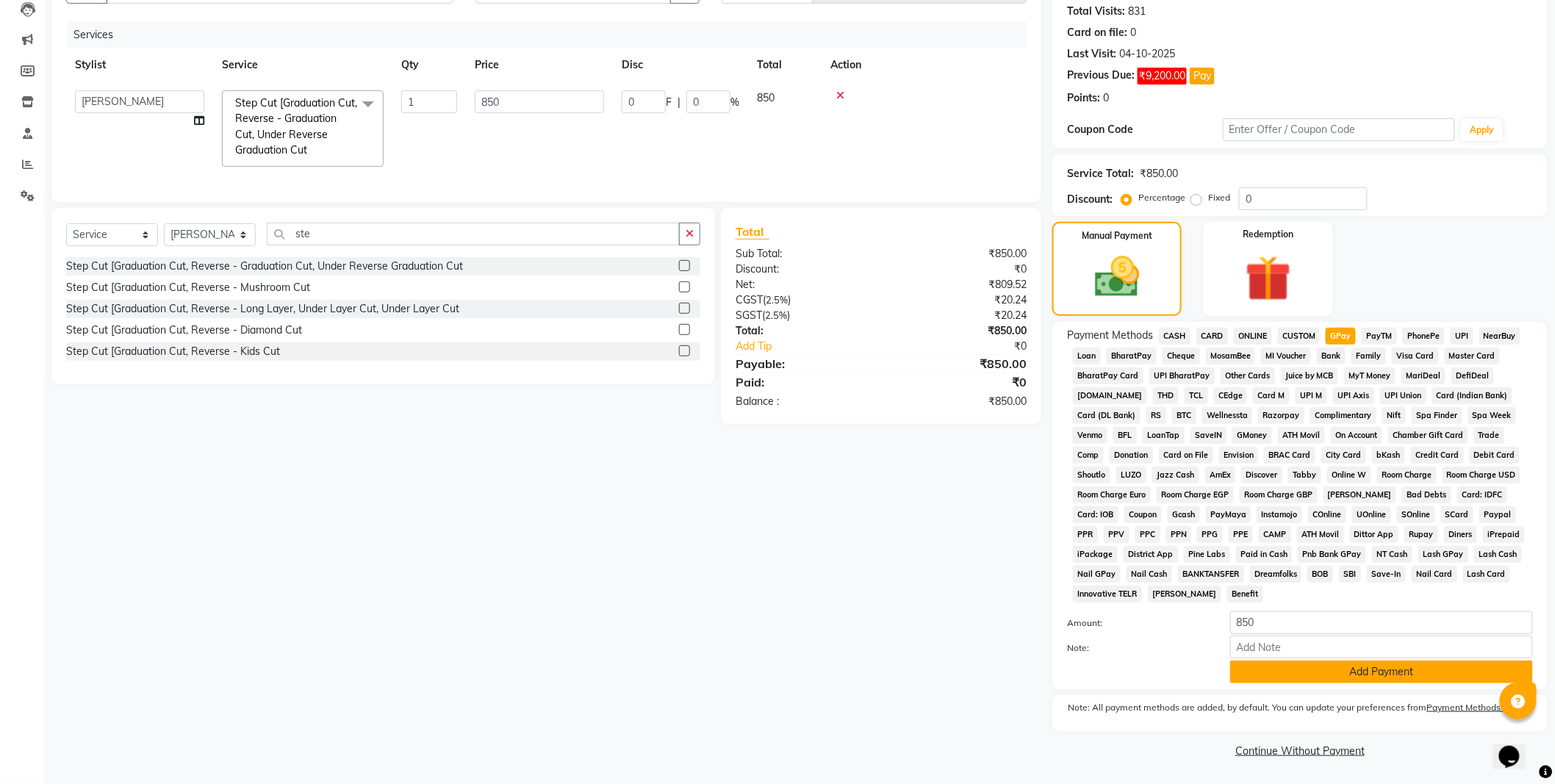
click at [1371, 664] on button "Add Payment" at bounding box center [1381, 671] width 302 height 23
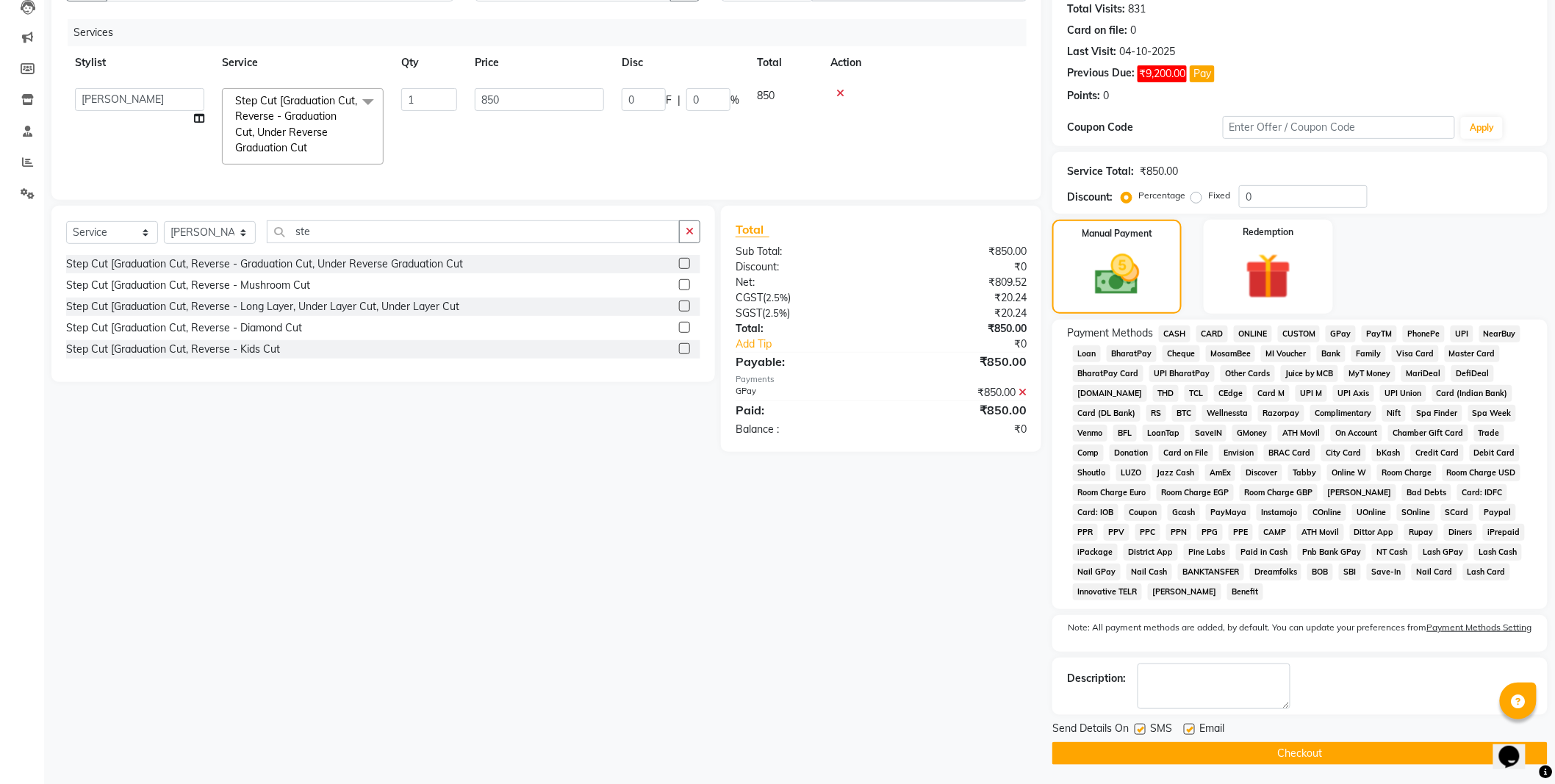
click at [1339, 755] on button "Checkout" at bounding box center [1299, 753] width 495 height 23
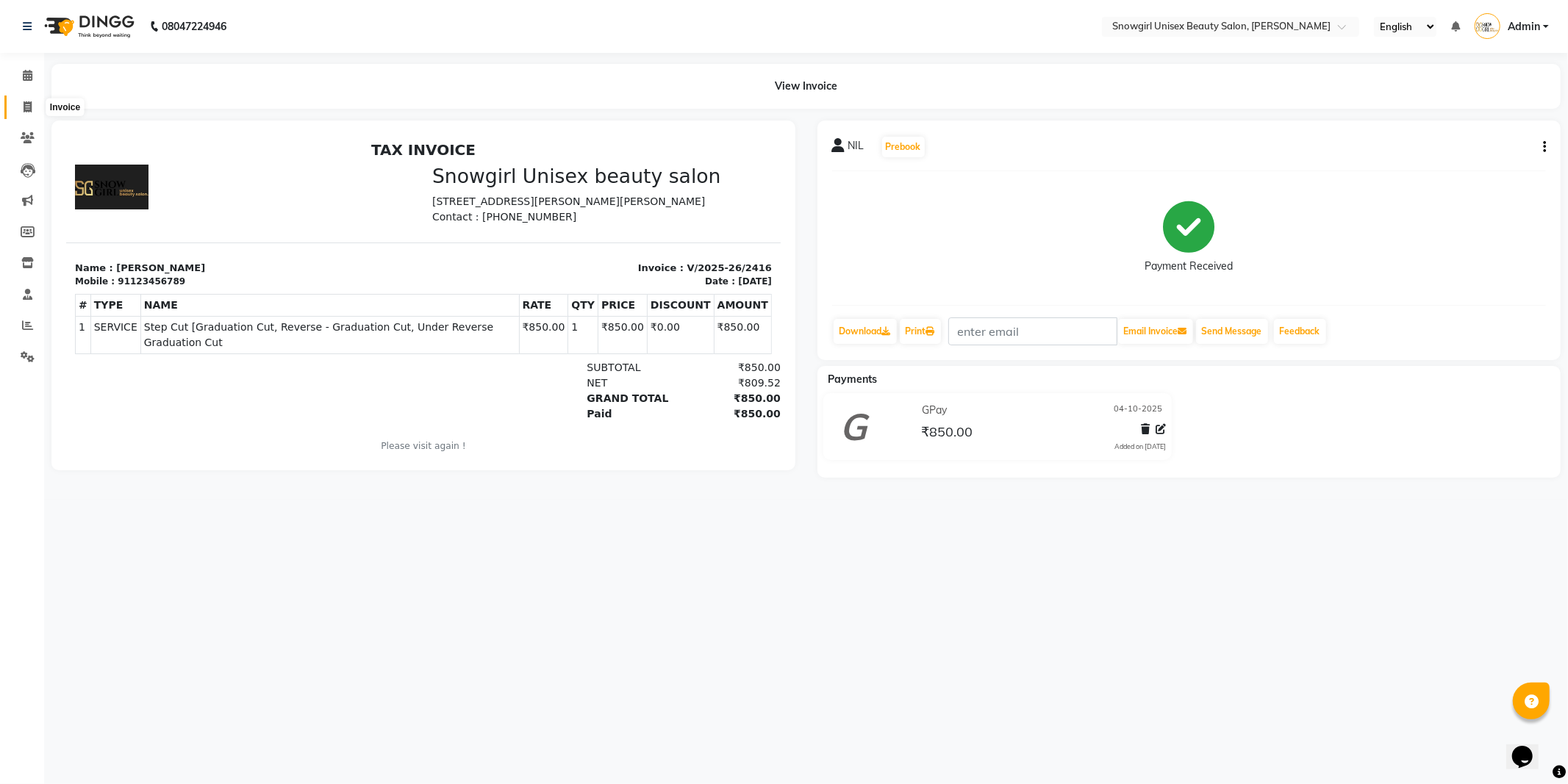
click at [30, 111] on icon at bounding box center [27, 106] width 8 height 11
select select "service"
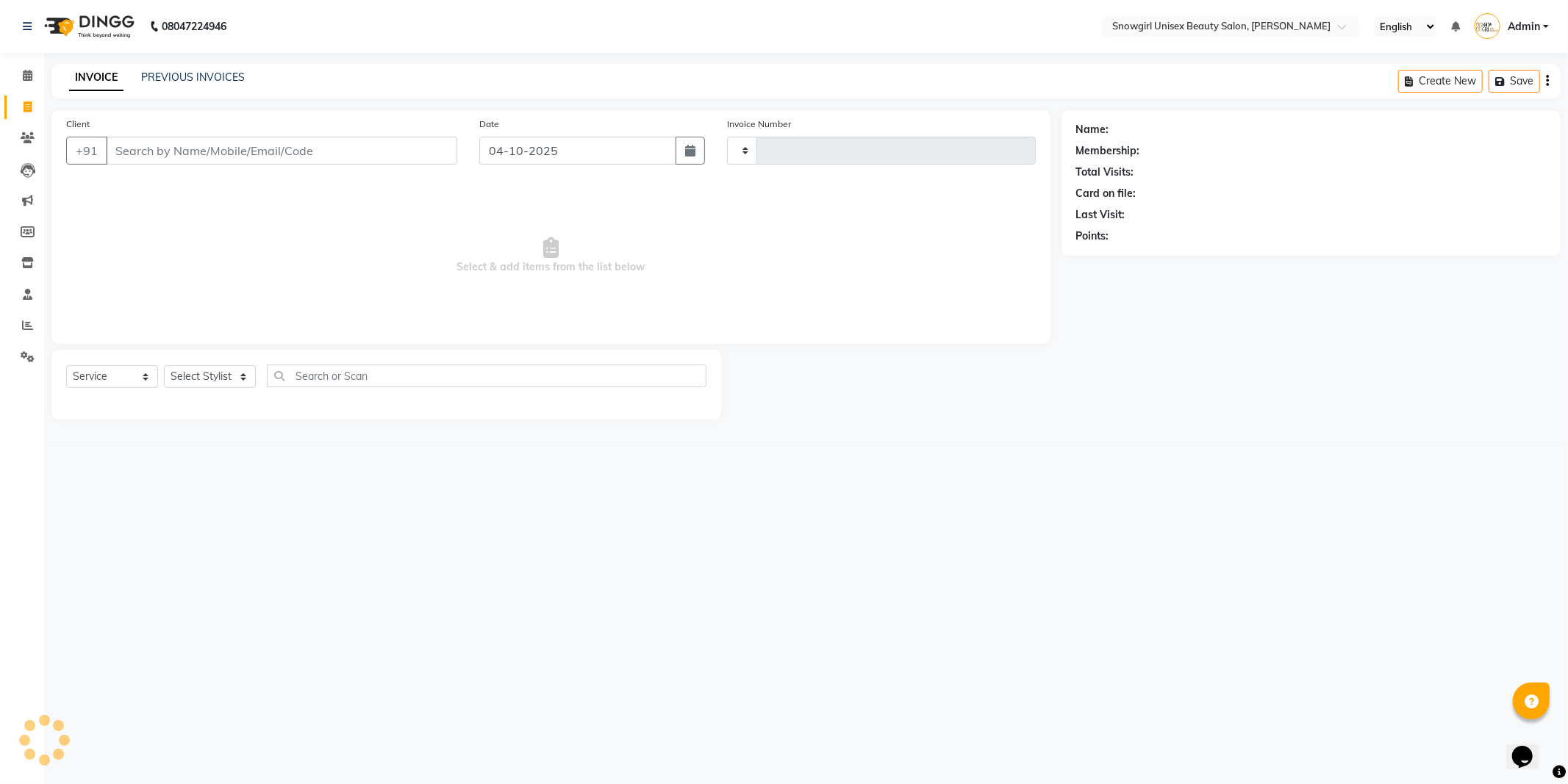
type input "2417"
select select "5593"
